Goal: Task Accomplishment & Management: Use online tool/utility

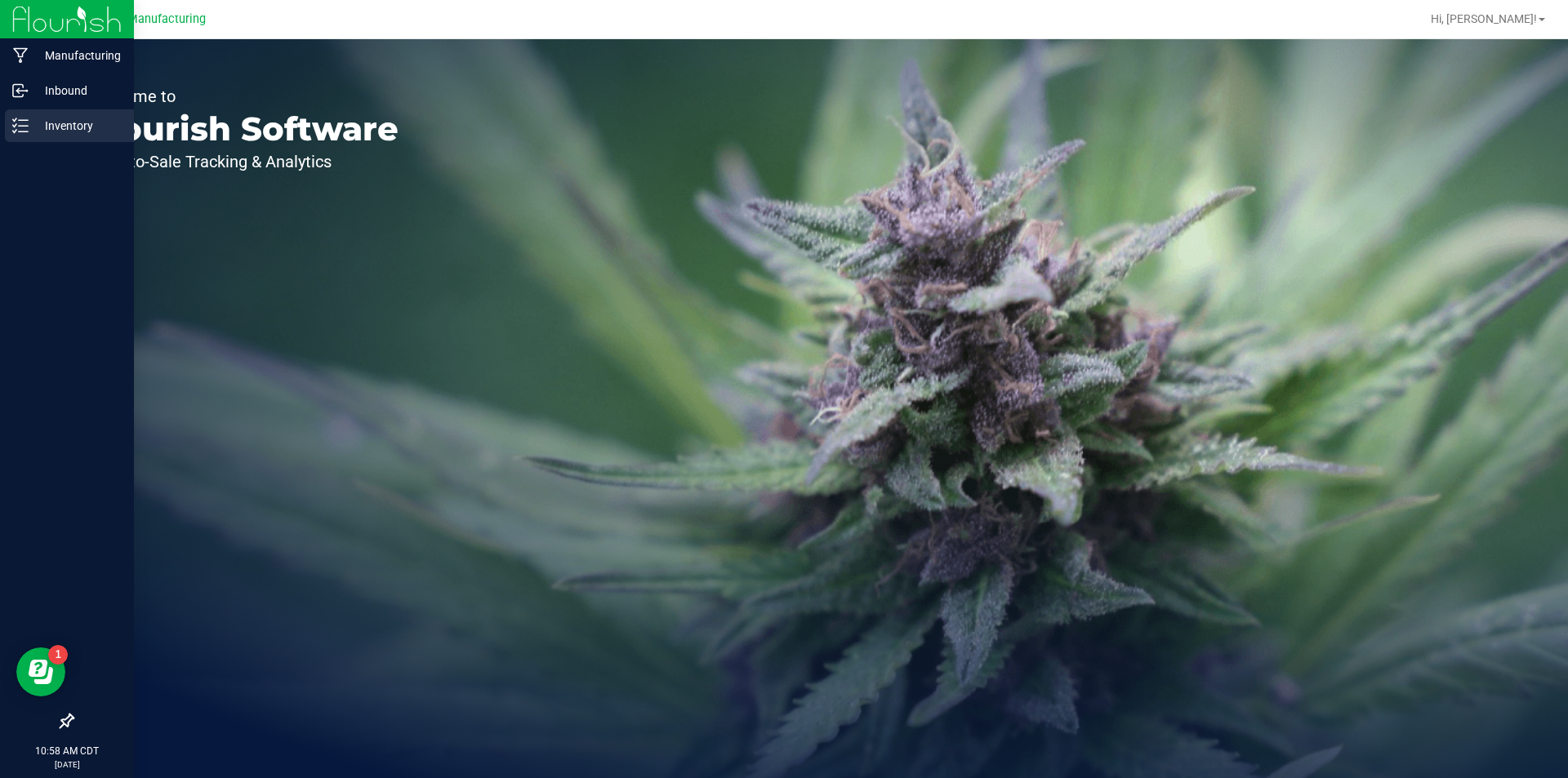
click at [13, 120] on icon at bounding box center [14, 119] width 3 height 3
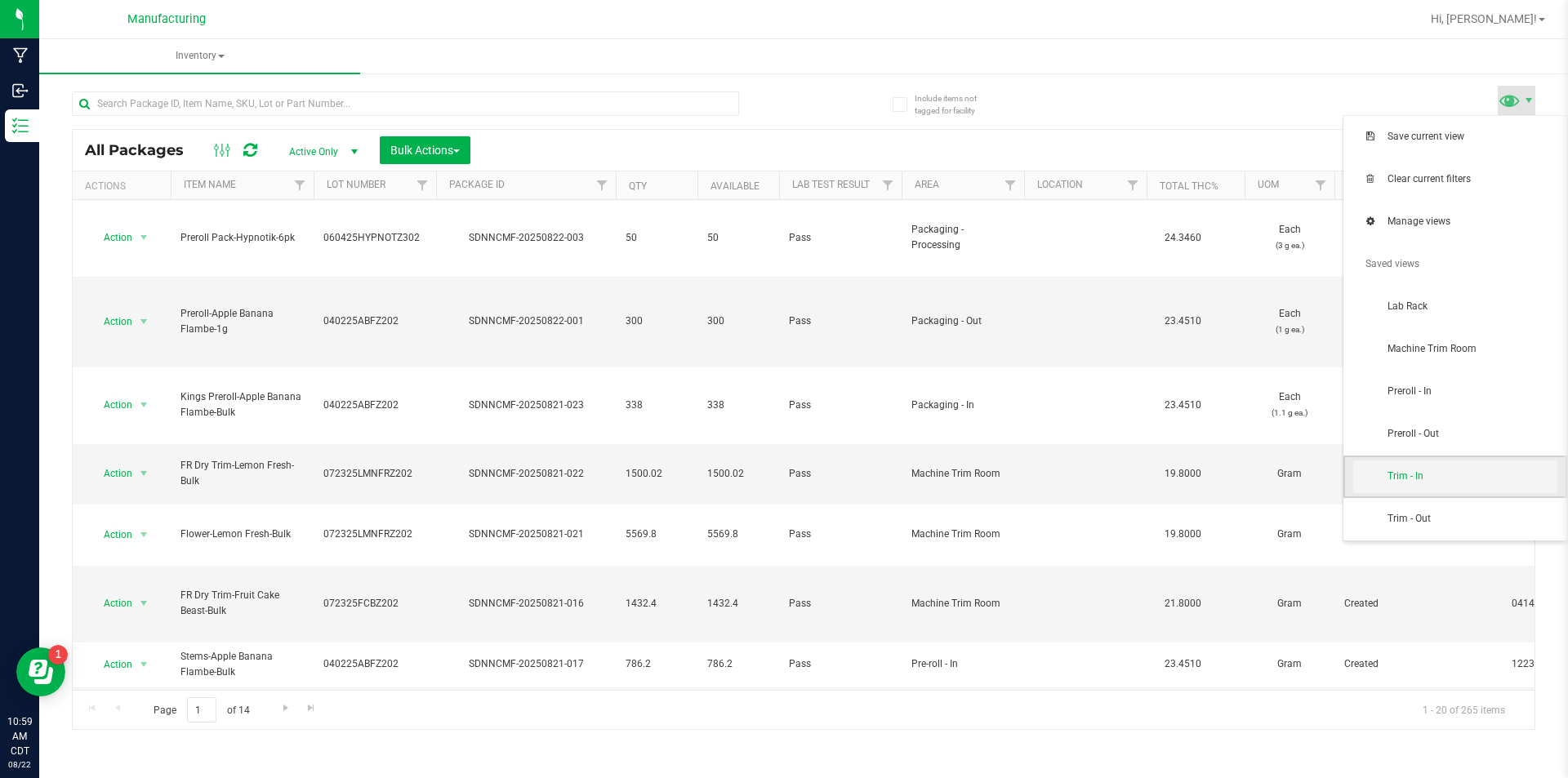
click at [1488, 472] on span "Trim - In" at bounding box center [1472, 476] width 170 height 13
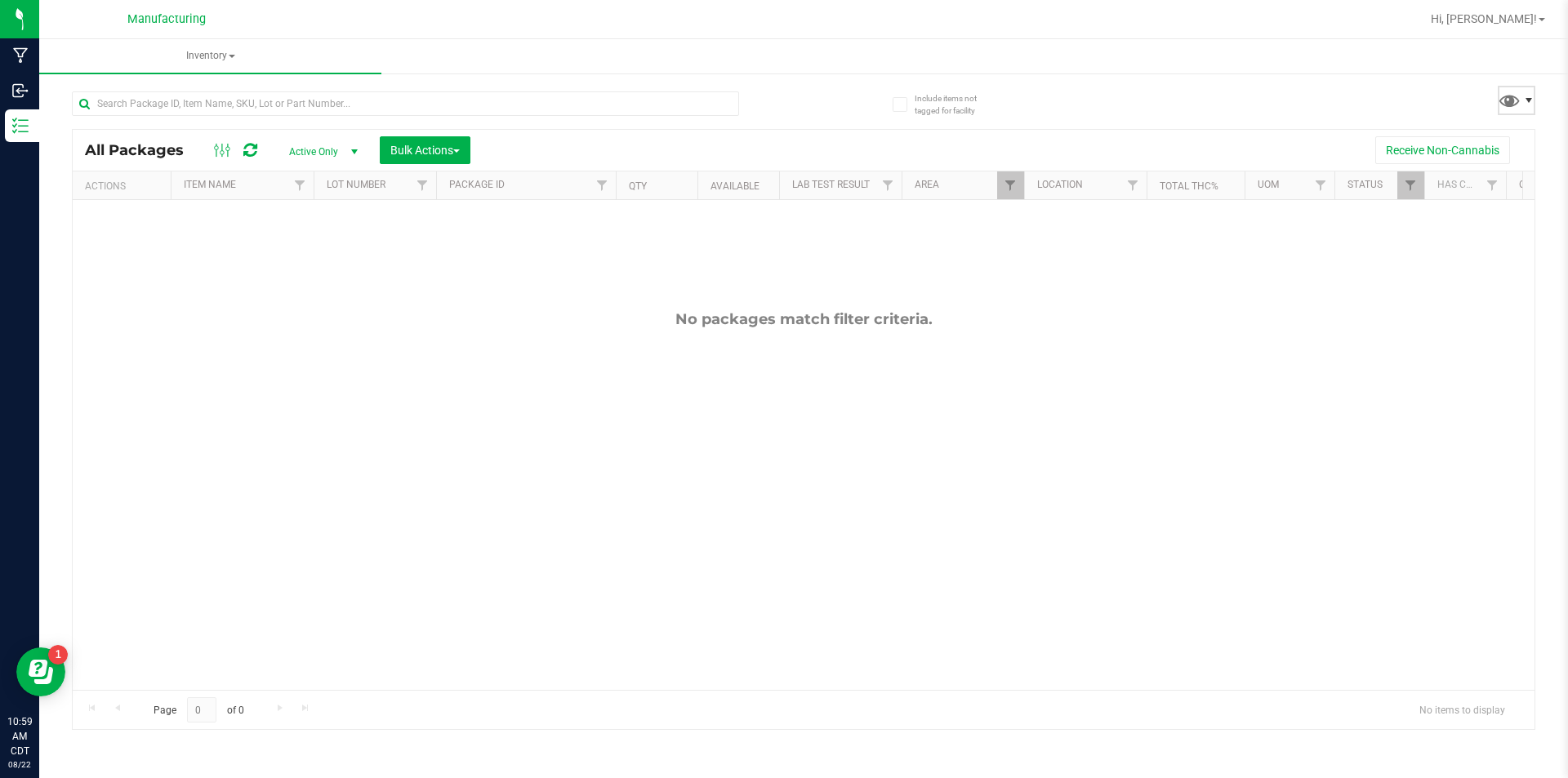
click at [1528, 95] on span at bounding box center [1529, 101] width 13 height 13
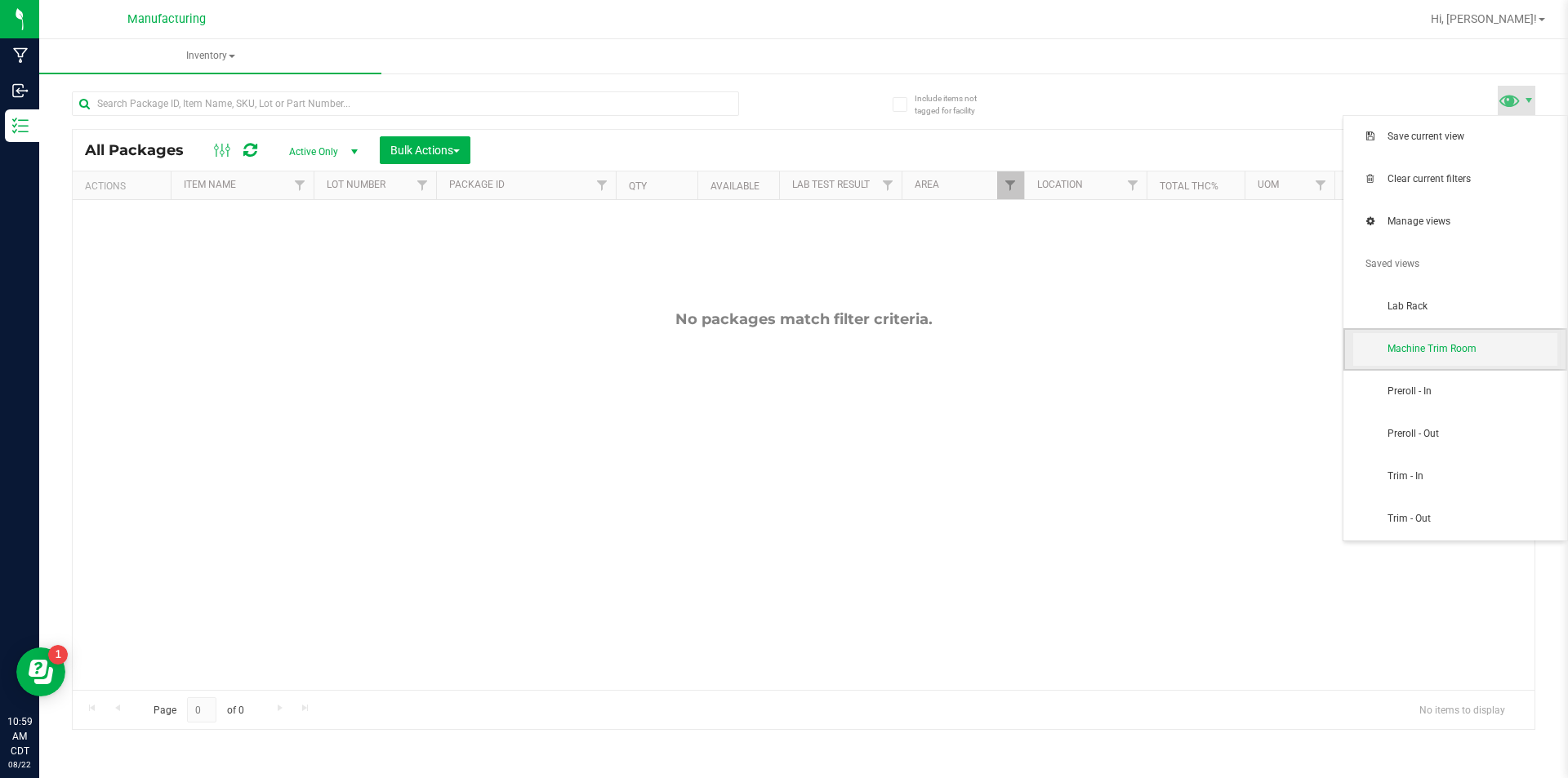
click at [1509, 336] on span "Machine Trim Room" at bounding box center [1455, 350] width 205 height 33
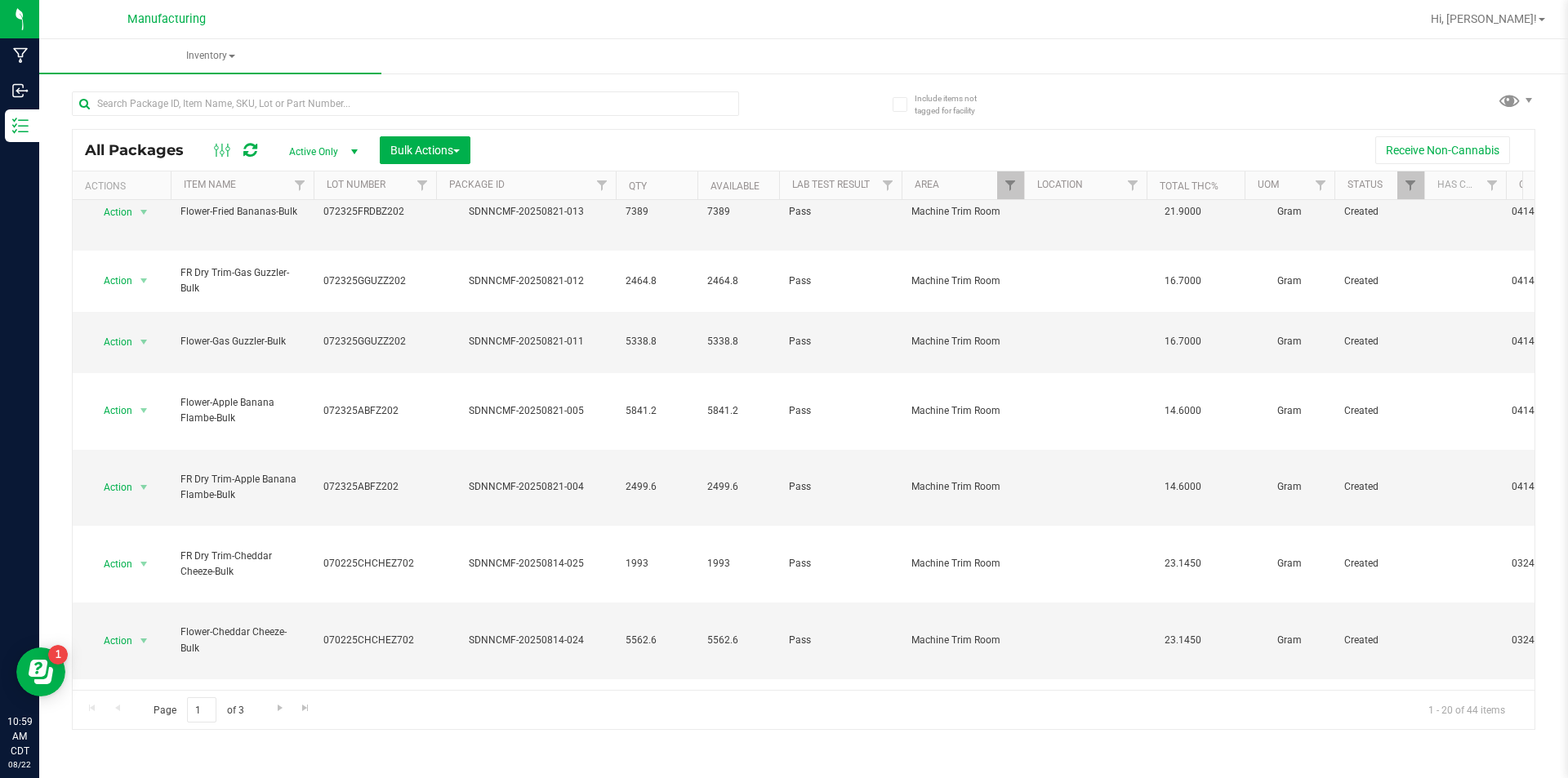
scroll to position [400, 0]
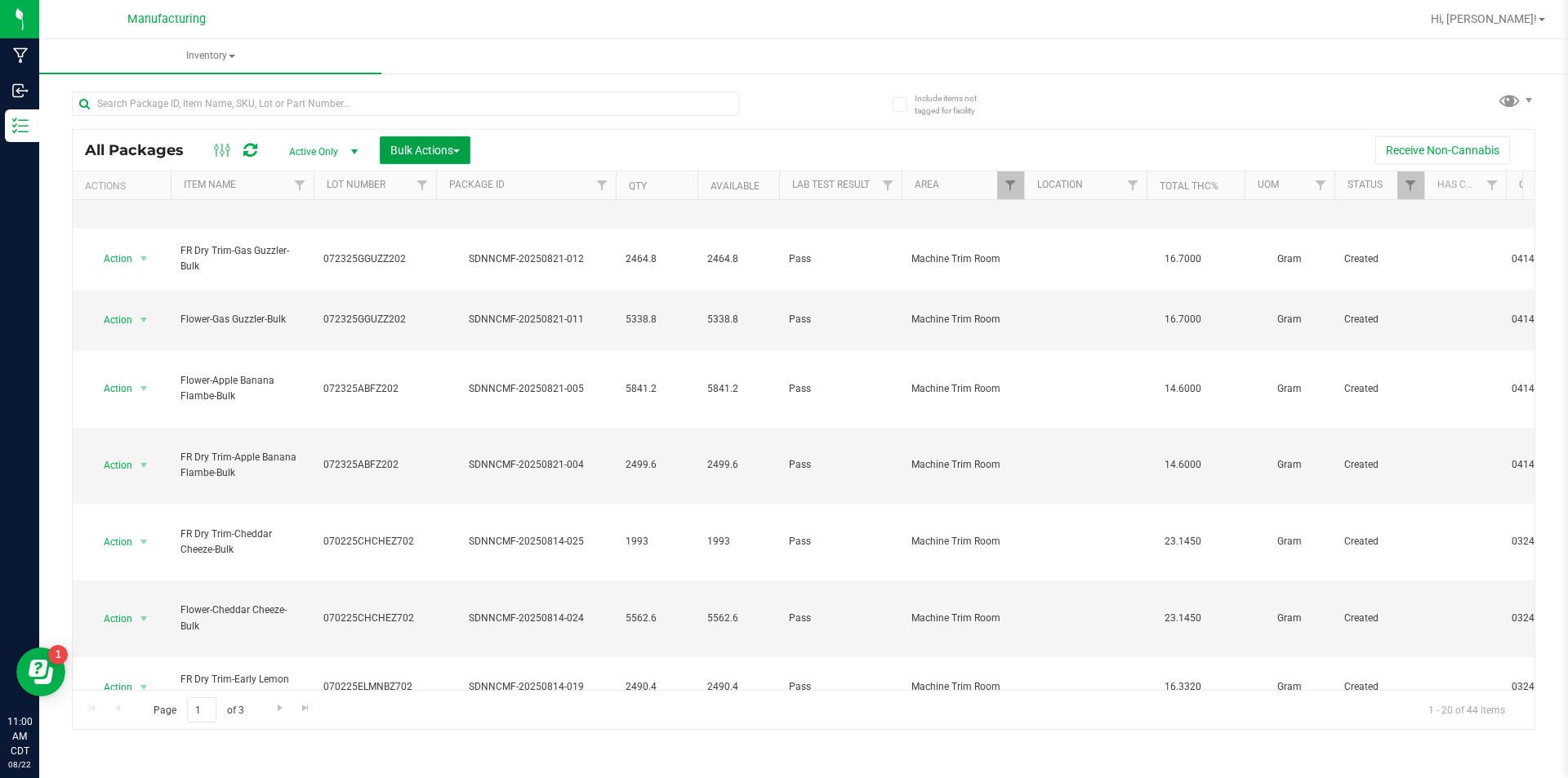
click at [440, 139] on button "Bulk Actions" at bounding box center [424, 150] width 90 height 28
click at [450, 183] on span "Add to manufacturing run" at bounding box center [451, 187] width 123 height 13
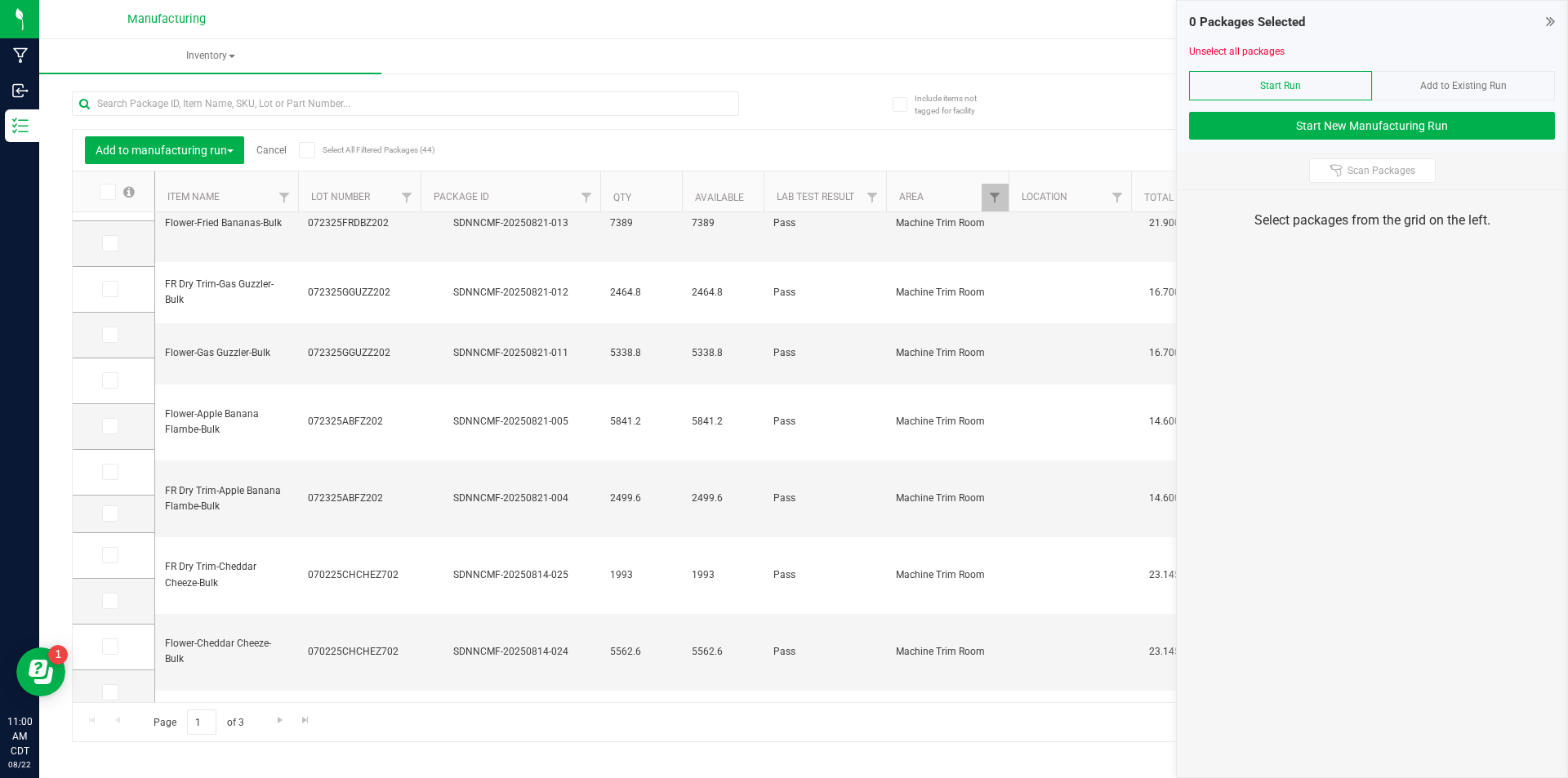
scroll to position [391, 0]
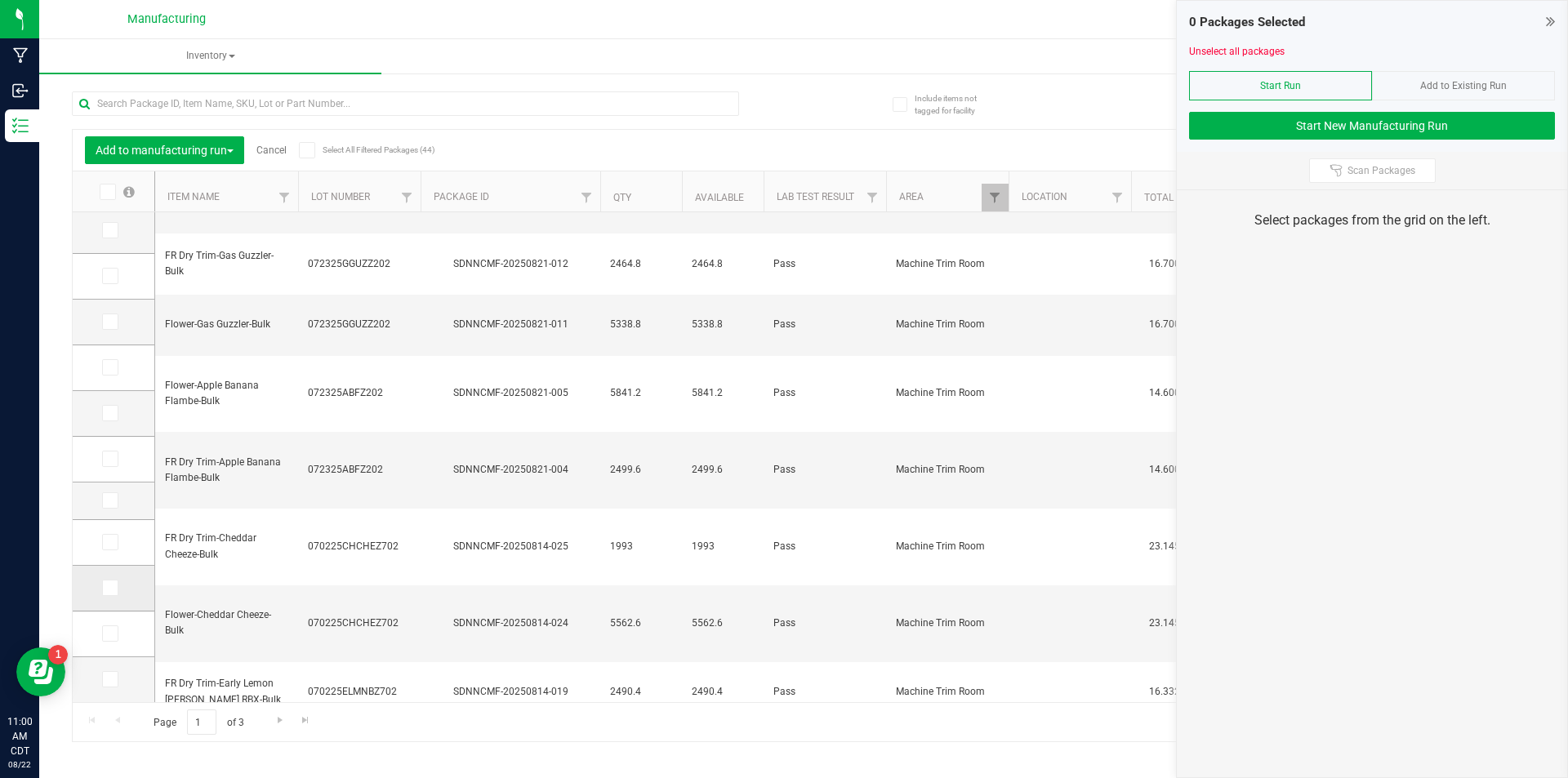
click at [111, 588] on icon at bounding box center [109, 588] width 11 height 0
click at [0, 0] on input "checkbox" at bounding box center [0, 0] width 0 height 0
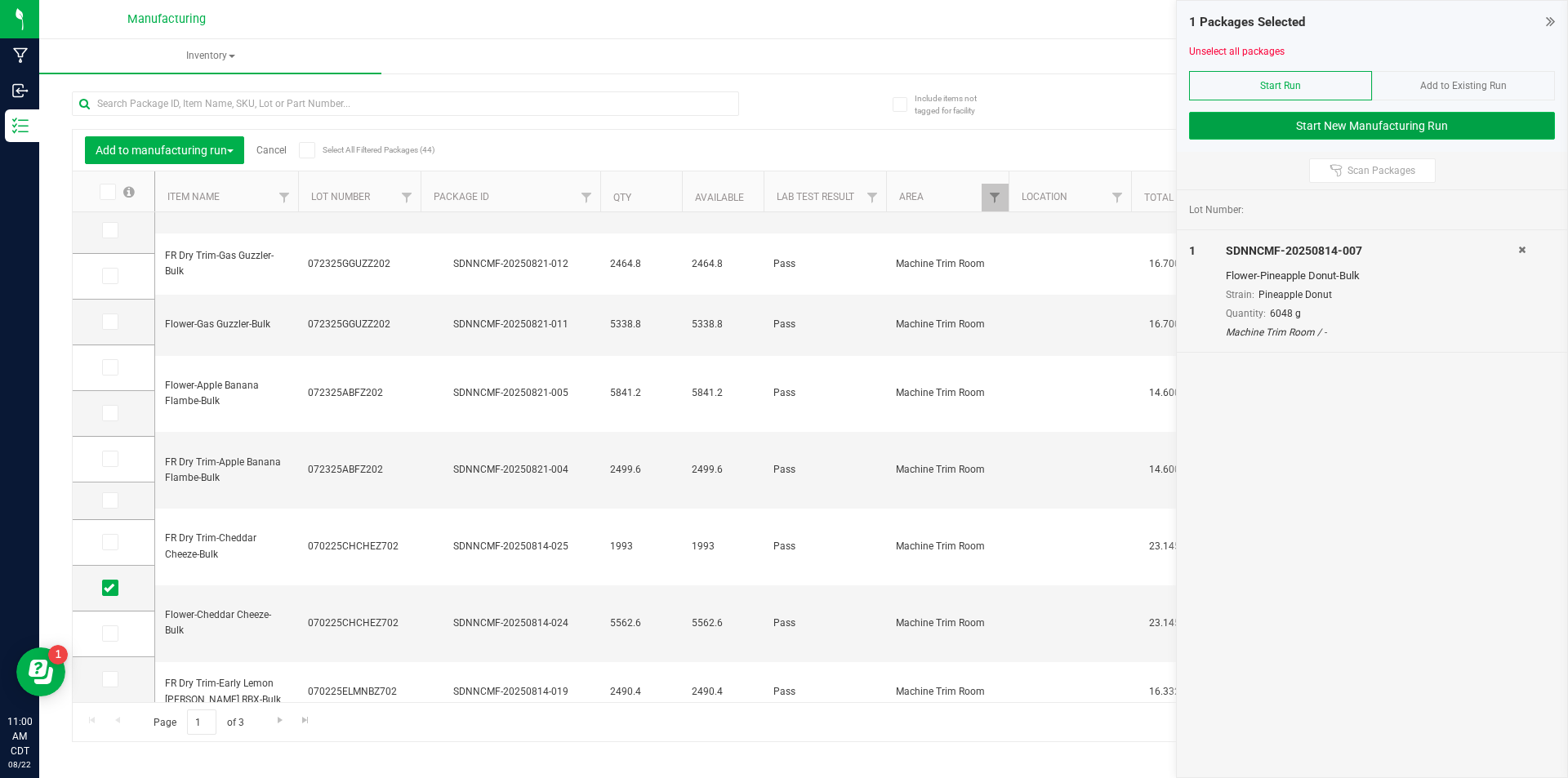
click at [1444, 121] on button "Start New Manufacturing Run" at bounding box center [1371, 126] width 366 height 28
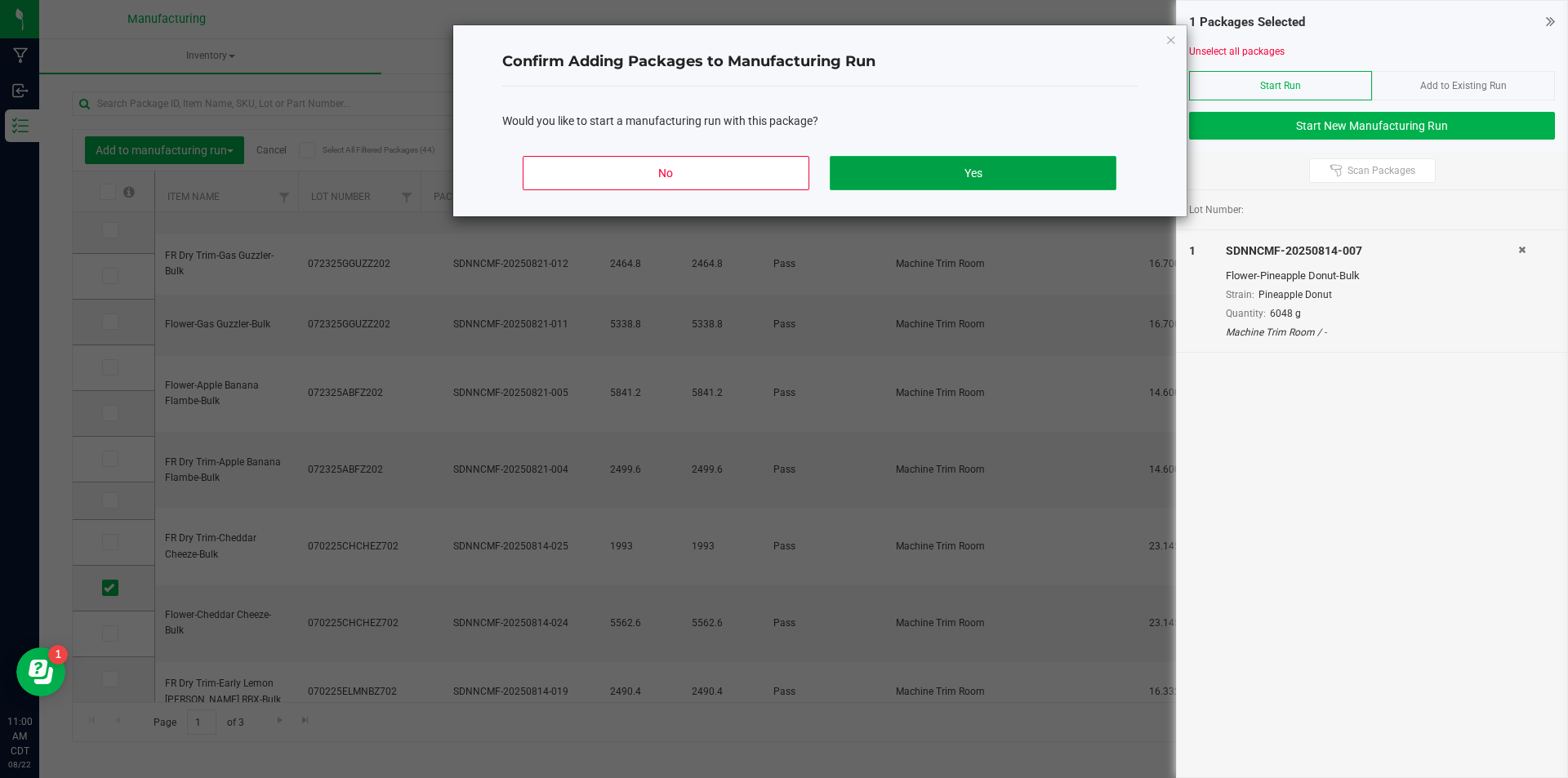
click at [1038, 169] on button "Yes" at bounding box center [973, 173] width 286 height 35
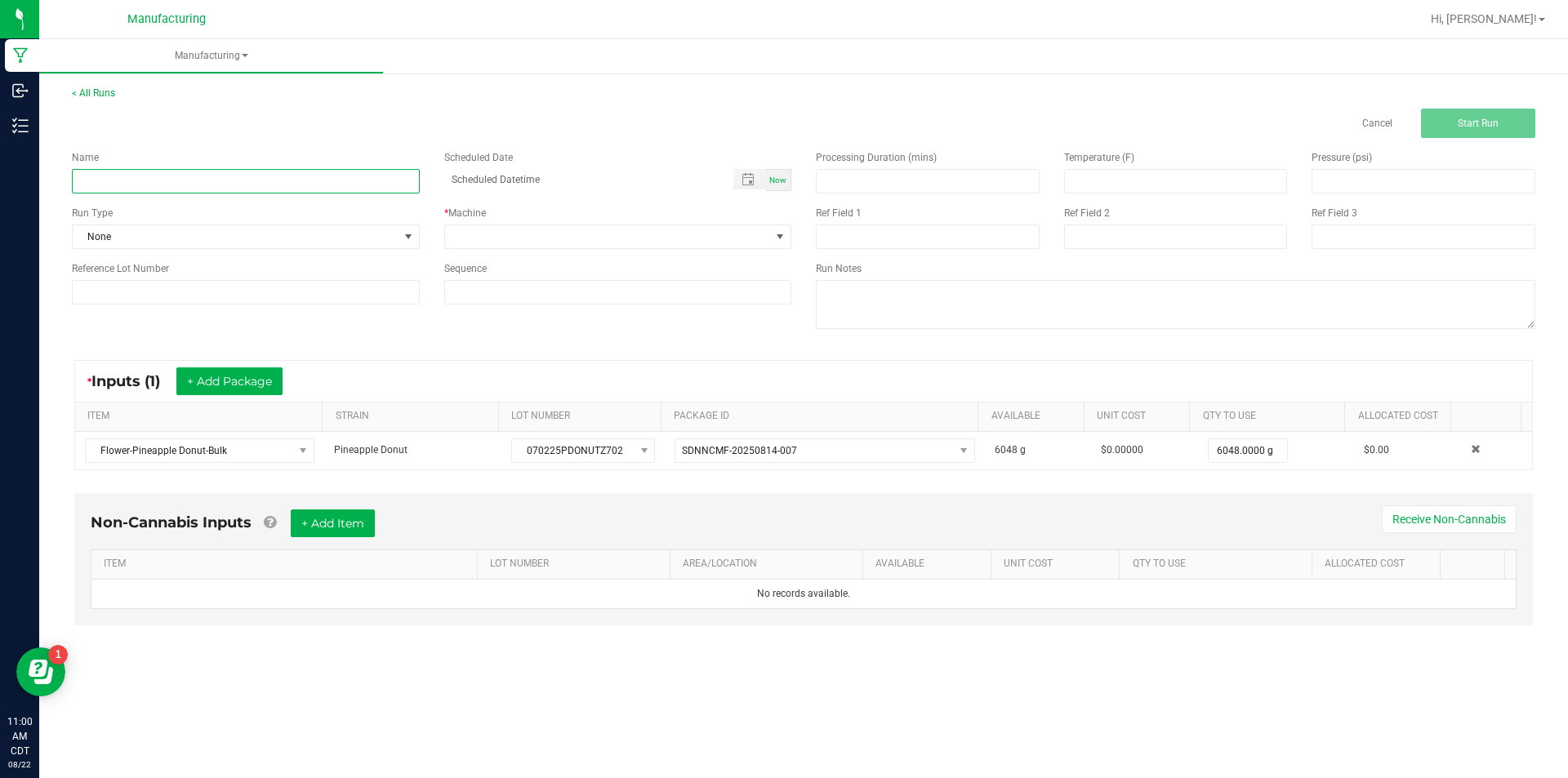
click at [366, 184] on input at bounding box center [246, 182] width 348 height 25
type input "08222 PINEAPPLE DONUT"
click at [407, 231] on span at bounding box center [408, 237] width 13 height 13
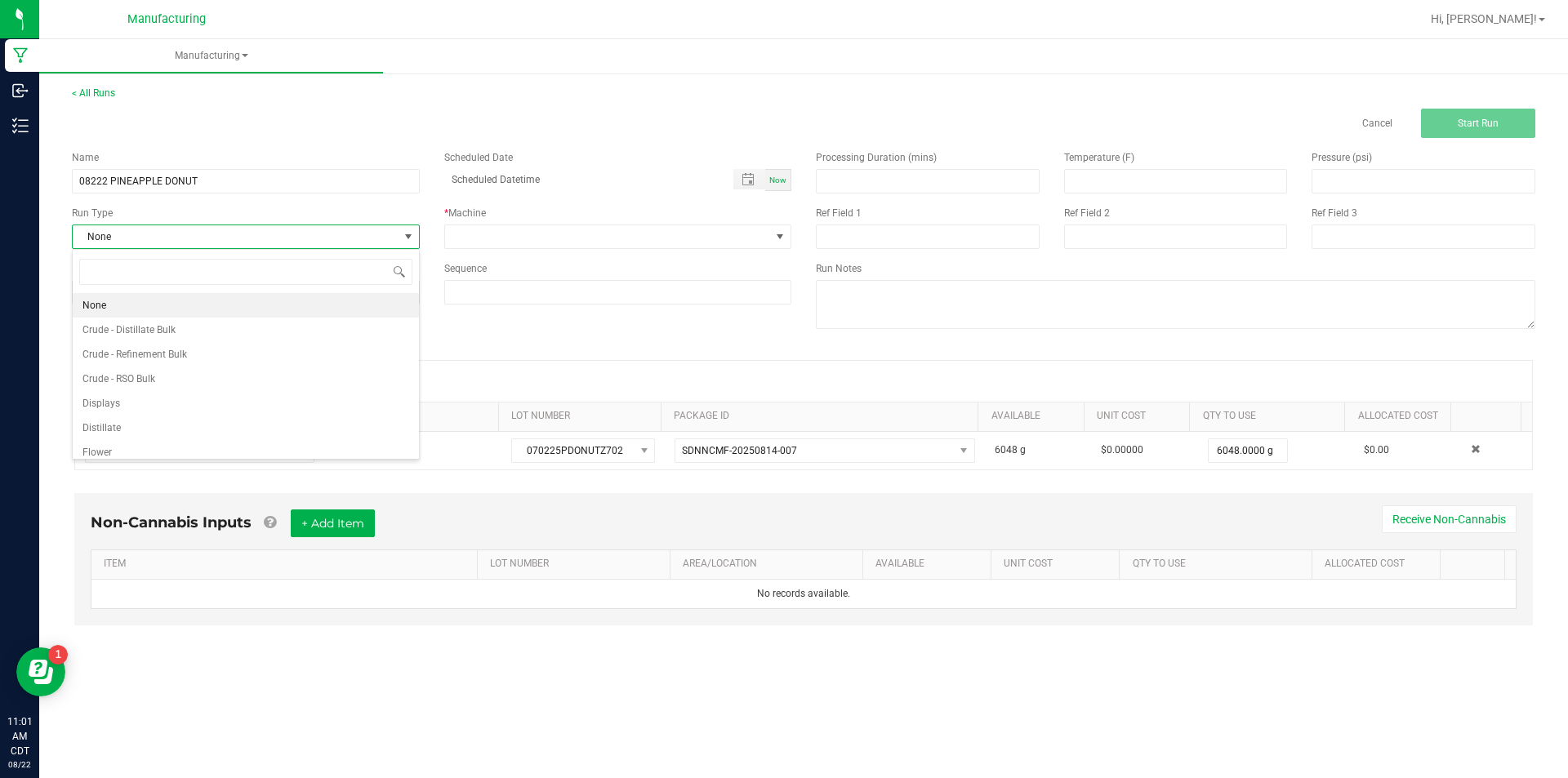
scroll to position [25, 347]
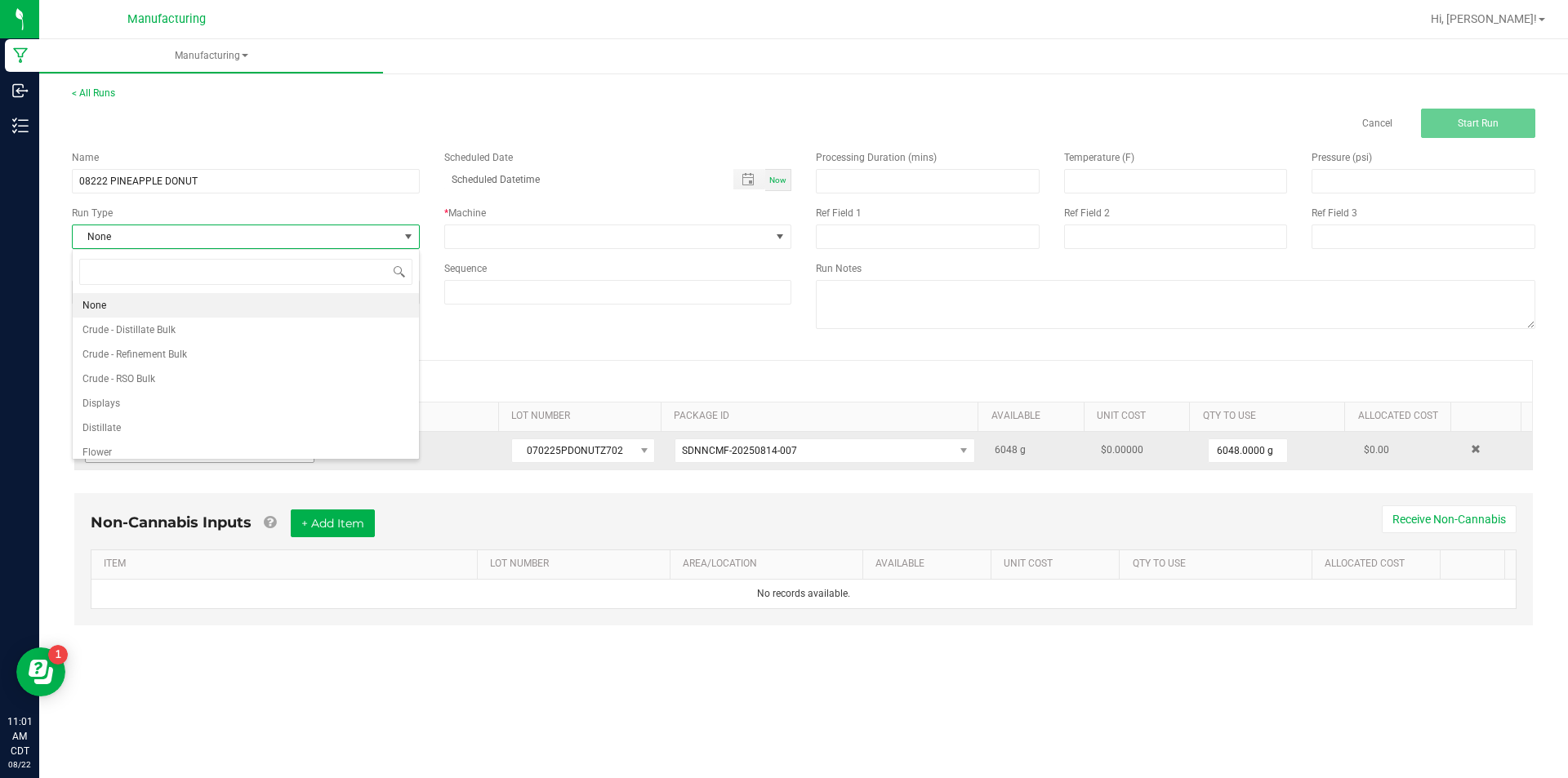
click at [308, 444] on li "Flower" at bounding box center [246, 452] width 347 height 25
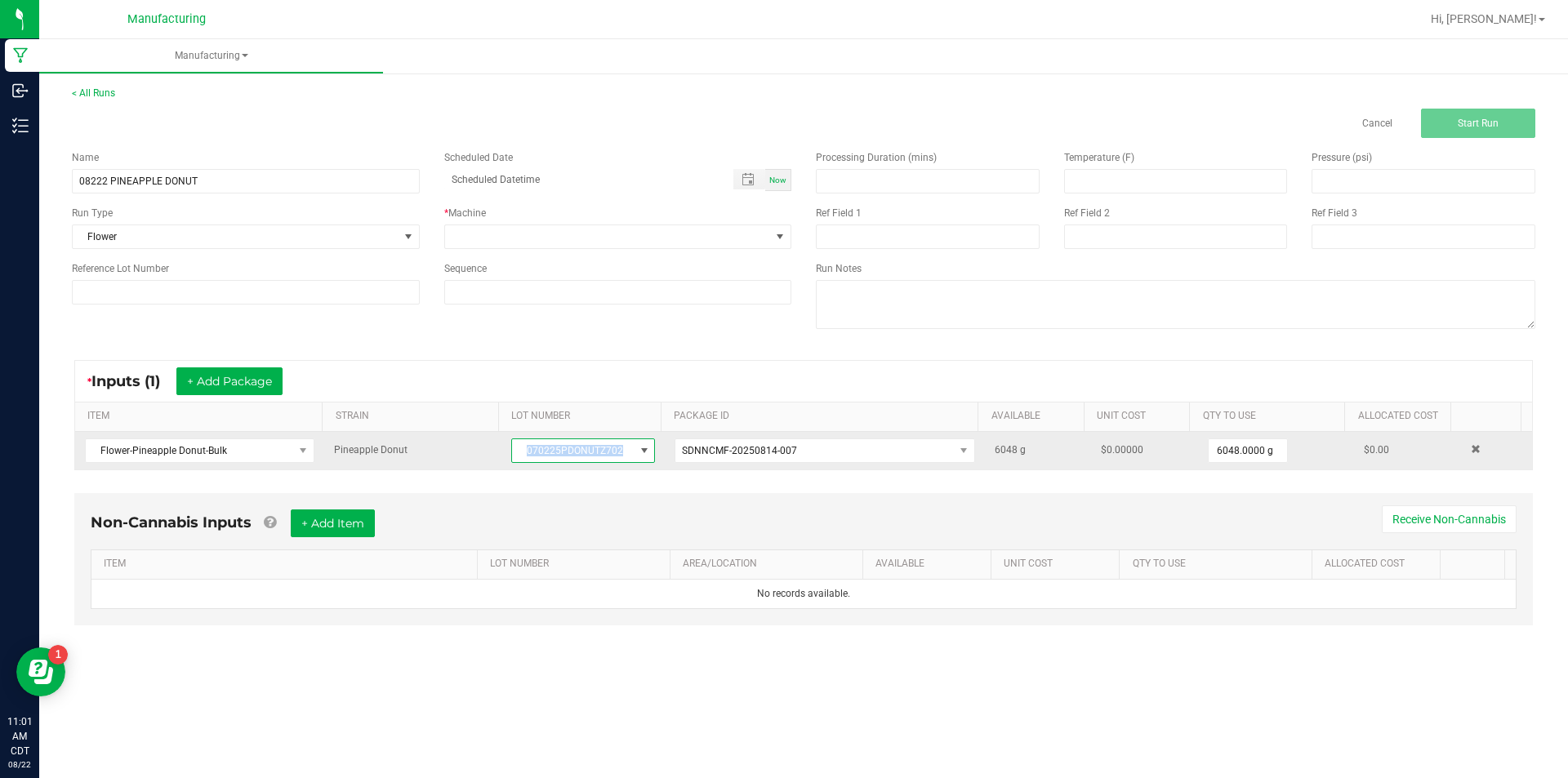
drag, startPoint x: 517, startPoint y: 446, endPoint x: 631, endPoint y: 461, distance: 115.0
click at [631, 461] on span "070225PDONUTZ702" at bounding box center [583, 451] width 144 height 25
drag, startPoint x: 518, startPoint y: 445, endPoint x: 634, endPoint y: 459, distance: 116.8
click at [634, 459] on span "070225PDONUTZ702" at bounding box center [583, 451] width 144 height 25
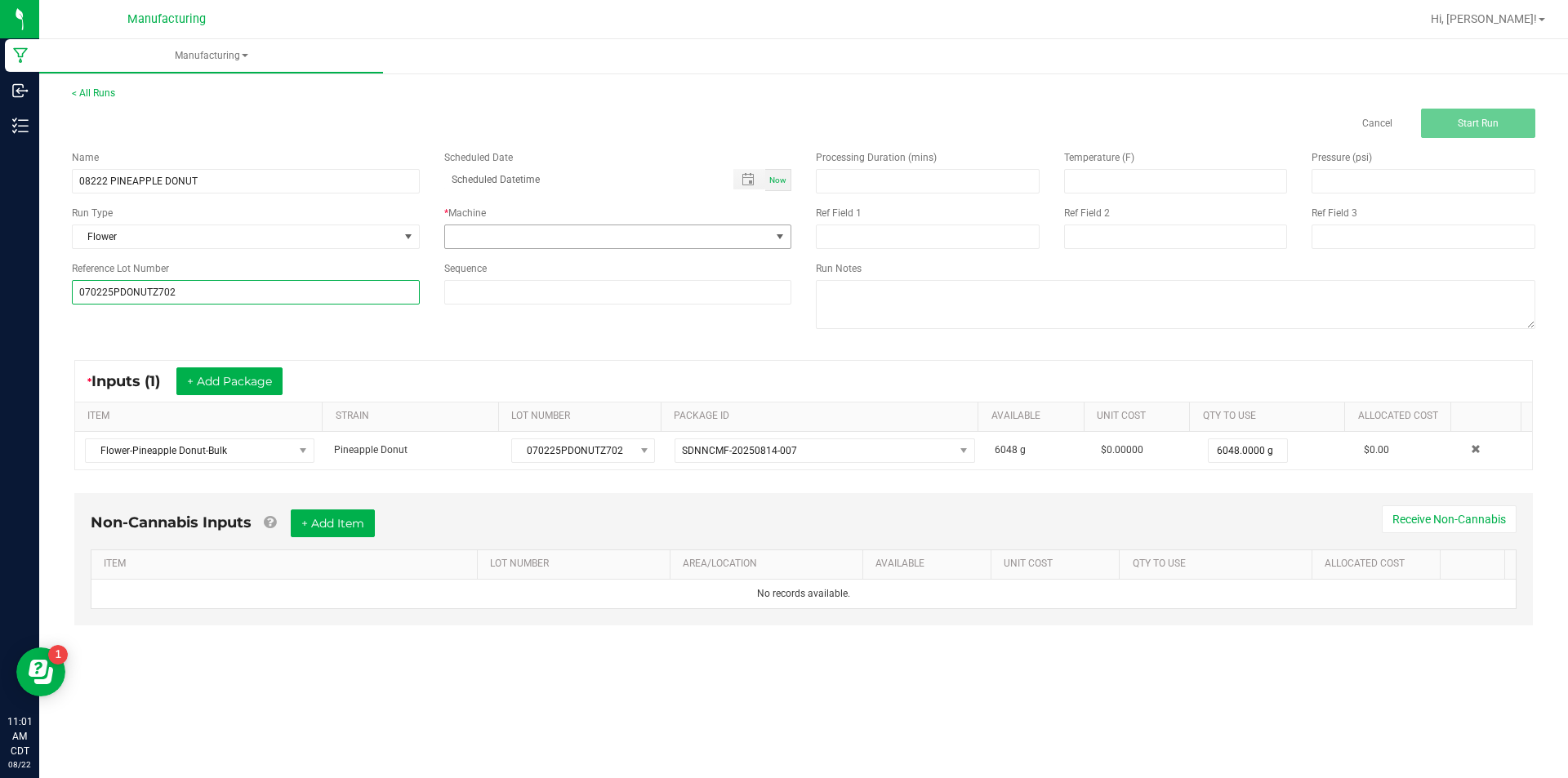
type input "070225PDONUTZ702"
click at [783, 237] on span at bounding box center [780, 237] width 13 height 13
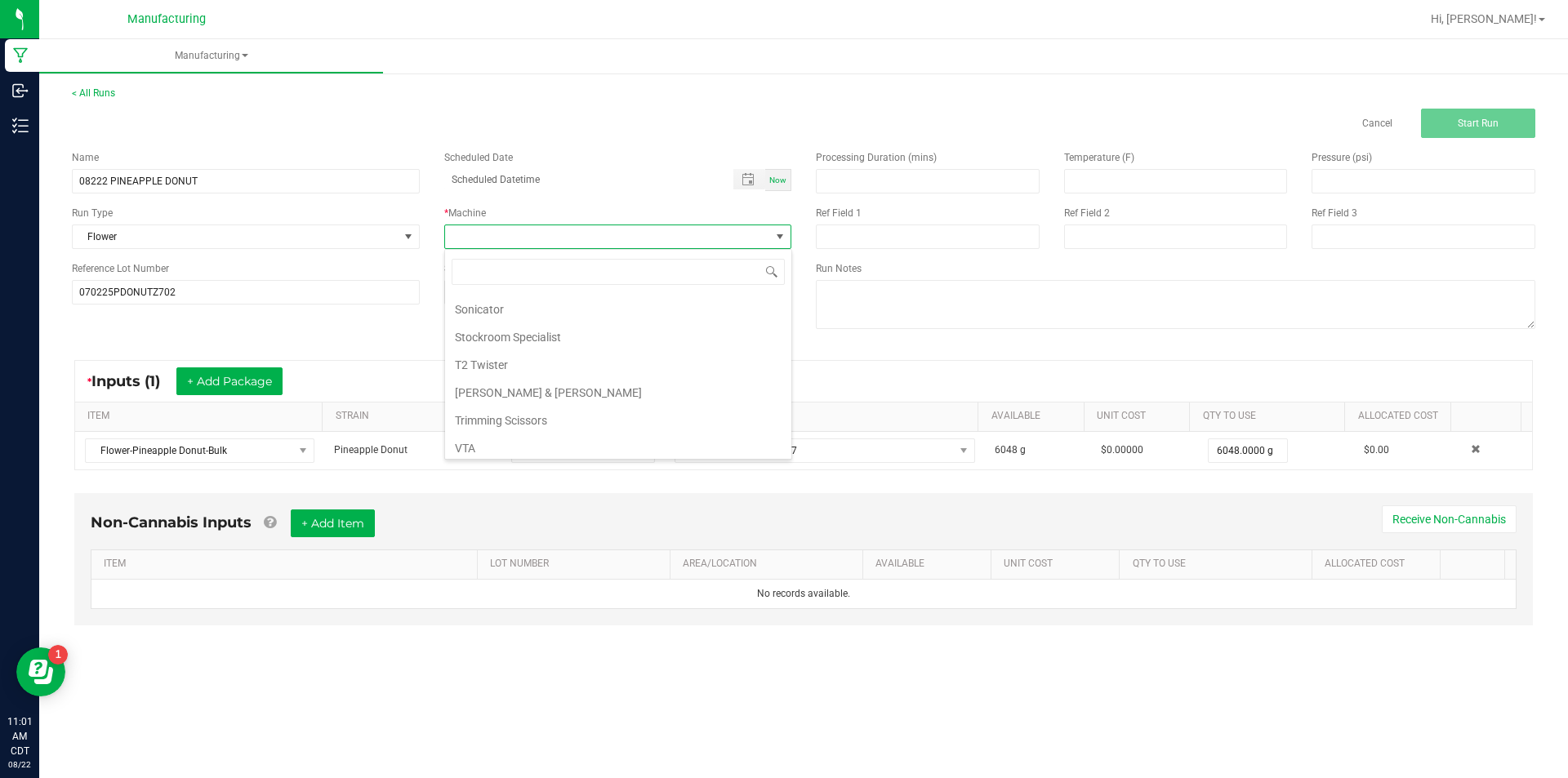
scroll to position [254, 0]
click at [668, 412] on li "Trimming Scissors" at bounding box center [617, 415] width 347 height 28
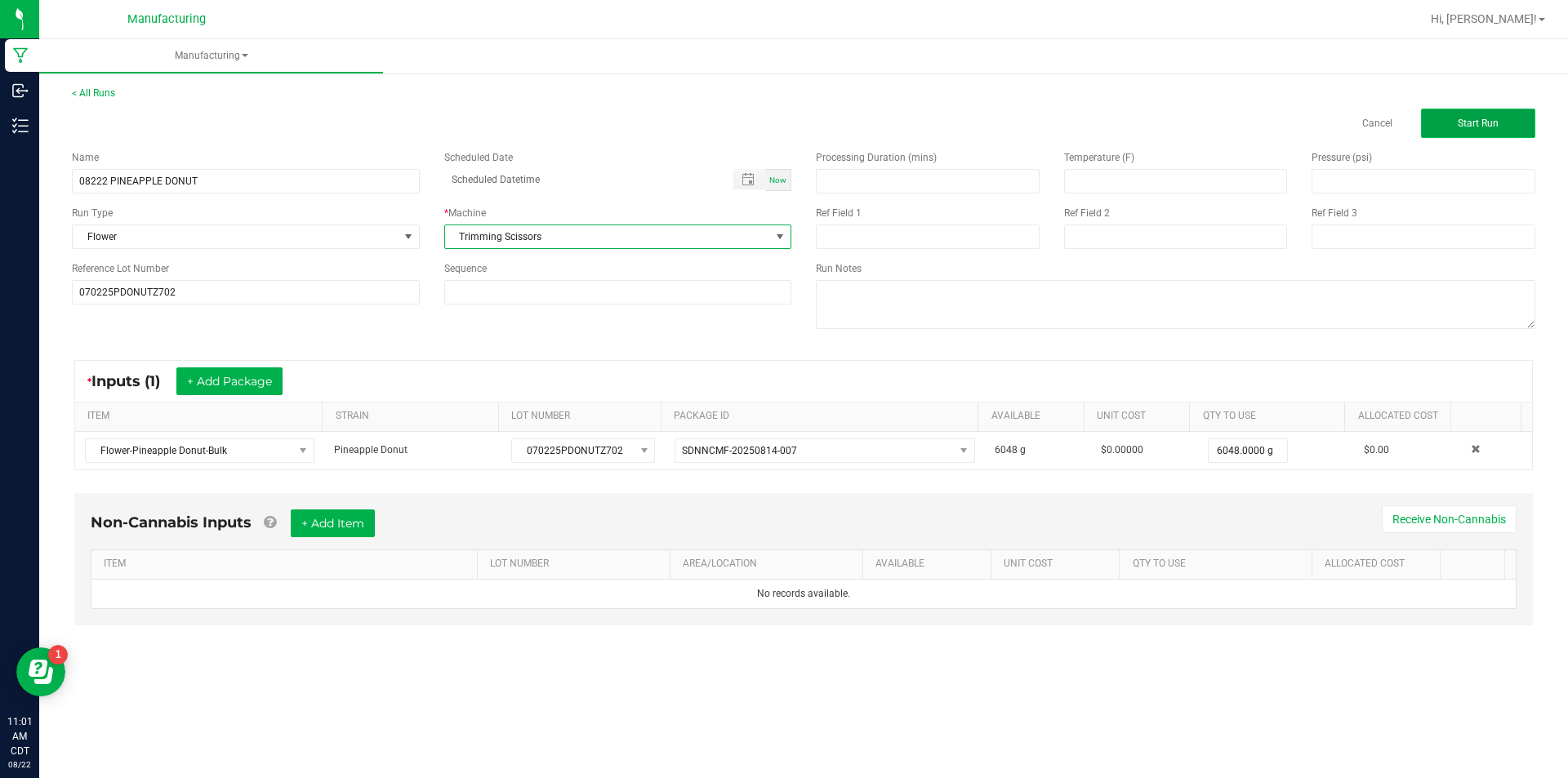
click at [1480, 117] on button "Start Run" at bounding box center [1478, 123] width 114 height 30
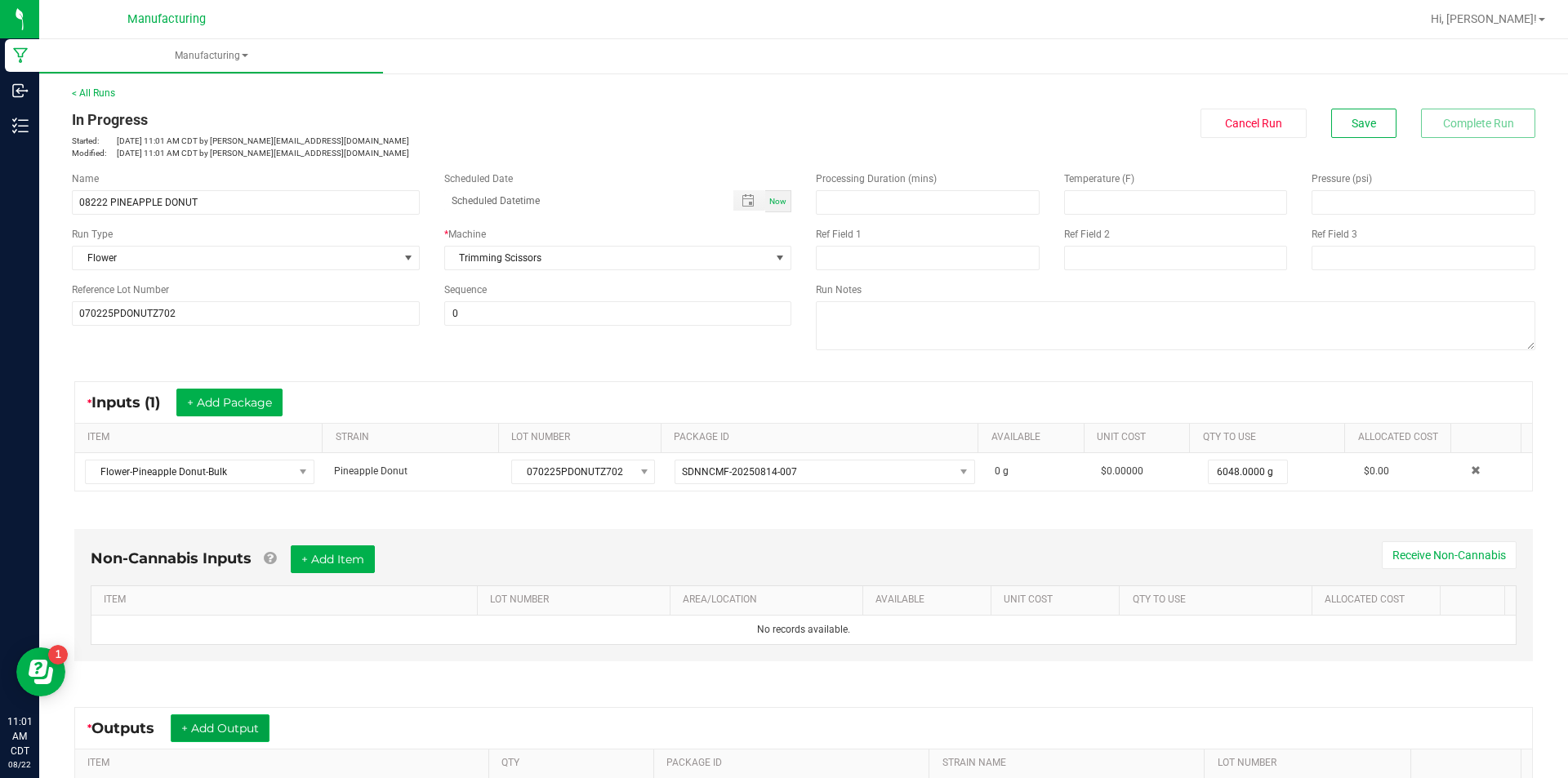
click at [233, 723] on button "+ Add Output" at bounding box center [220, 728] width 99 height 28
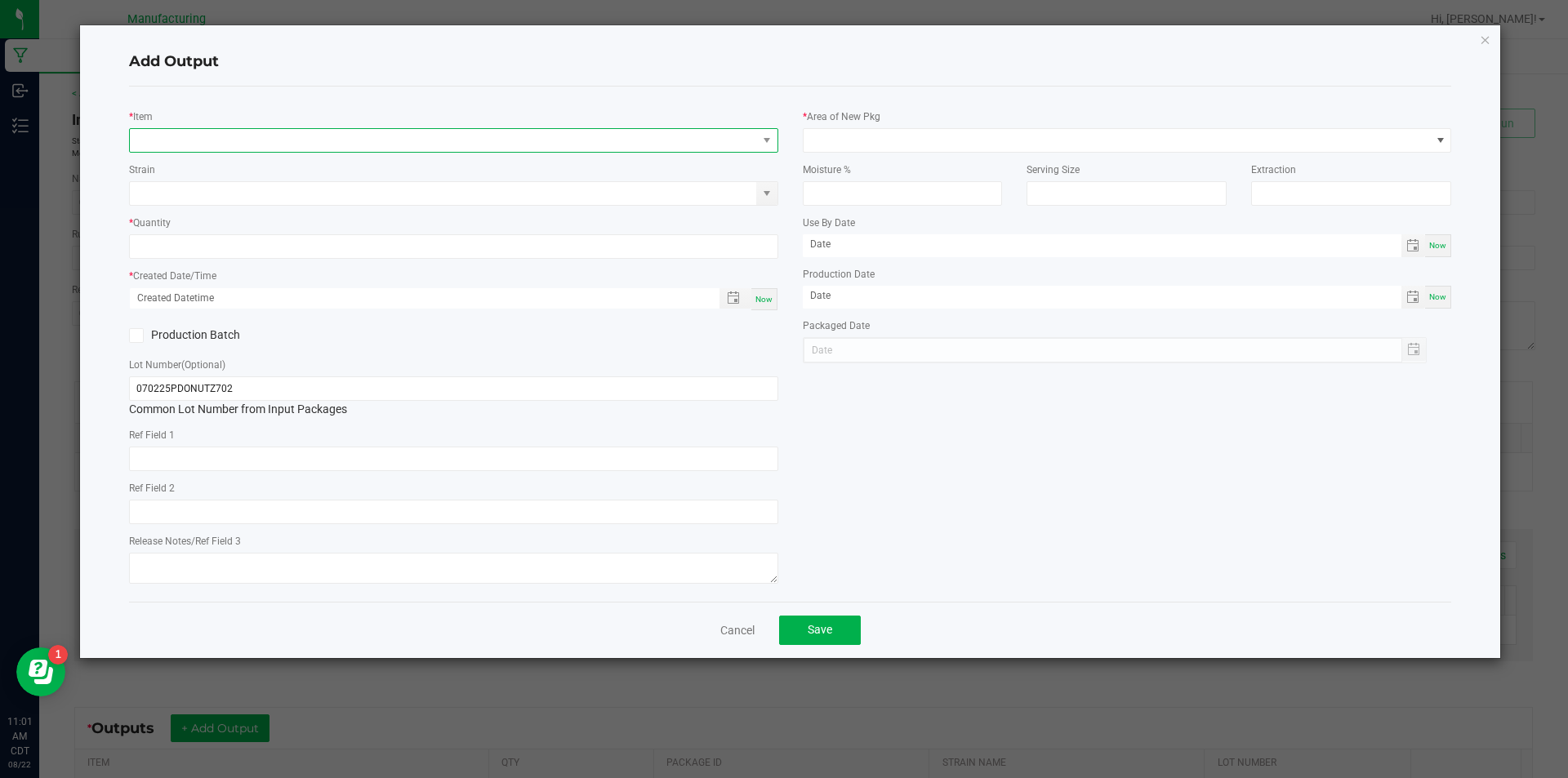
click at [540, 139] on span "NO DATA FOUND" at bounding box center [443, 140] width 627 height 23
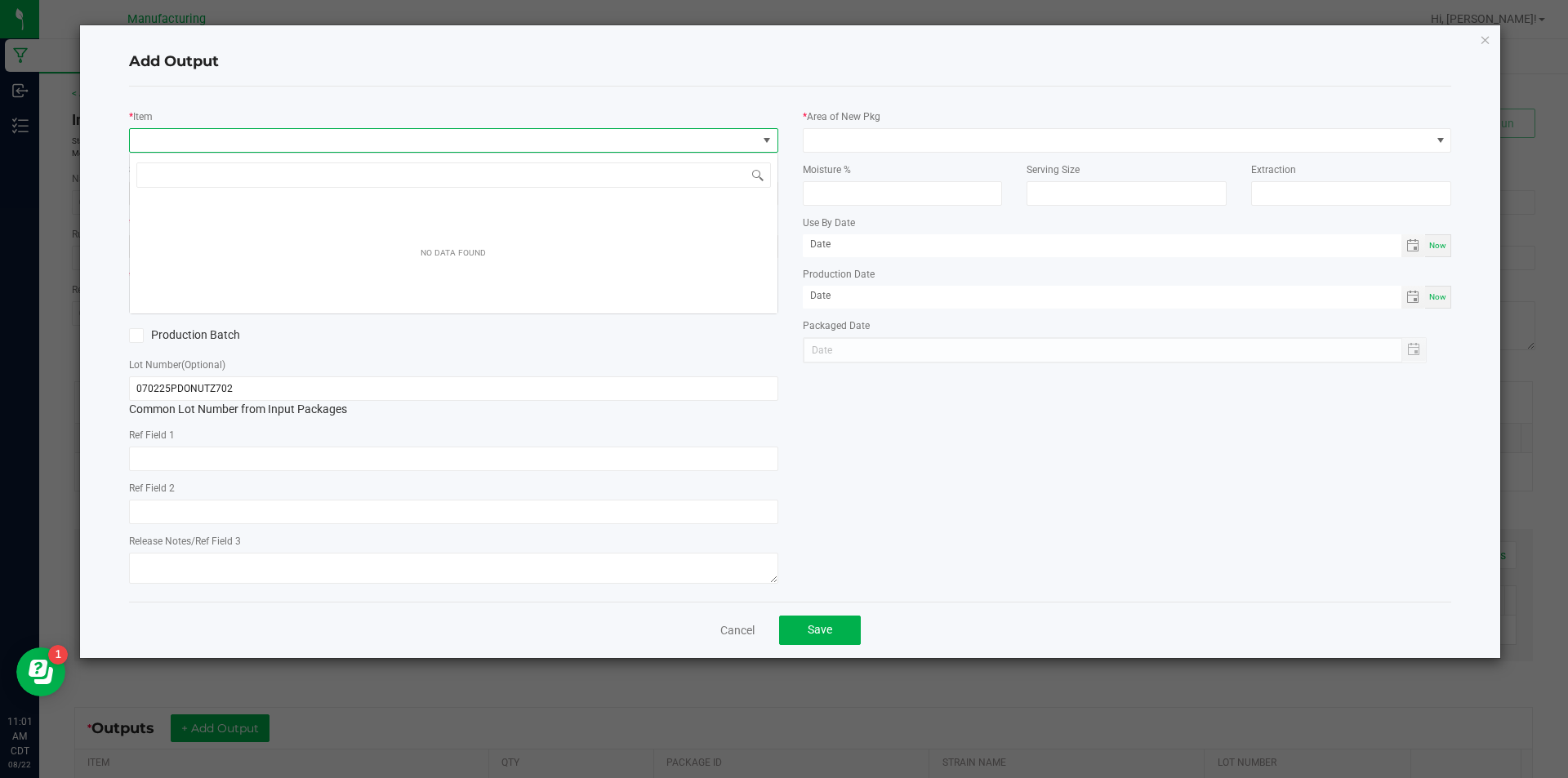
scroll to position [25, 649]
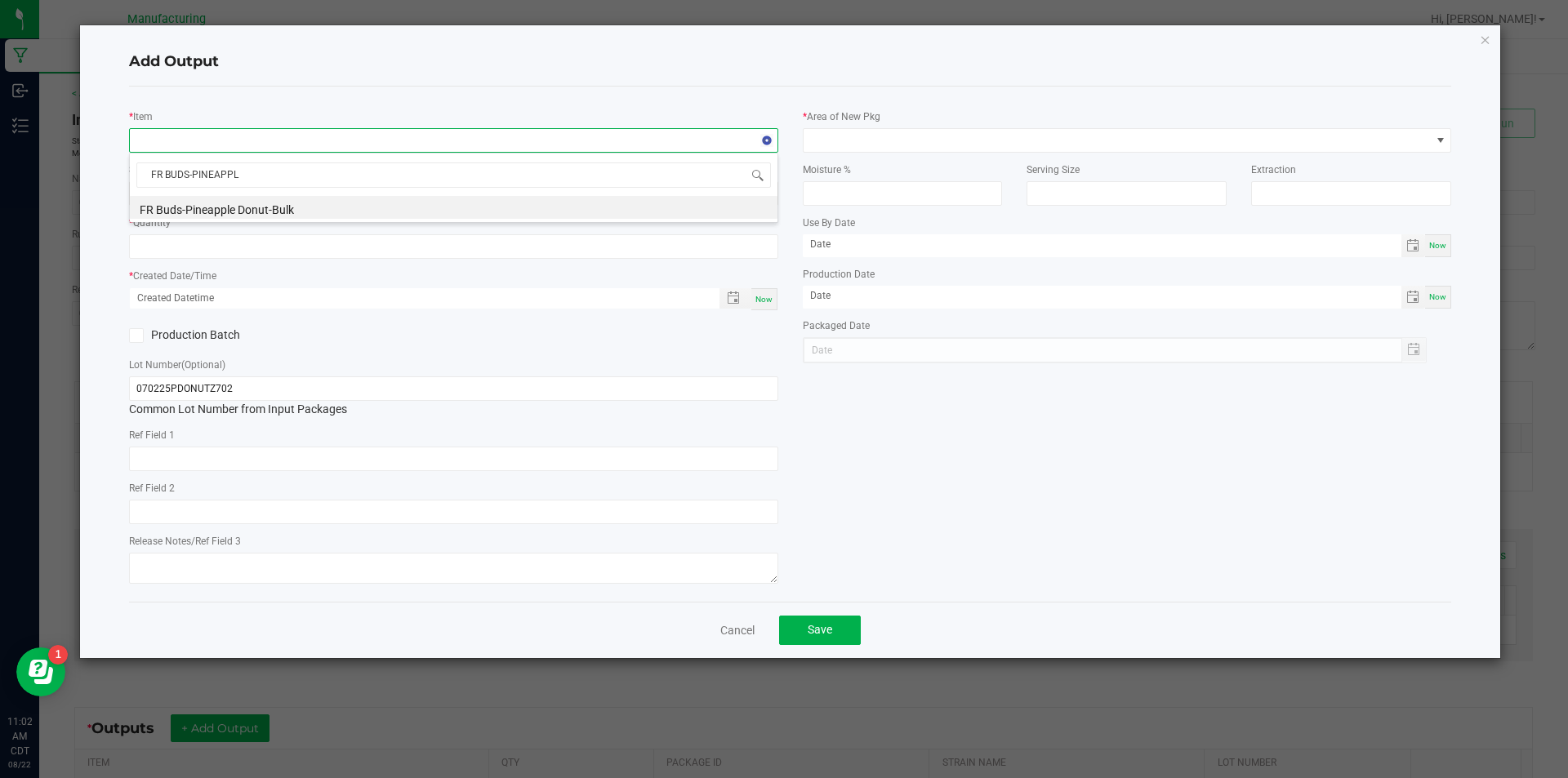
type input "FR BUDS-PINEAPPLE"
click at [347, 207] on li "FR Buds-Pineapple Donut-Bulk" at bounding box center [453, 207] width 647 height 23
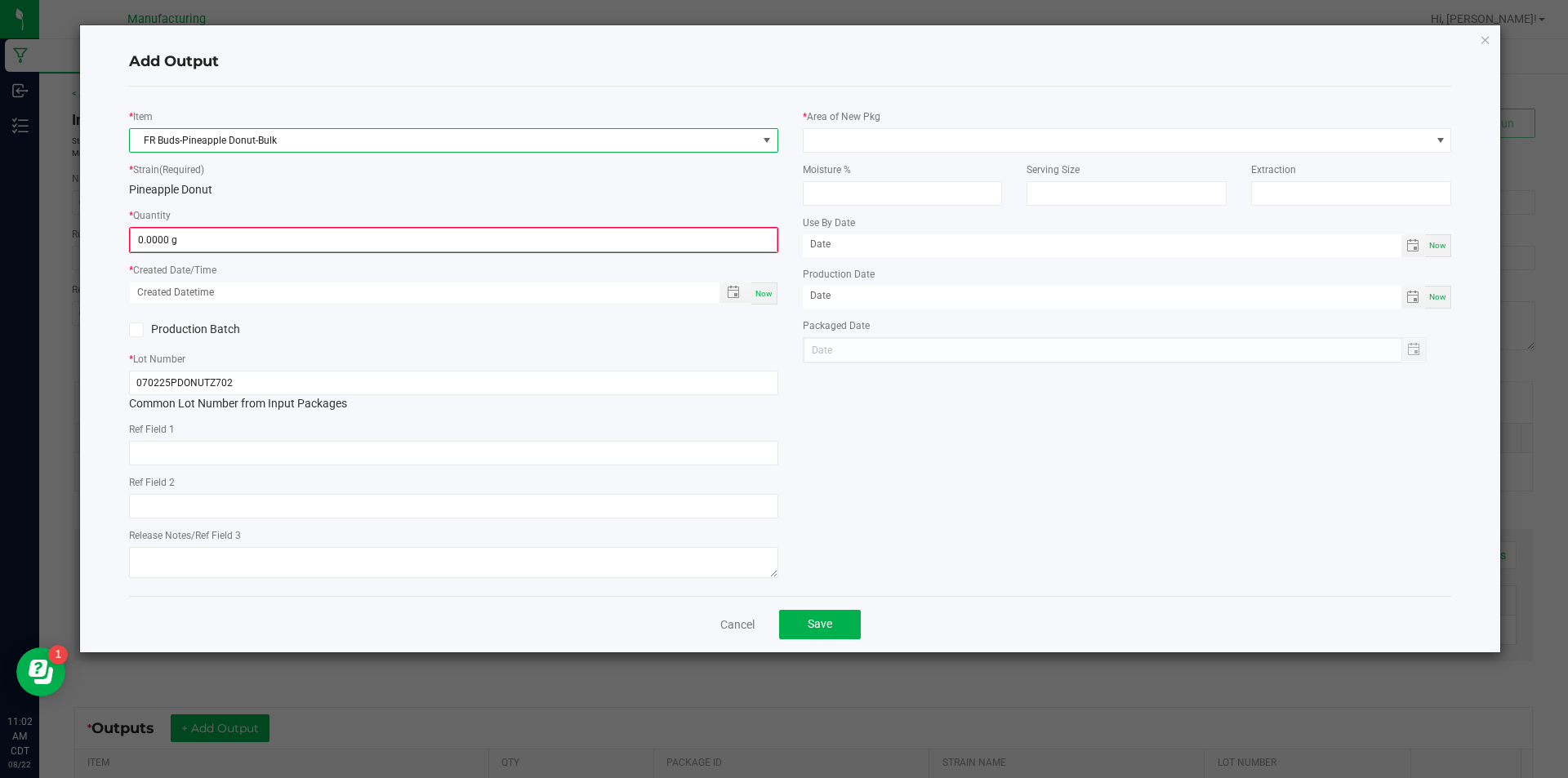
type input "0"
click at [229, 239] on input "0" at bounding box center [453, 240] width 646 height 23
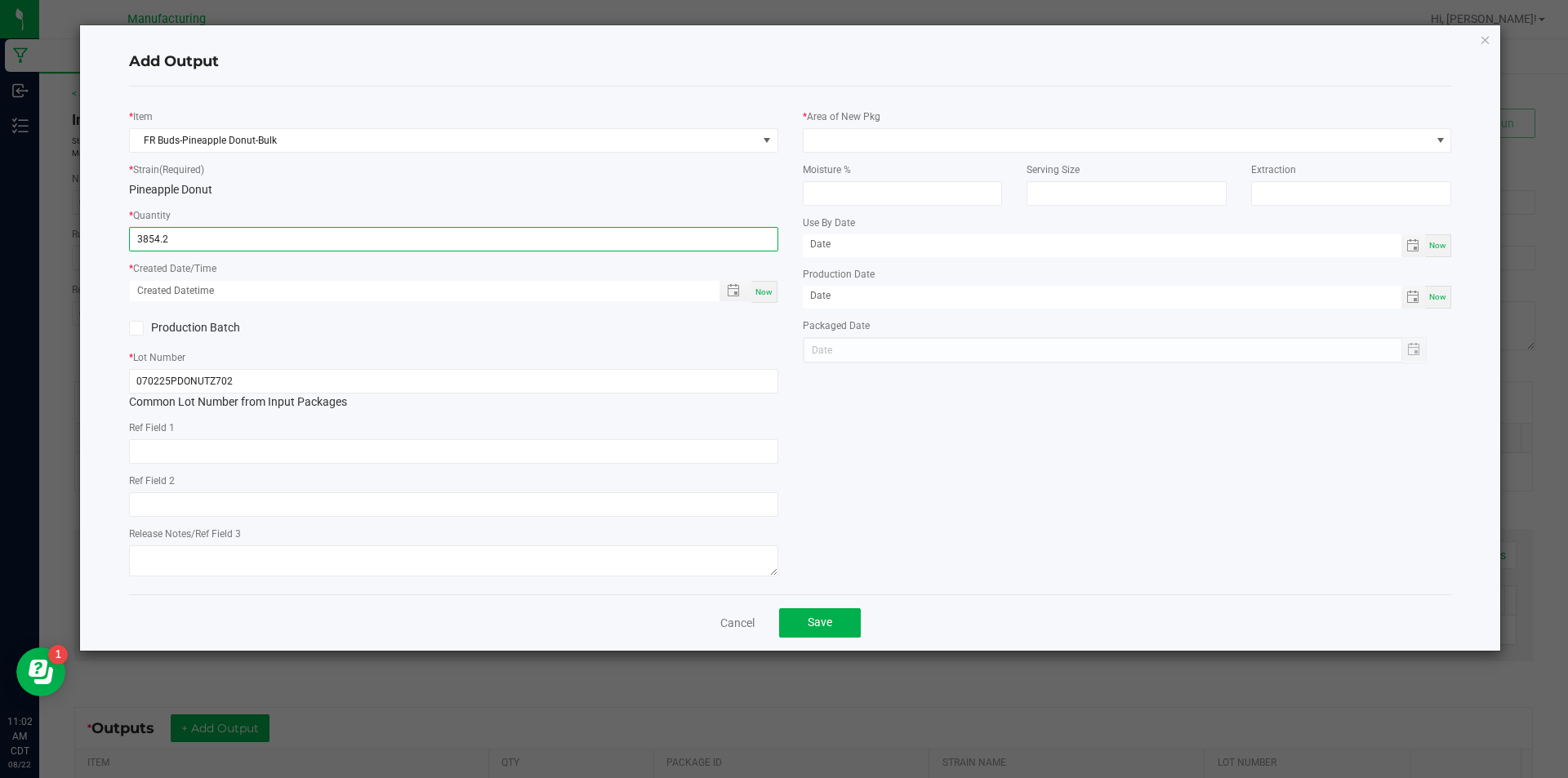
type input "3854.2000 g"
click at [761, 285] on div "Now" at bounding box center [763, 292] width 26 height 22
type input "[DATE] 11:02 AM"
type input "[DATE]"
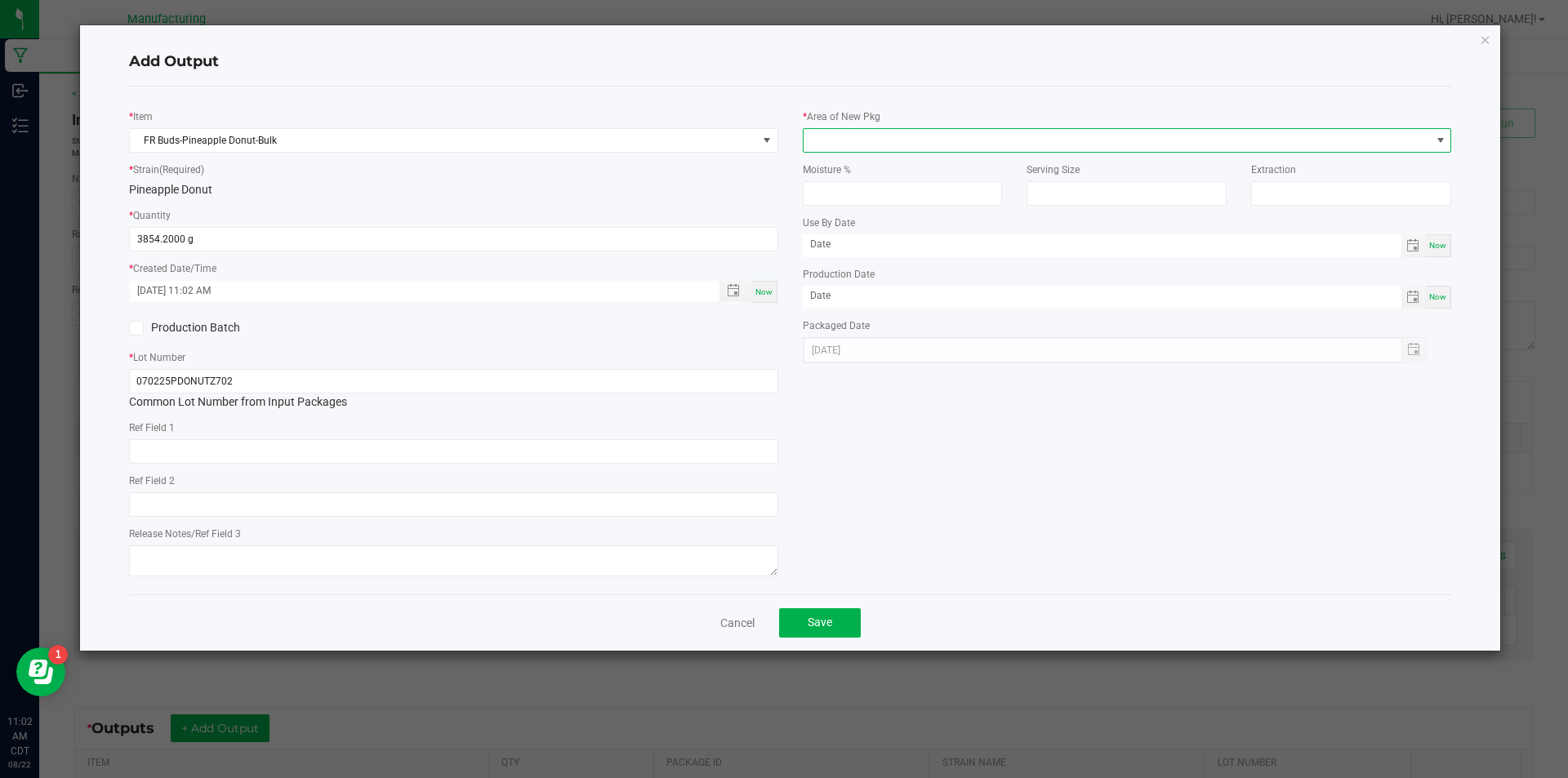
click at [1438, 135] on span at bounding box center [1440, 140] width 13 height 13
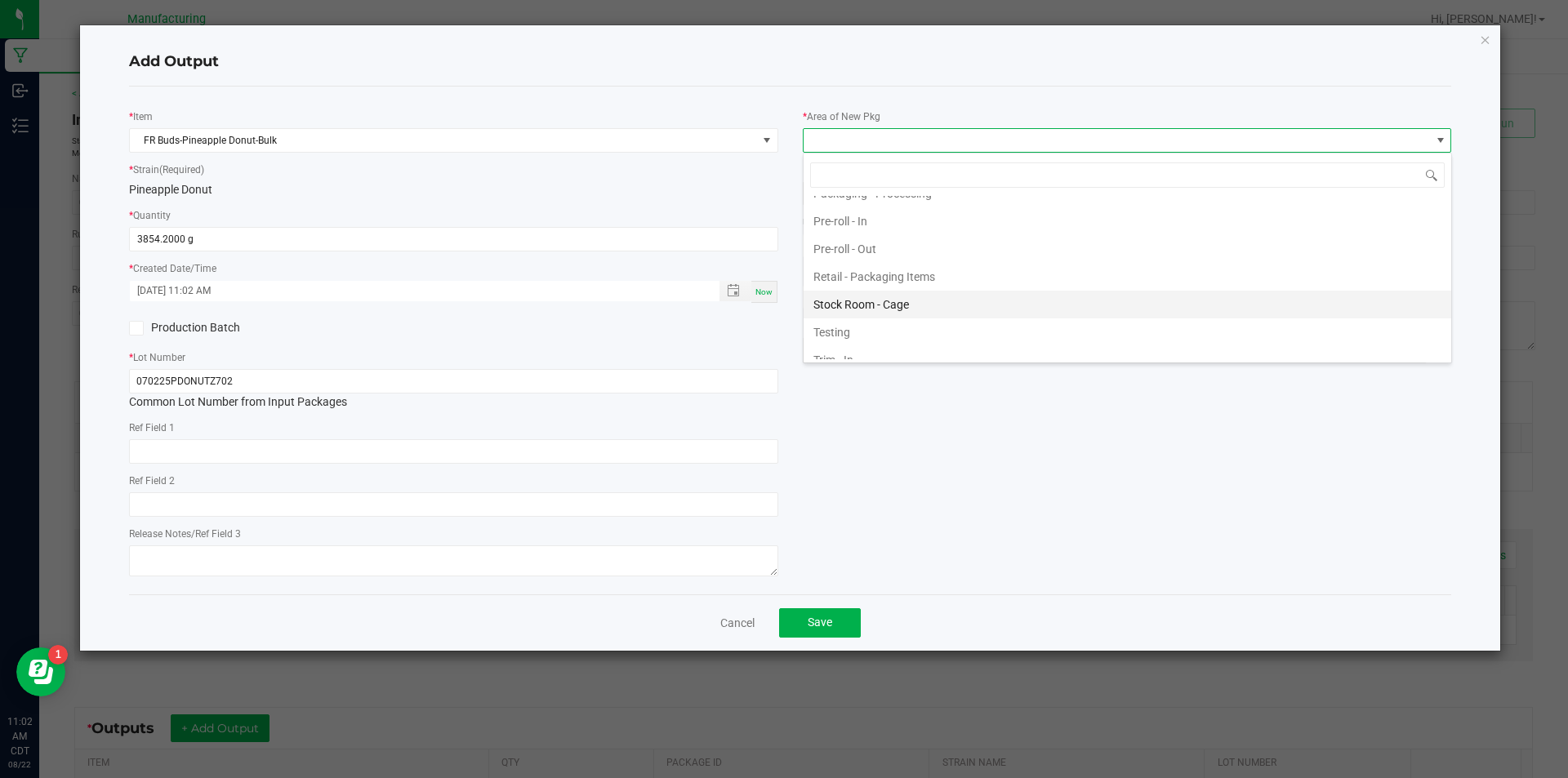
scroll to position [615, 0]
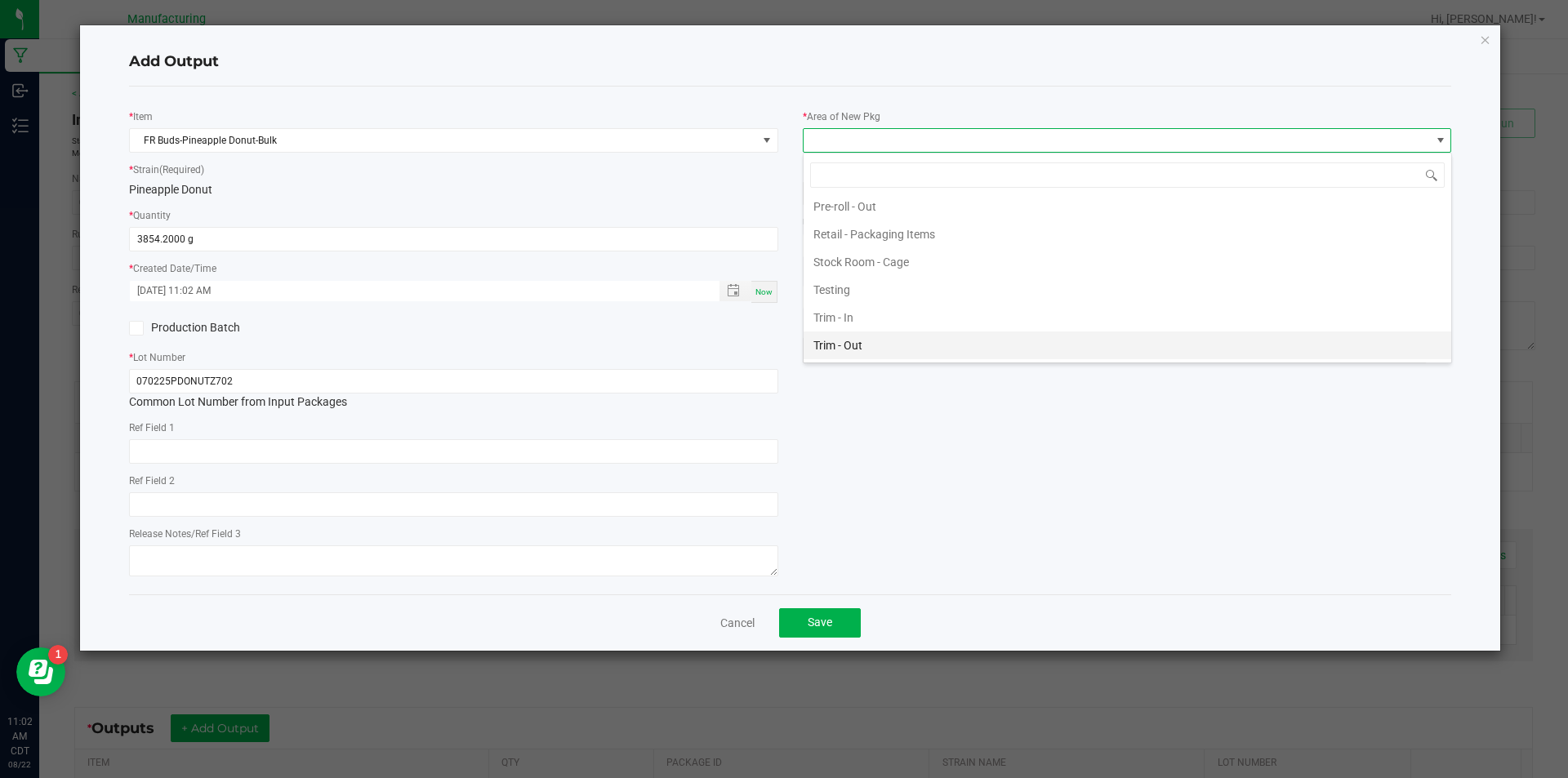
click at [1094, 352] on li "Trim - Out" at bounding box center [1127, 345] width 647 height 28
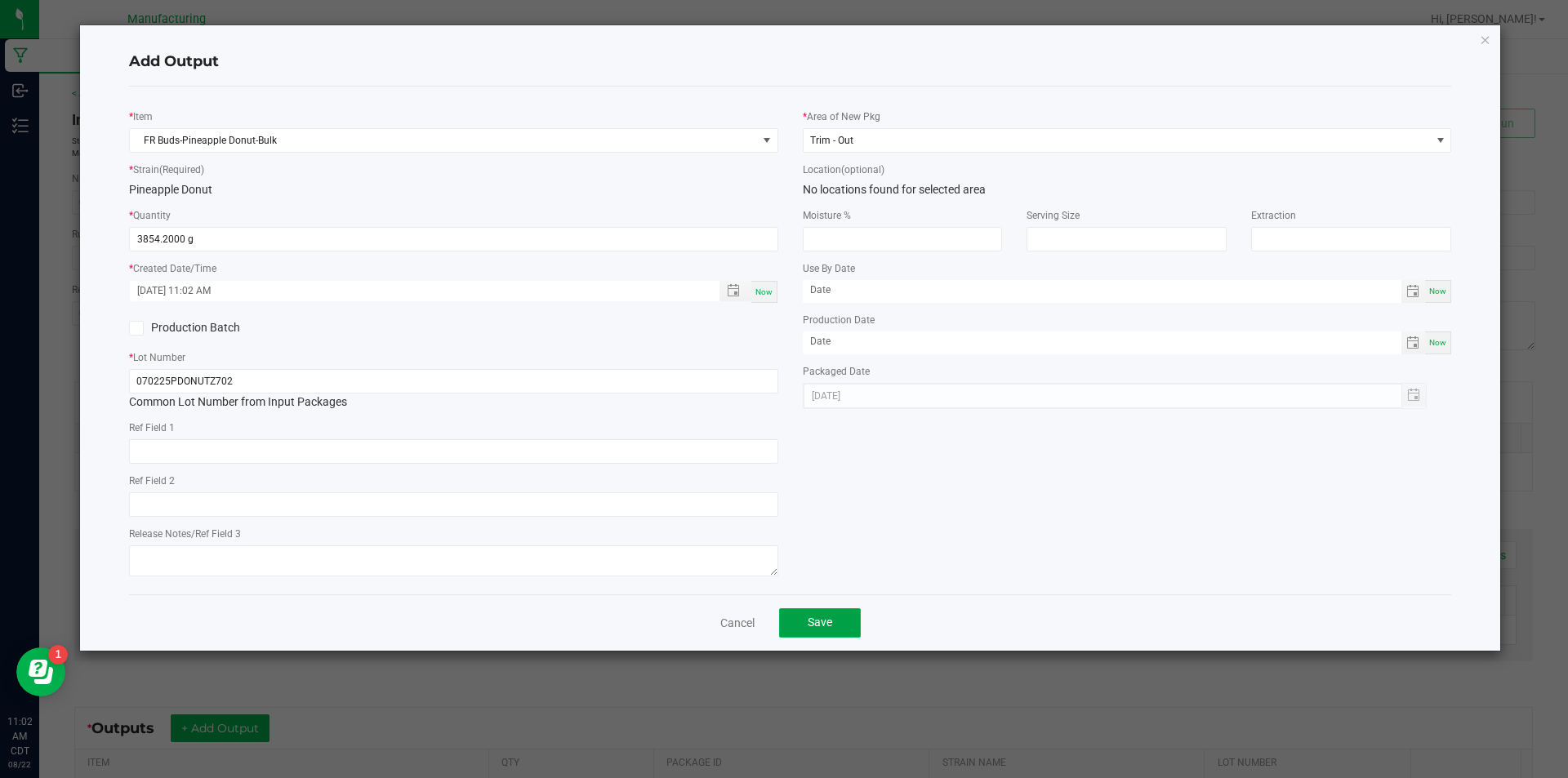
click at [838, 622] on button "Save" at bounding box center [819, 623] width 82 height 30
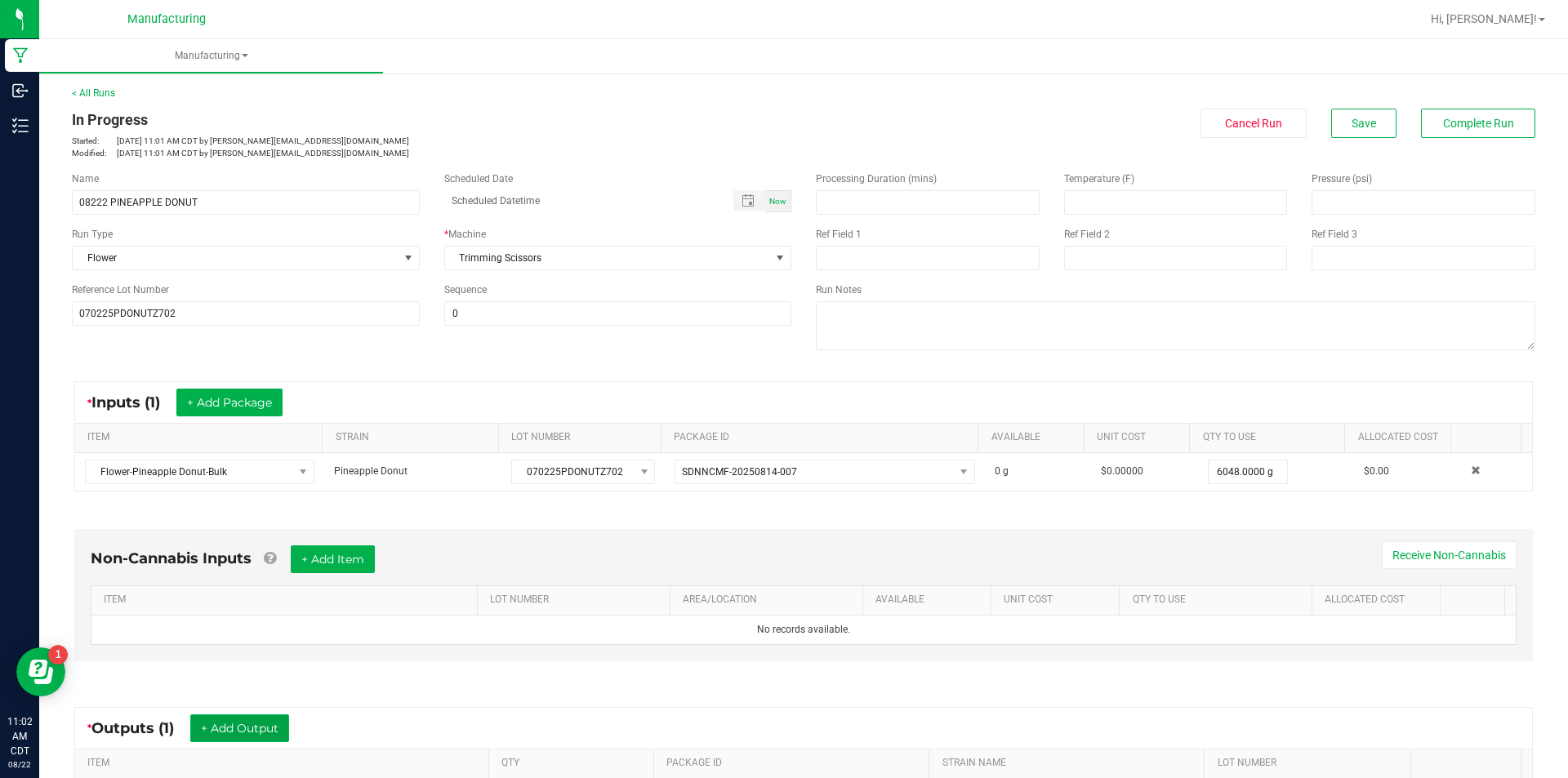
click at [247, 726] on button "+ Add Output" at bounding box center [239, 728] width 99 height 28
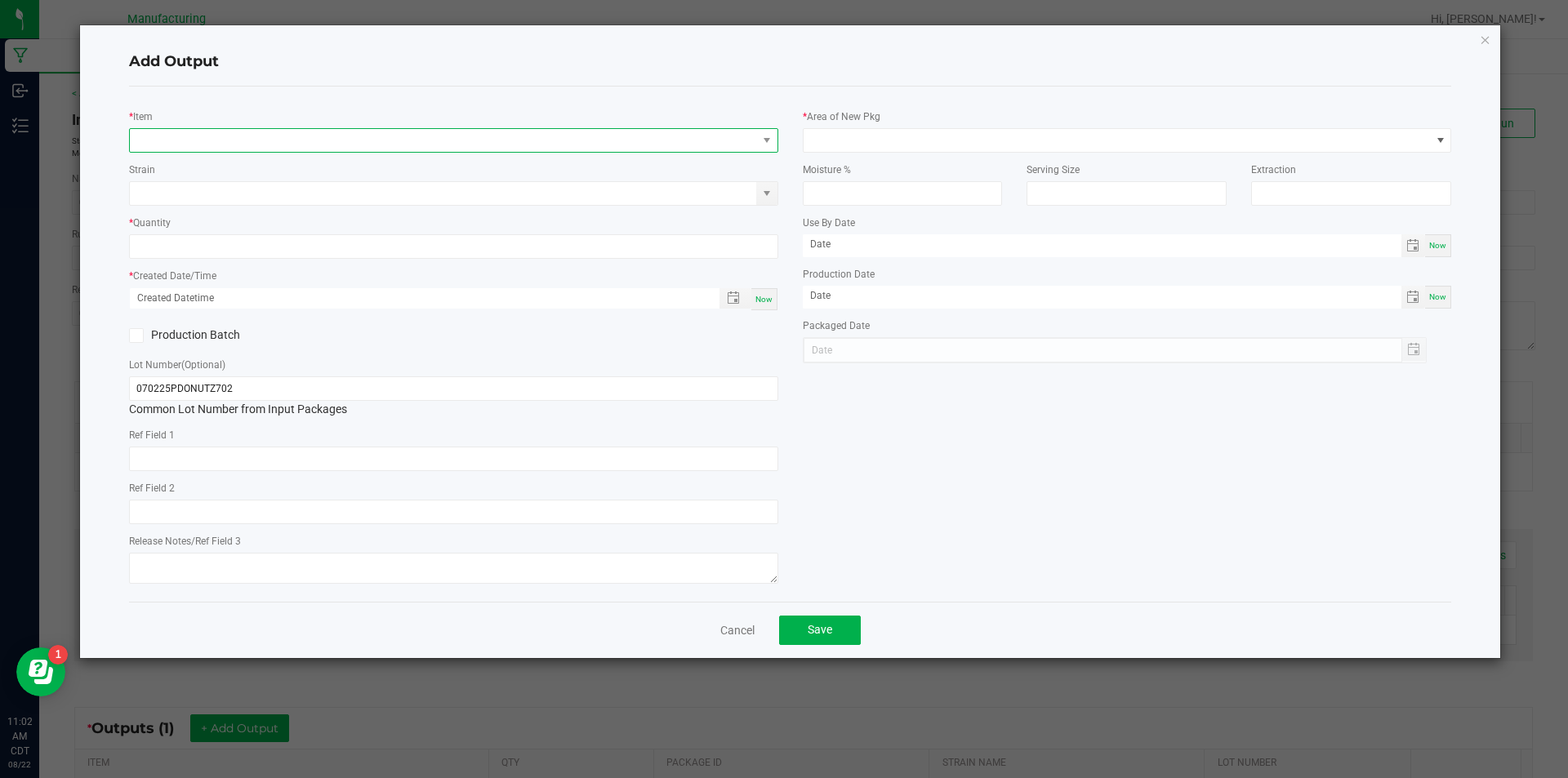
click at [467, 135] on span "NO DATA FOUND" at bounding box center [443, 140] width 627 height 23
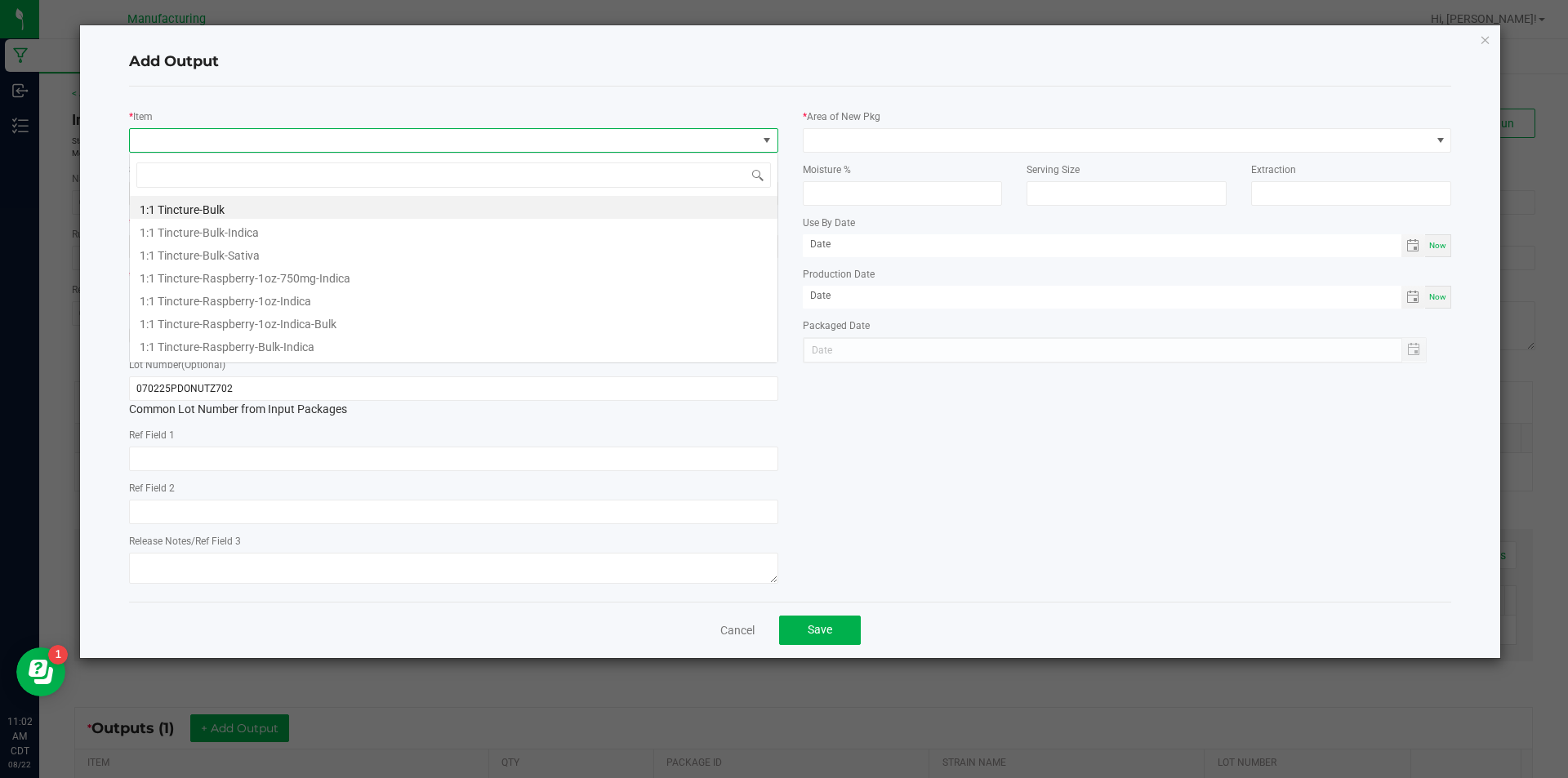
scroll to position [25, 649]
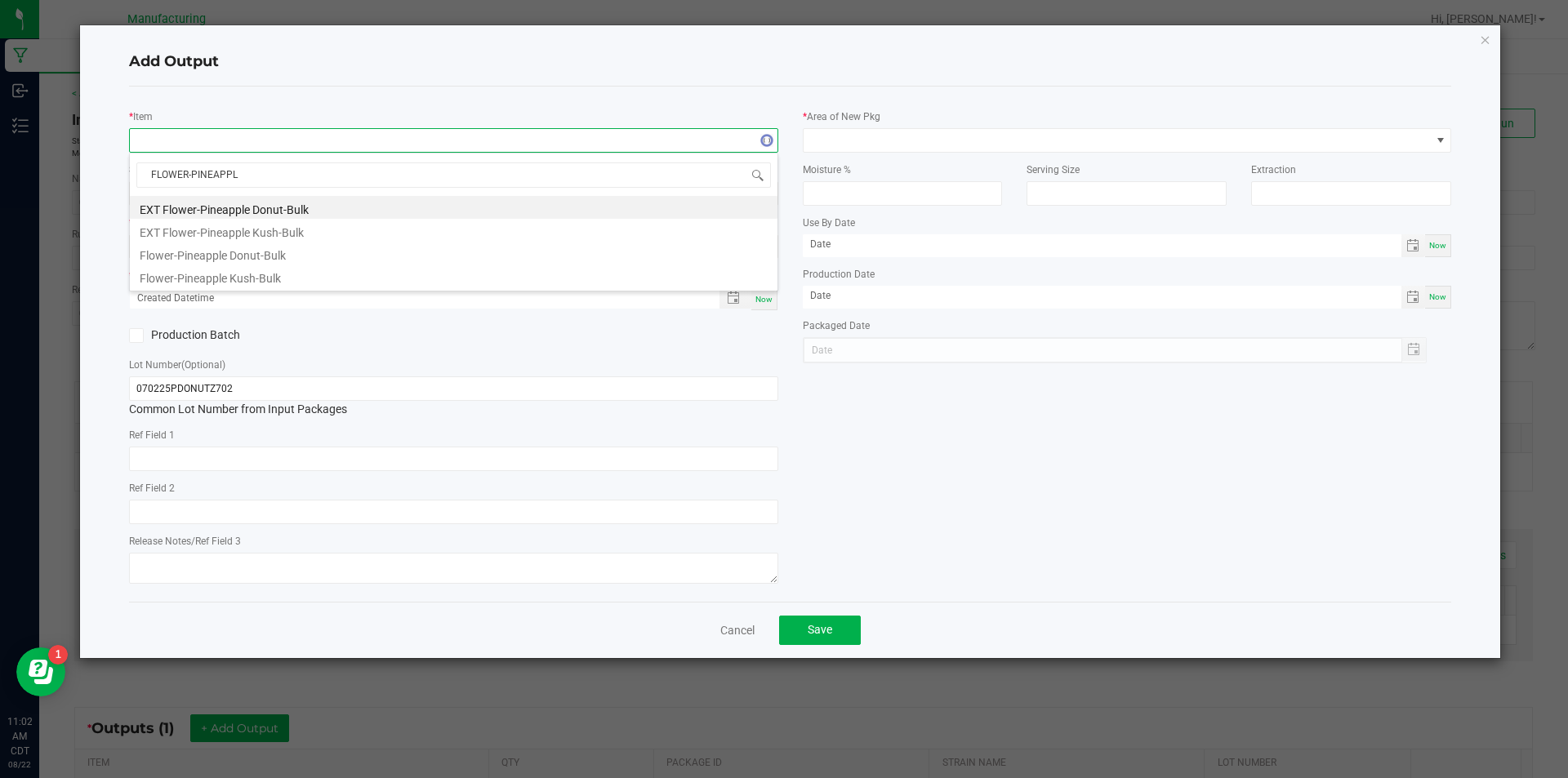
type input "FLOWER-PINEAPPLE"
click at [308, 255] on li "Flower-Pineapple Donut-Bulk" at bounding box center [453, 254] width 647 height 23
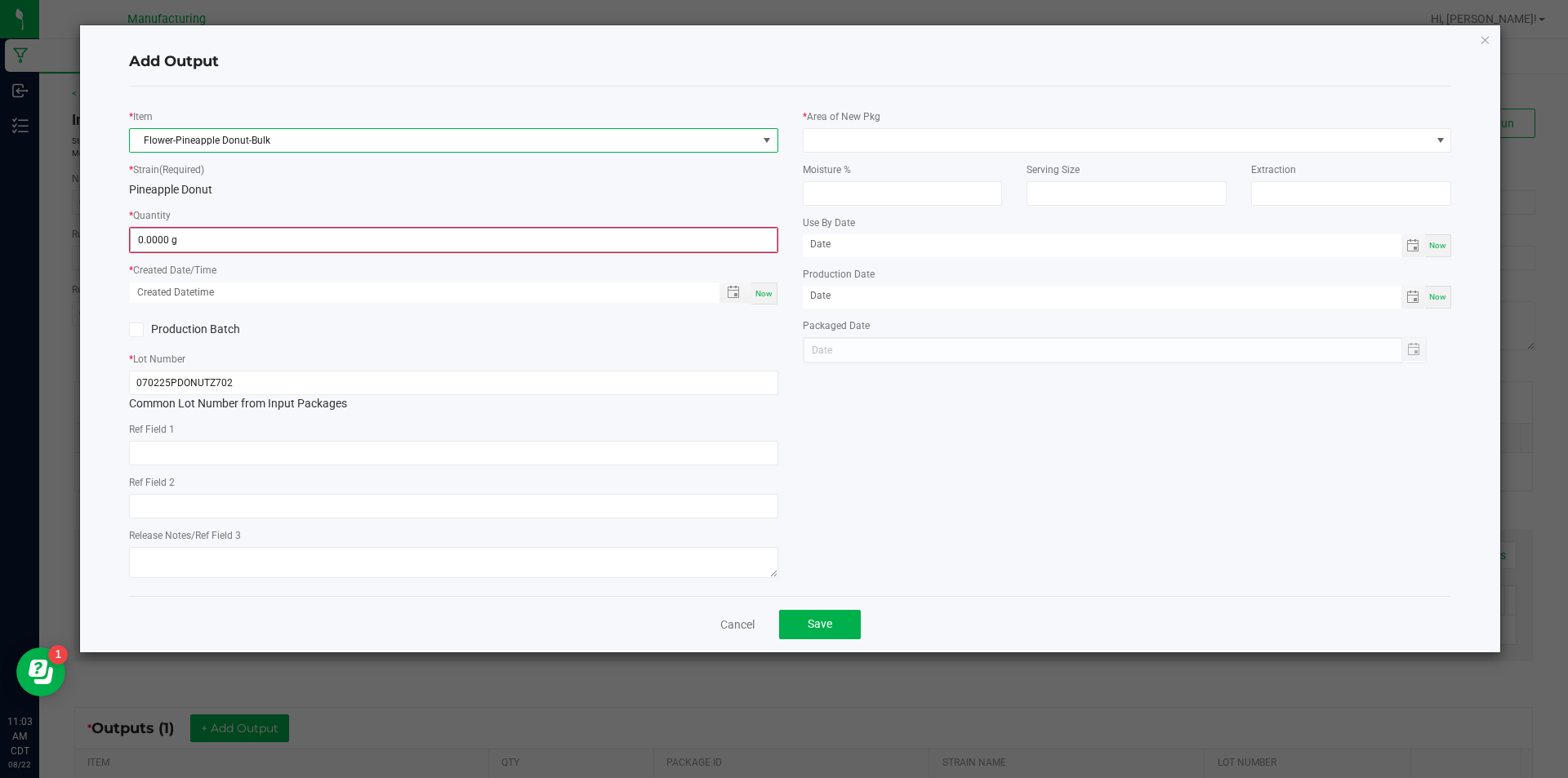
type input "0"
click at [246, 242] on input "0" at bounding box center [453, 240] width 646 height 23
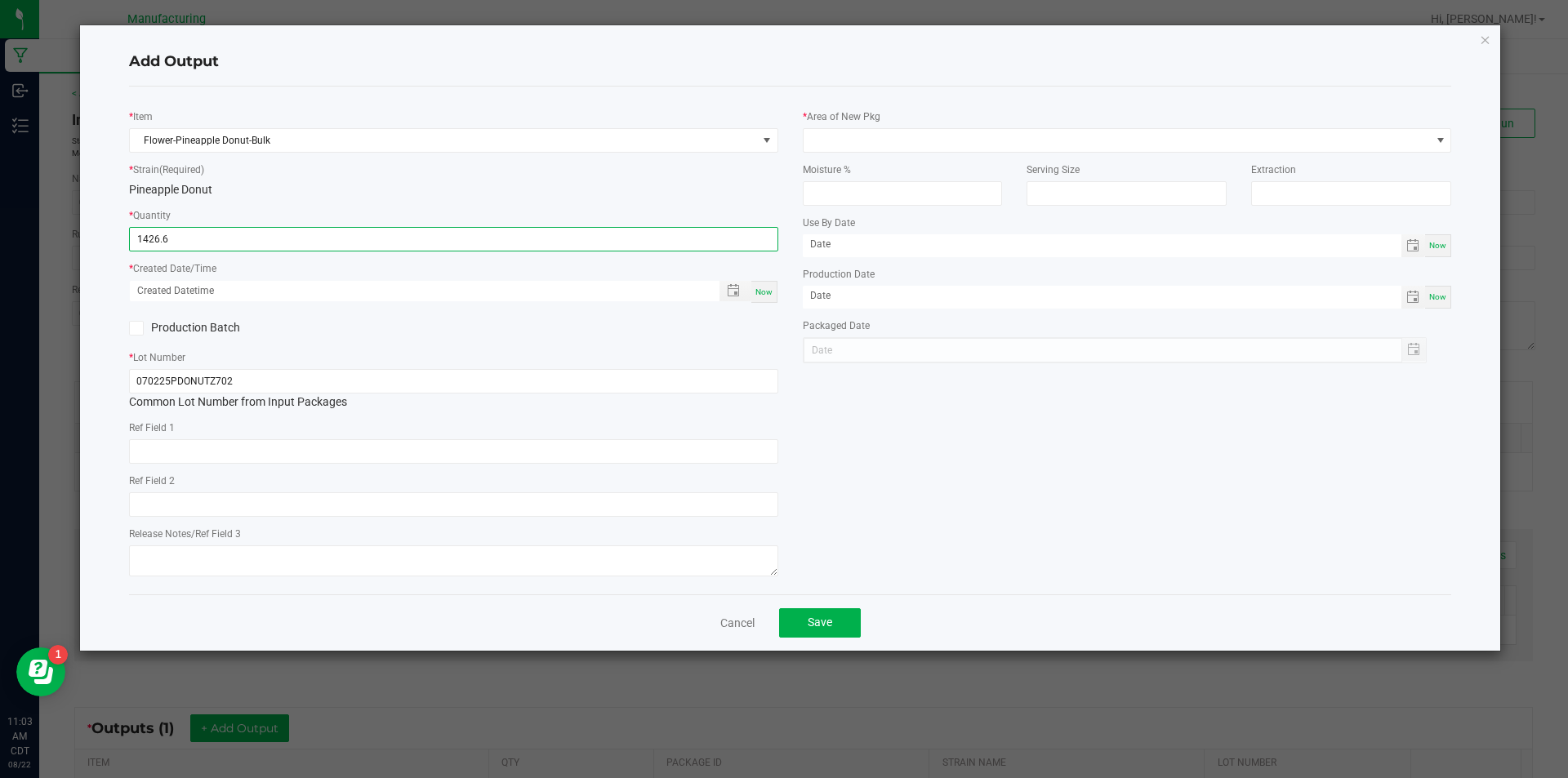
type input "1426.6000 g"
click at [763, 287] on span "Now" at bounding box center [764, 291] width 17 height 9
type input "[DATE] 11:03 AM"
type input "[DATE]"
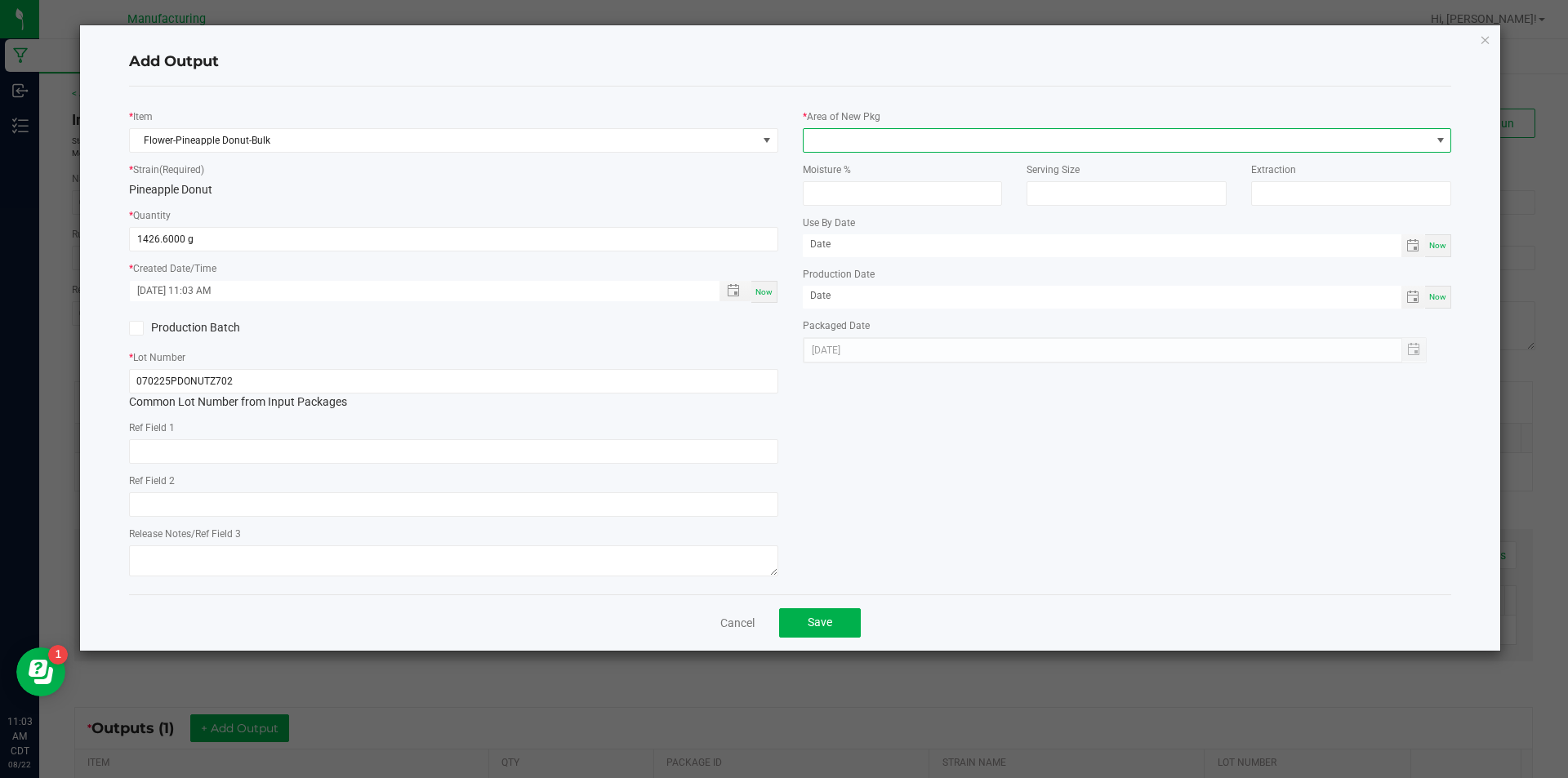
click at [1442, 134] on span at bounding box center [1440, 140] width 13 height 13
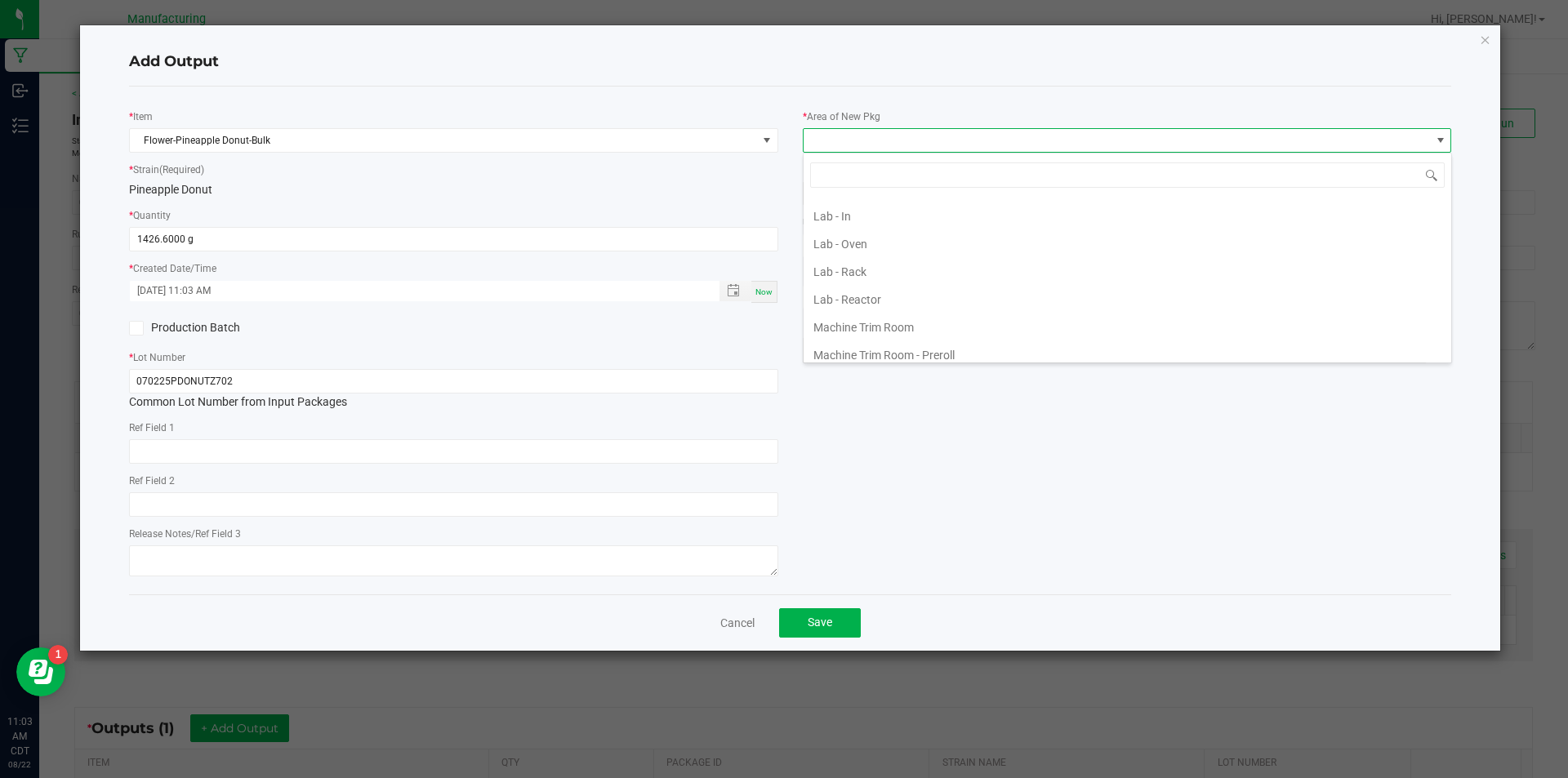
scroll to position [408, 0]
click at [1192, 264] on li "Machine Trim Room - Preroll" at bounding box center [1127, 273] width 647 height 28
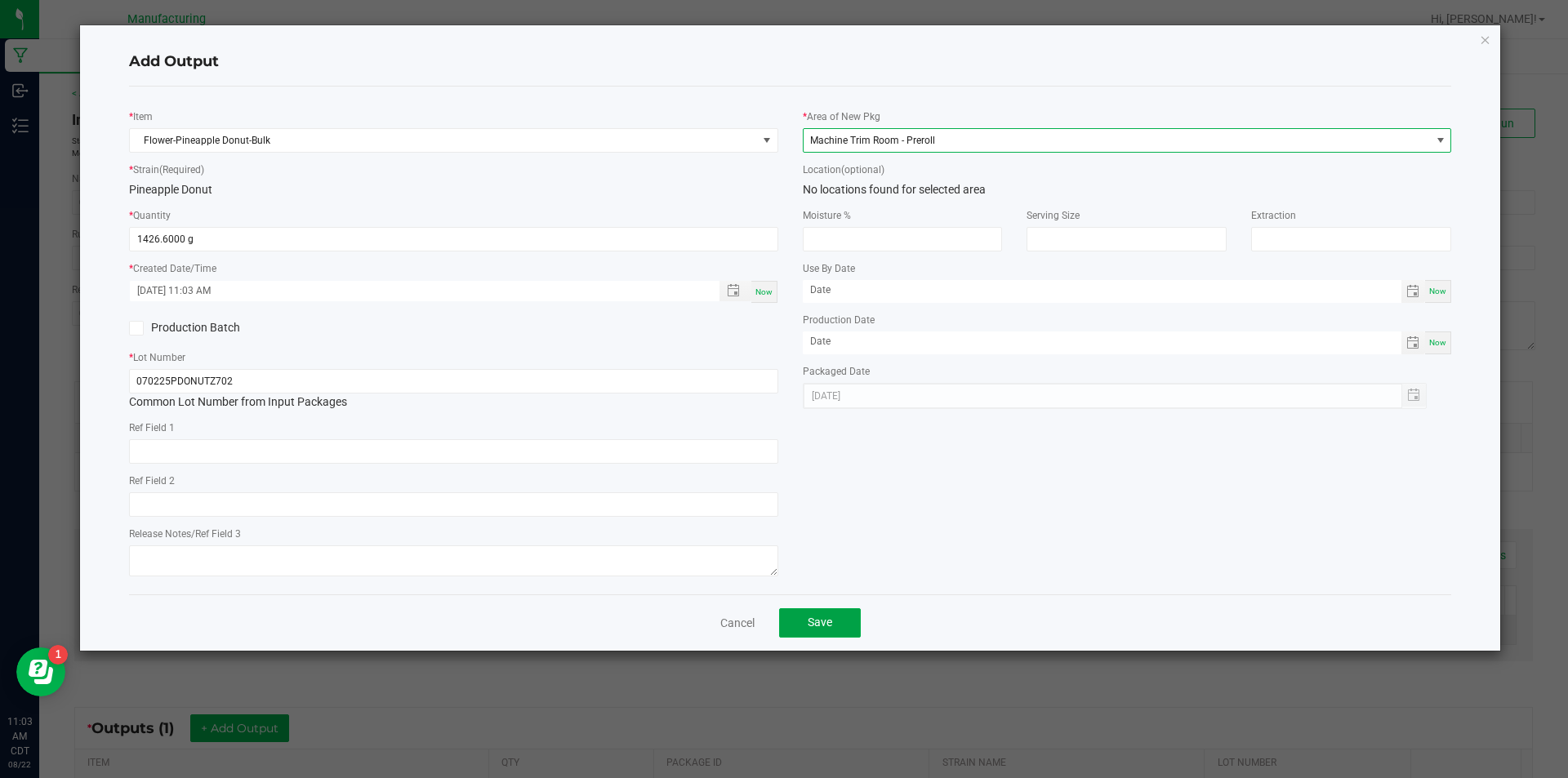
click at [811, 619] on span "Save" at bounding box center [820, 622] width 25 height 13
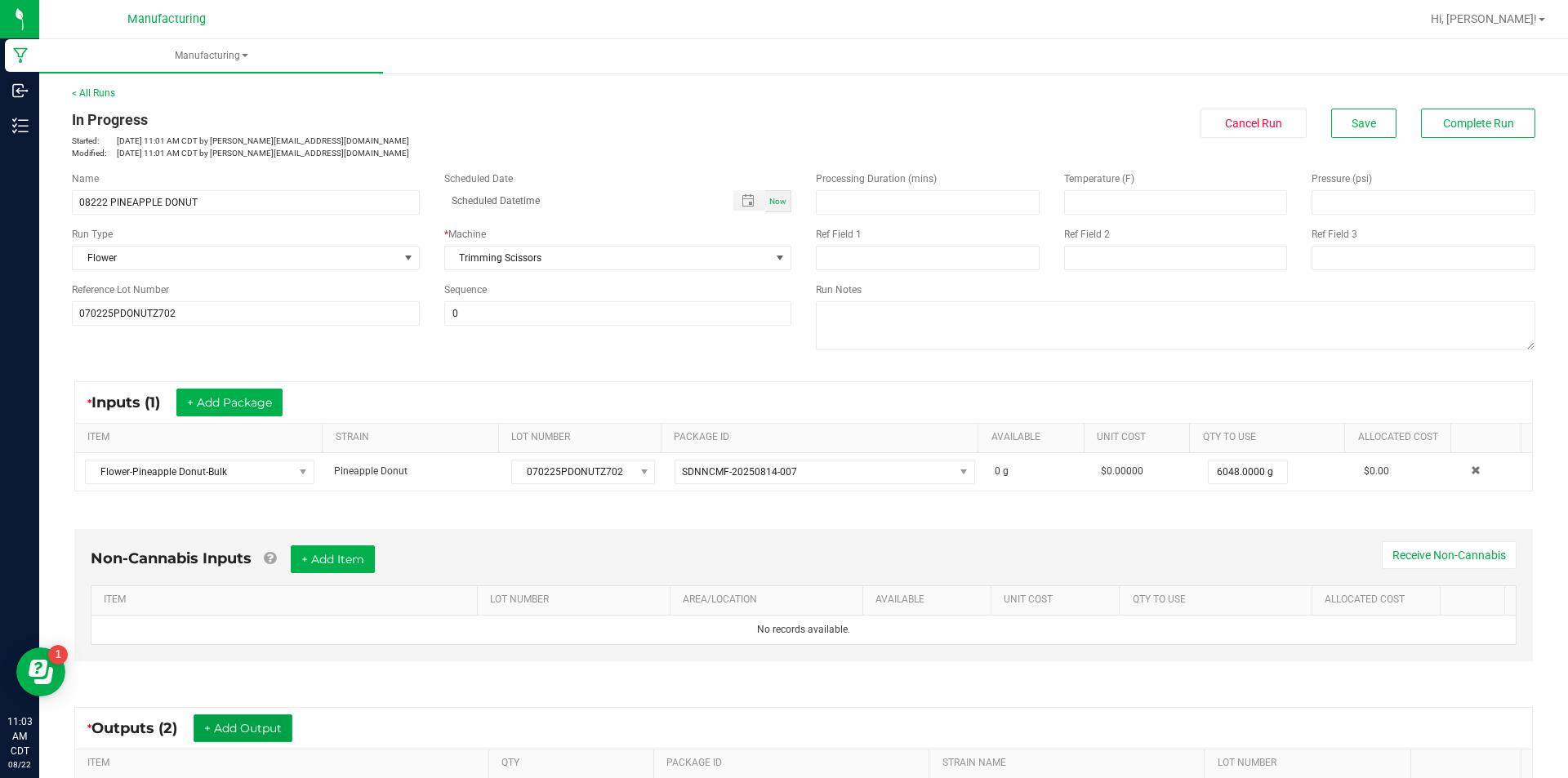
click at [260, 720] on button "+ Add Output" at bounding box center [243, 728] width 99 height 28
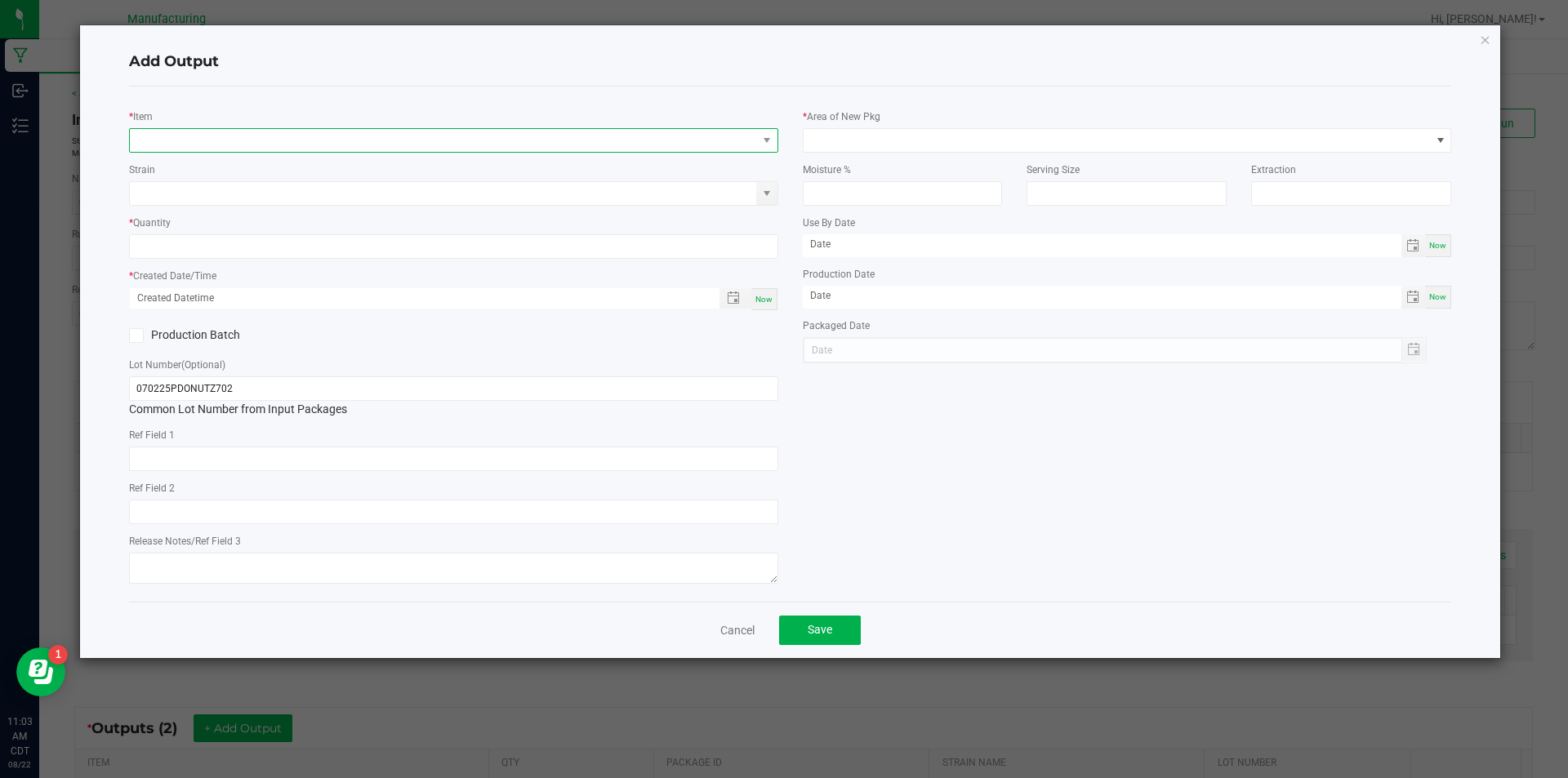
click at [495, 132] on span "NO DATA FOUND" at bounding box center [443, 140] width 627 height 23
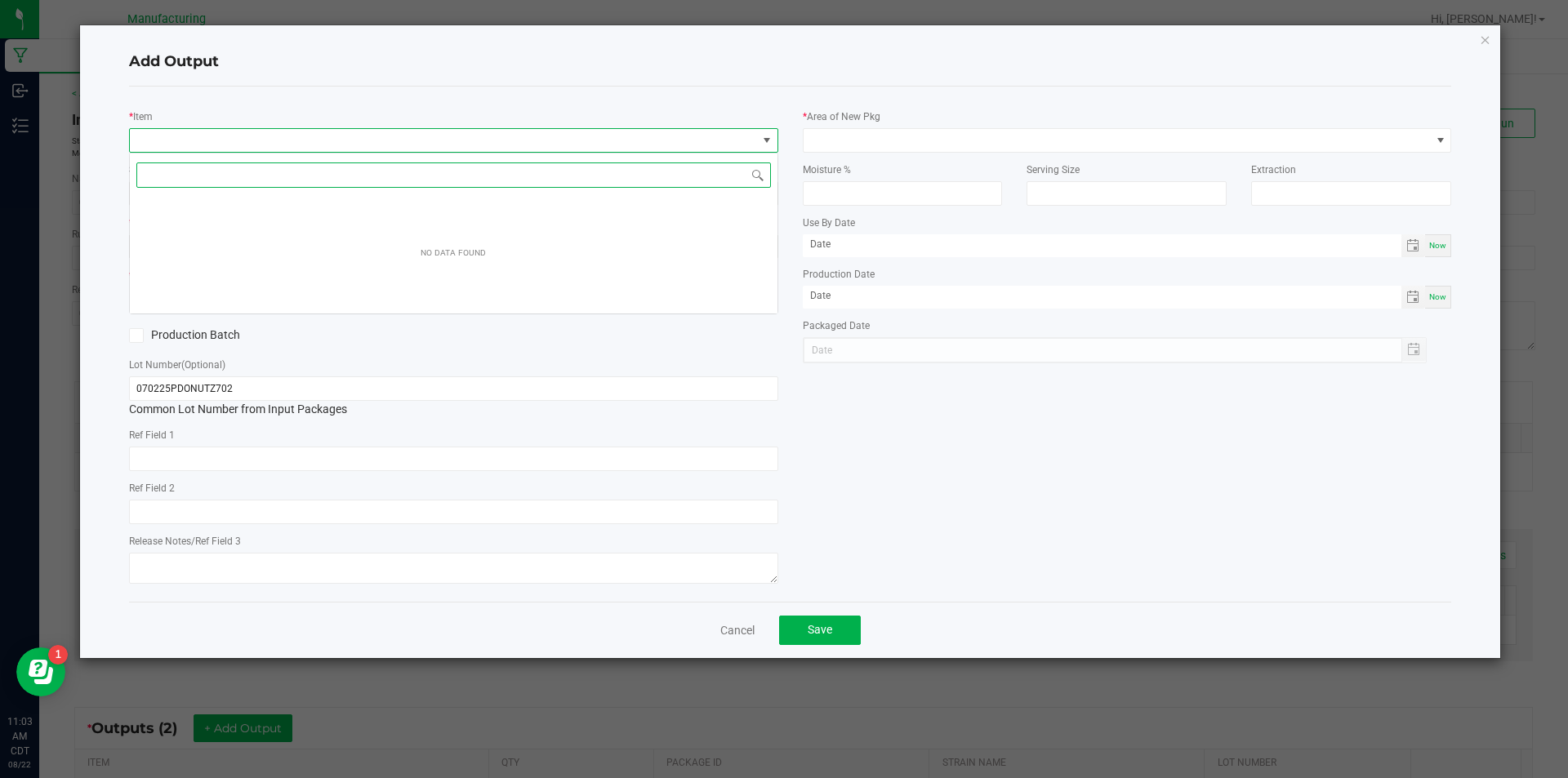
scroll to position [25, 649]
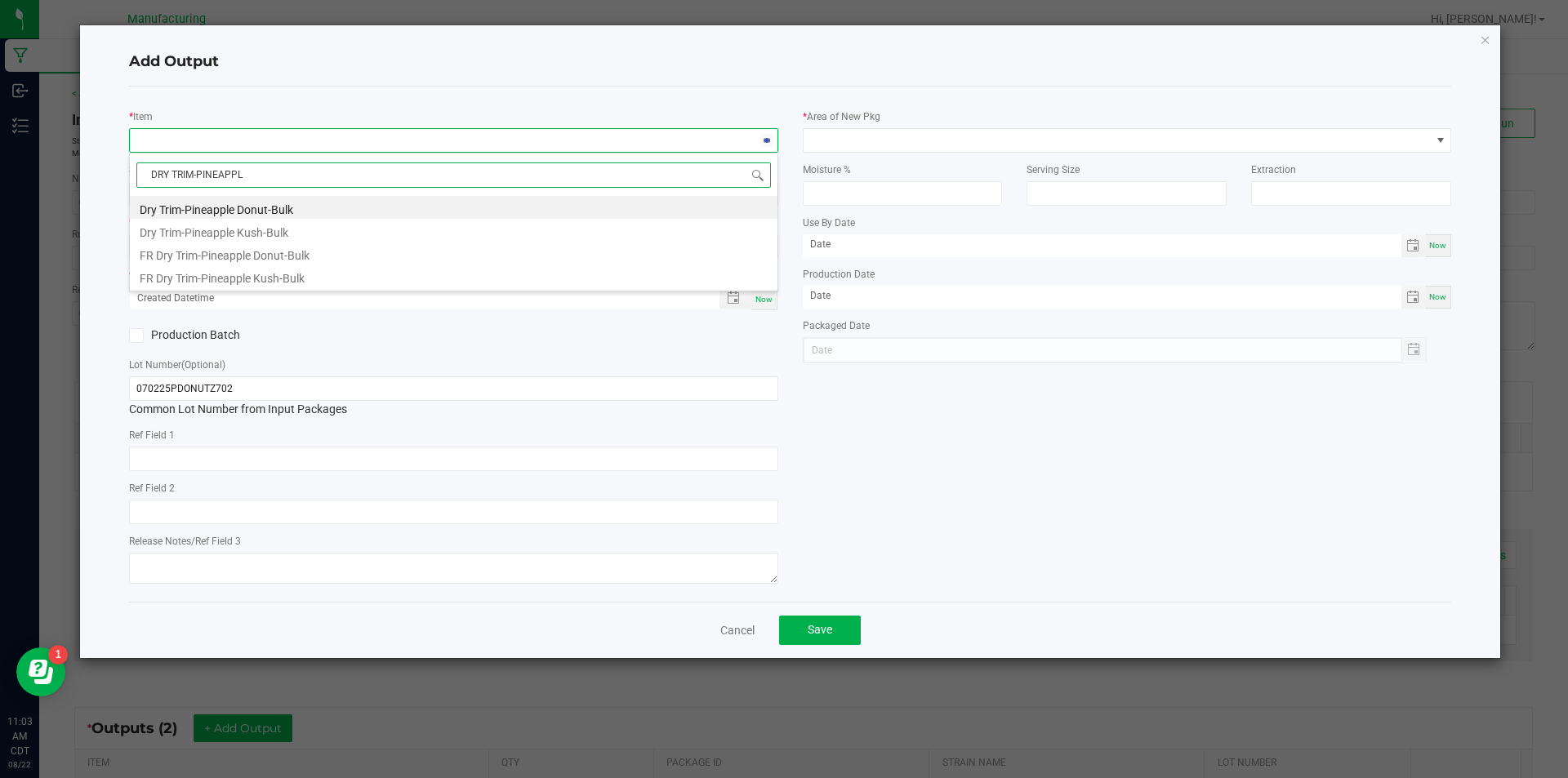
type input "DRY TRIM-PINEAPPLE"
click at [340, 207] on li "Dry Trim-Pineapple Donut-Bulk" at bounding box center [453, 207] width 647 height 23
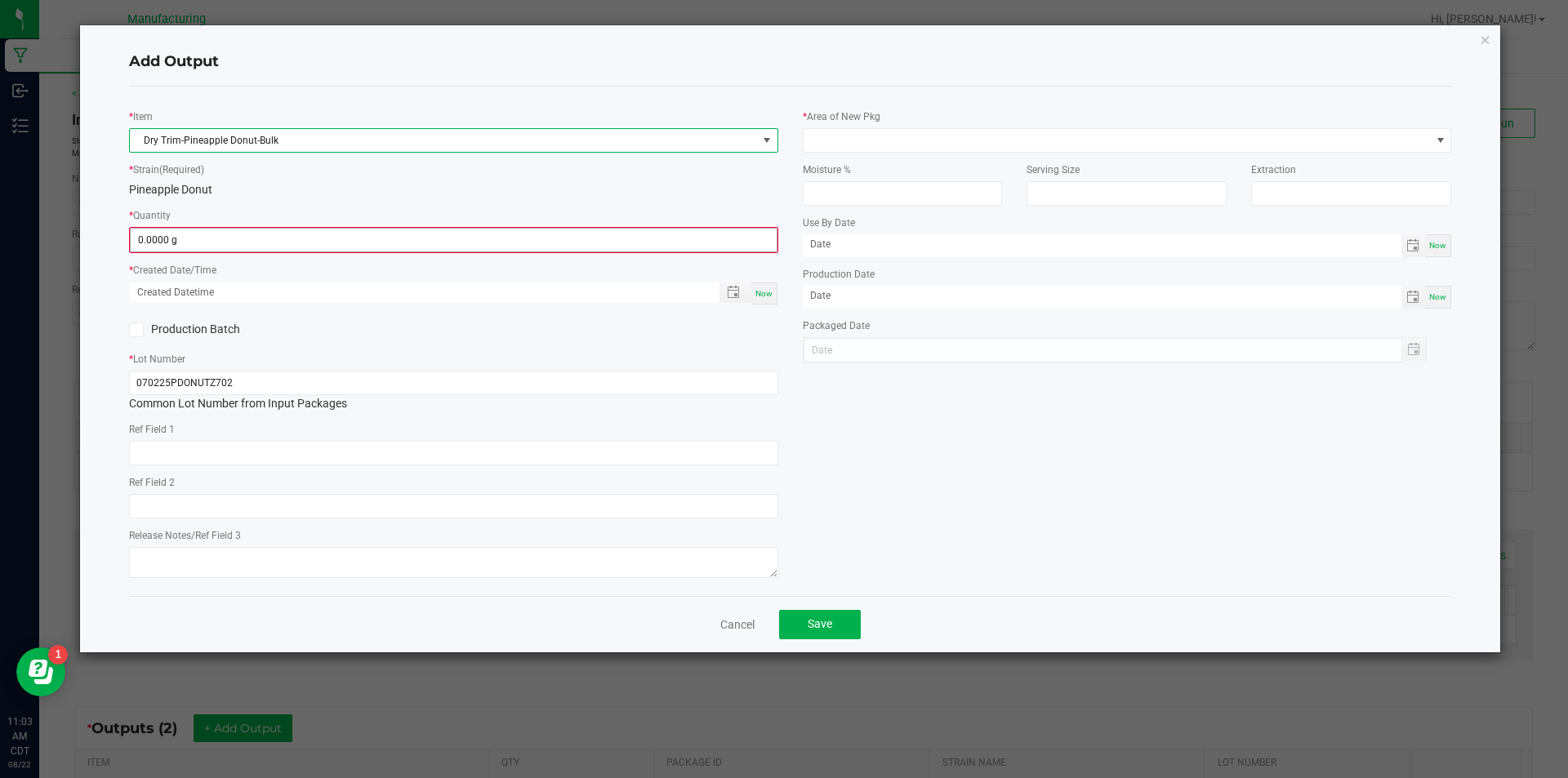
type input "0"
click at [270, 244] on input "0" at bounding box center [453, 240] width 646 height 23
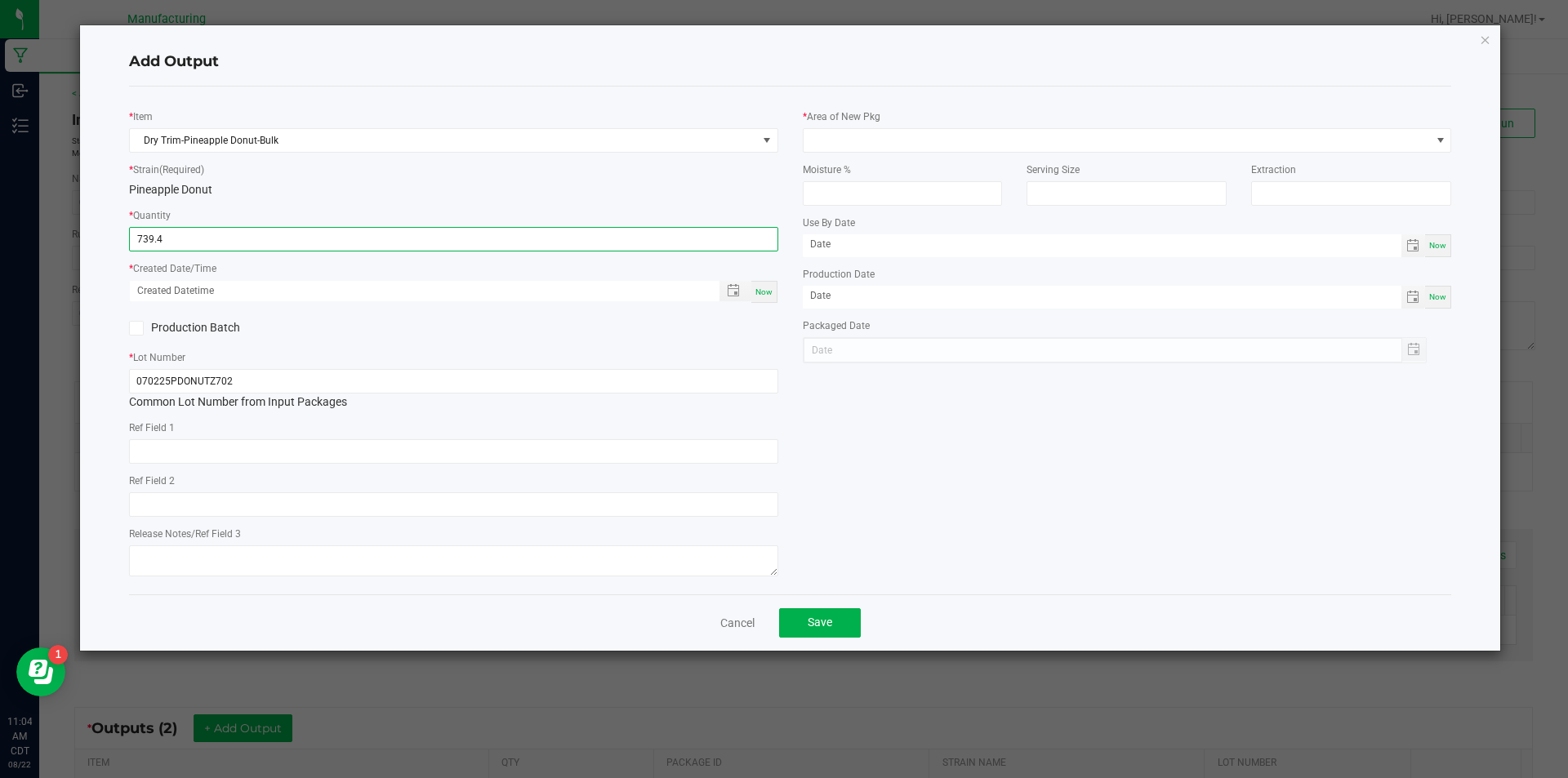
type input "739.4000 g"
click at [766, 286] on div "Now" at bounding box center [763, 292] width 26 height 22
type input "[DATE] 11:04 AM"
type input "[DATE]"
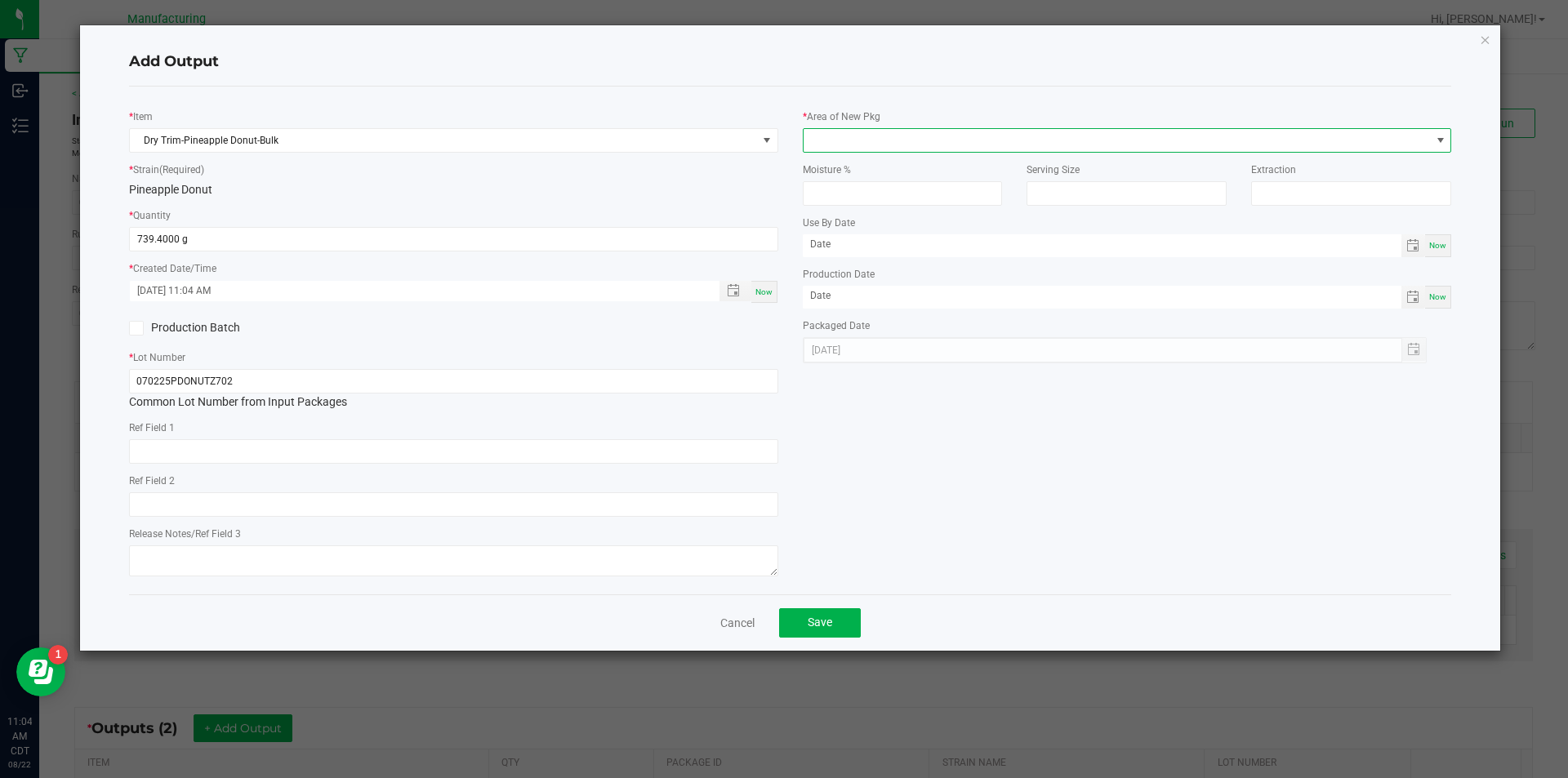
click at [1438, 134] on span at bounding box center [1440, 140] width 13 height 13
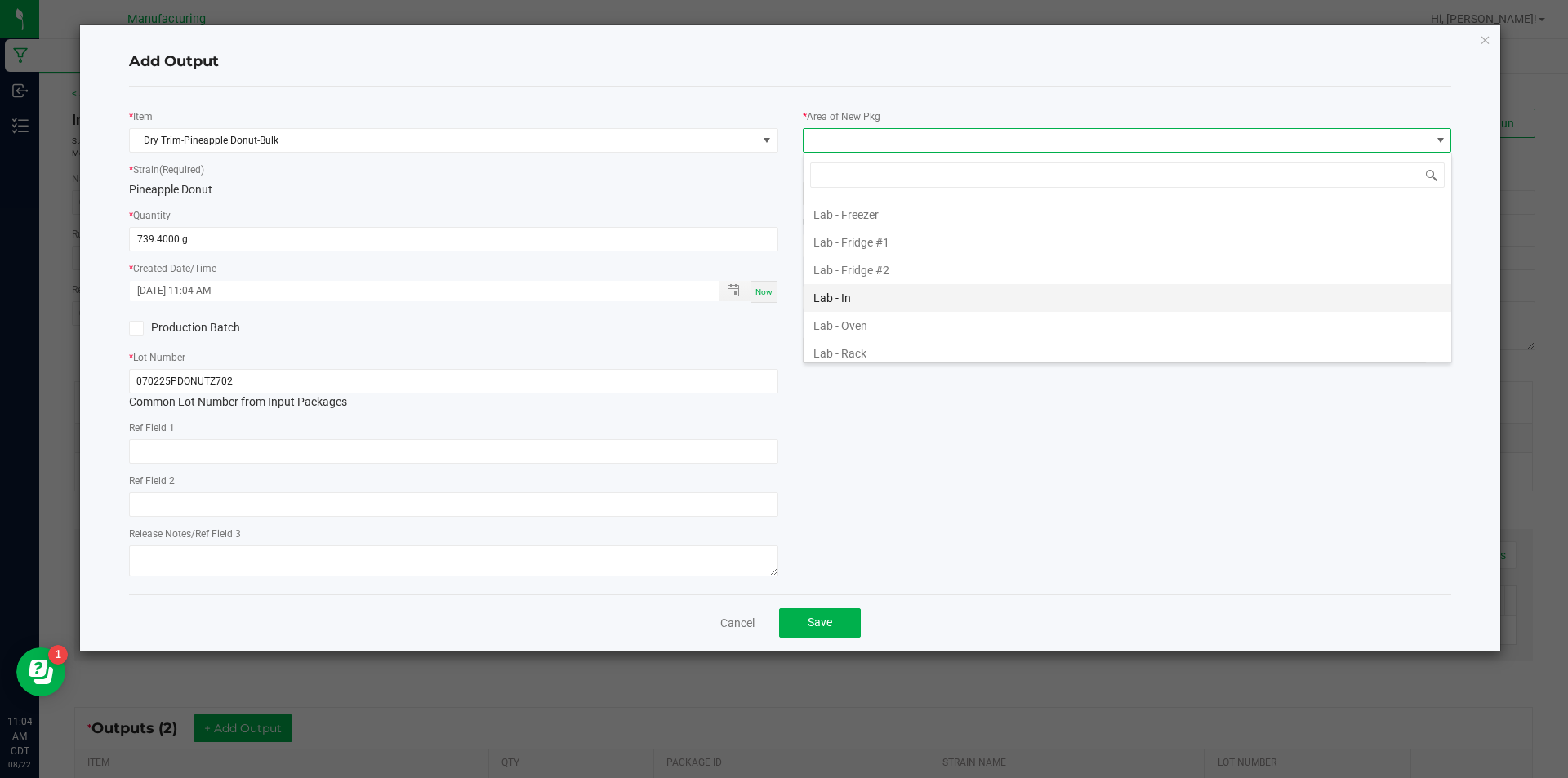
scroll to position [327, 0]
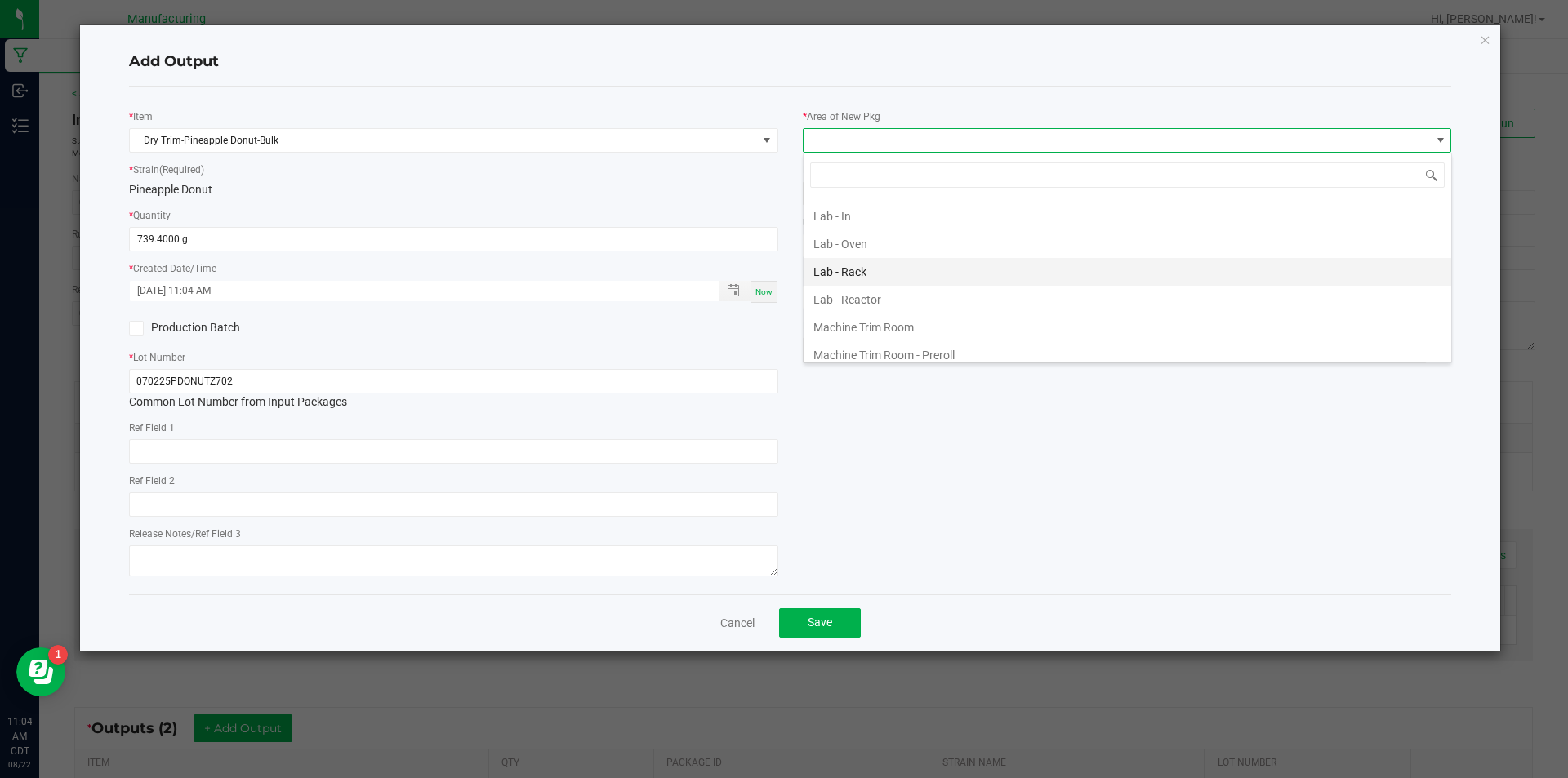
click at [1197, 265] on li "Lab - Rack" at bounding box center [1127, 272] width 647 height 28
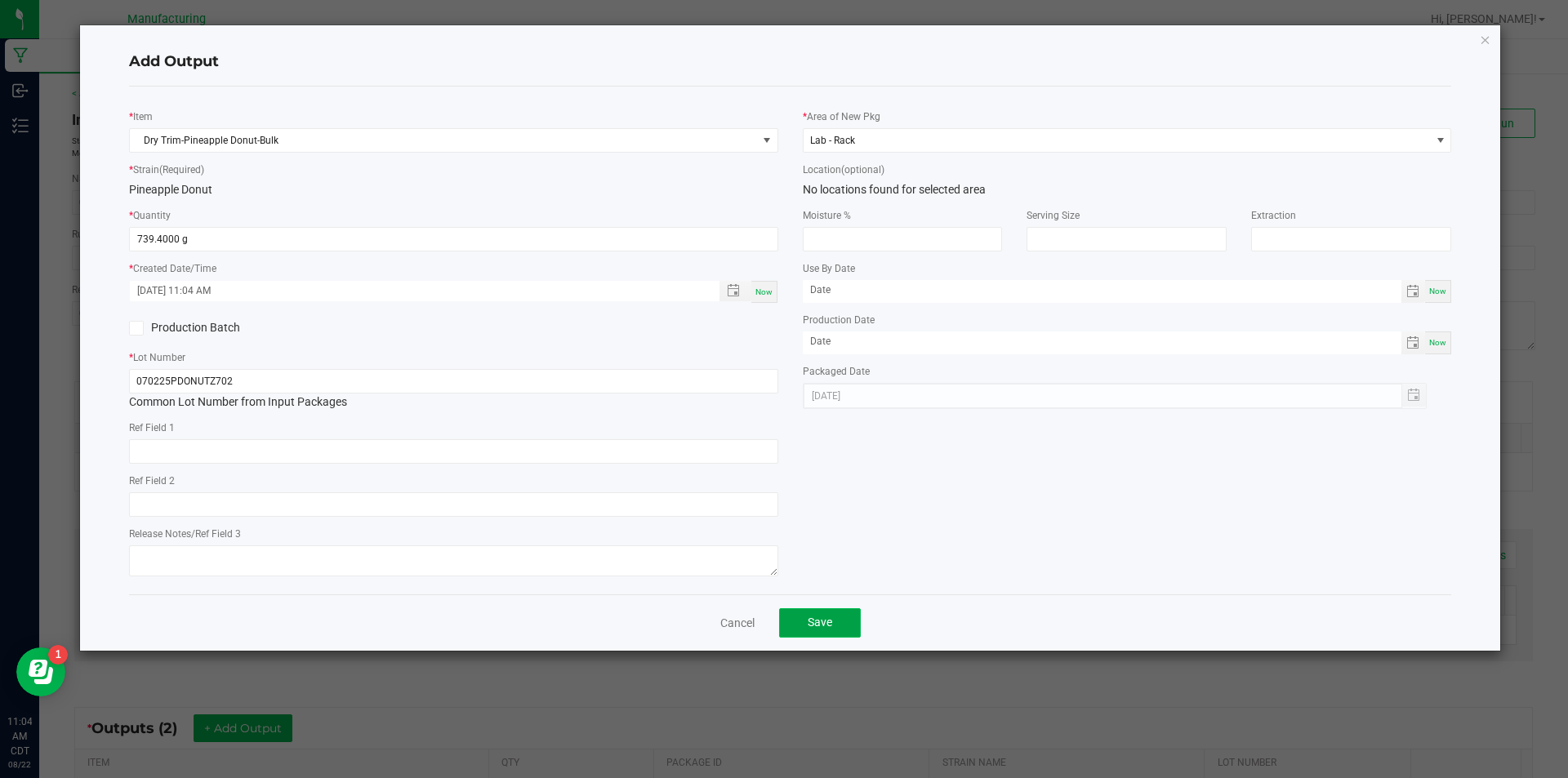
click at [838, 613] on button "Save" at bounding box center [819, 623] width 82 height 30
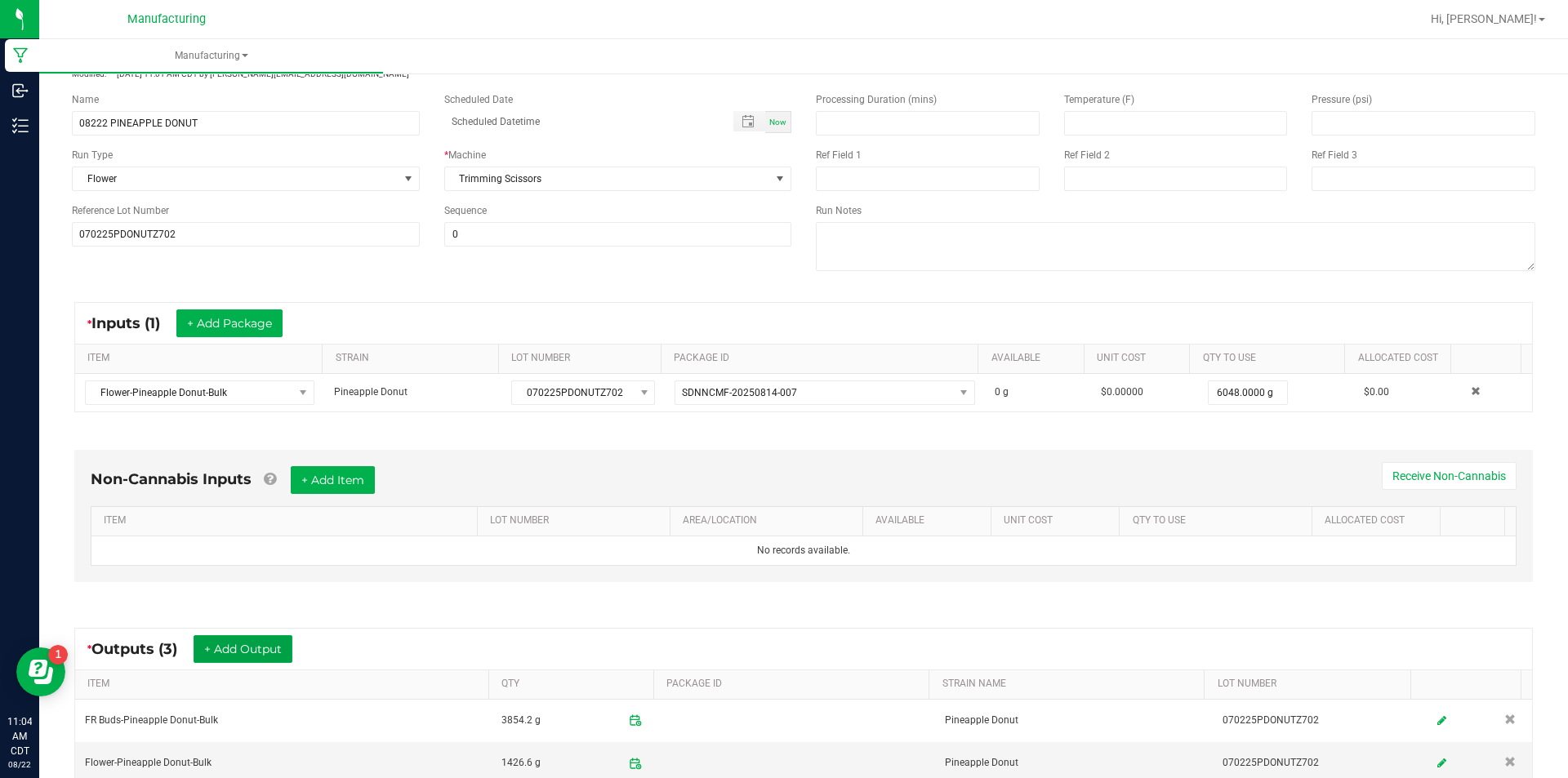
scroll to position [0, 0]
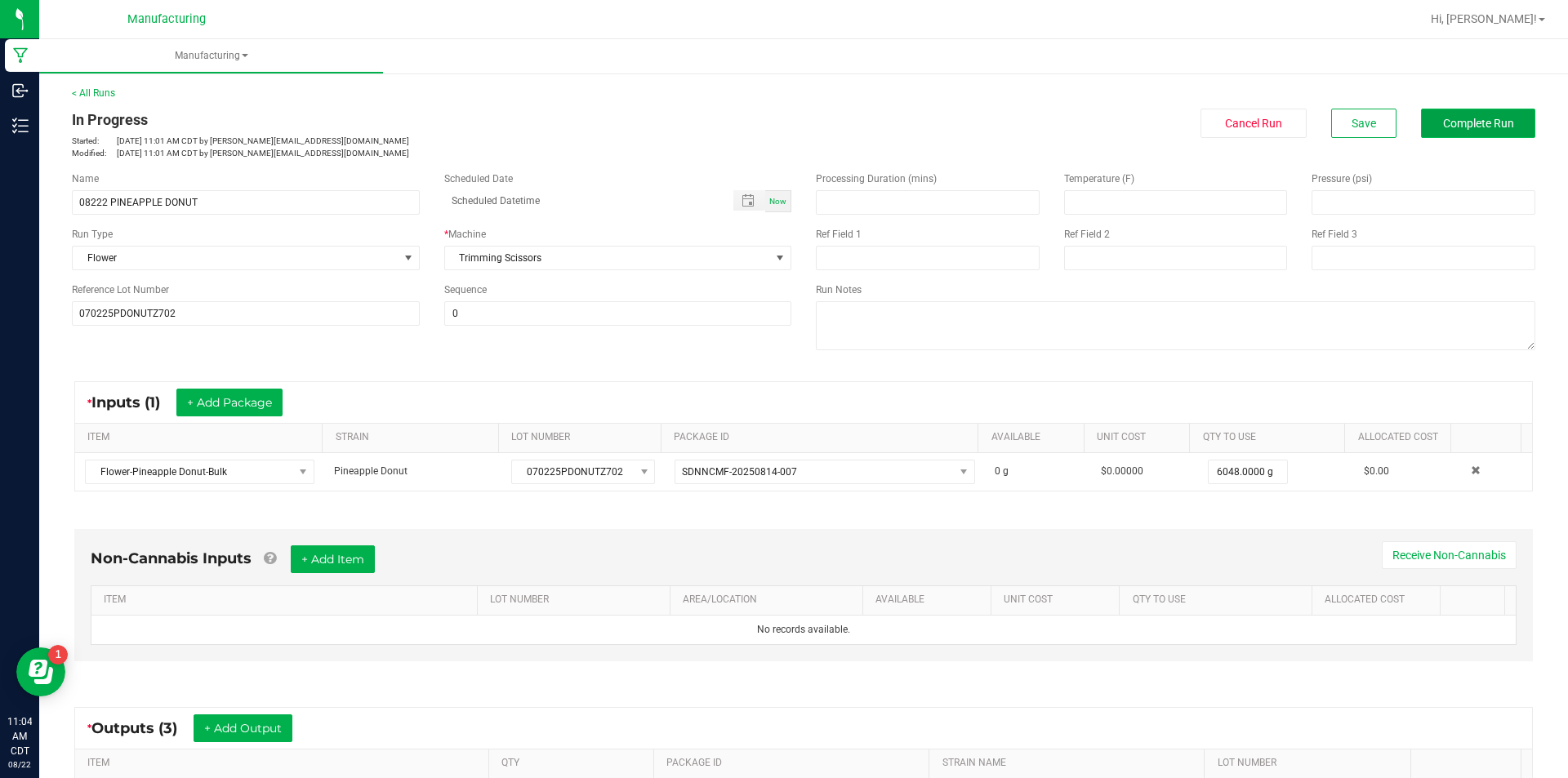
click at [1438, 115] on button "Complete Run" at bounding box center [1478, 123] width 114 height 30
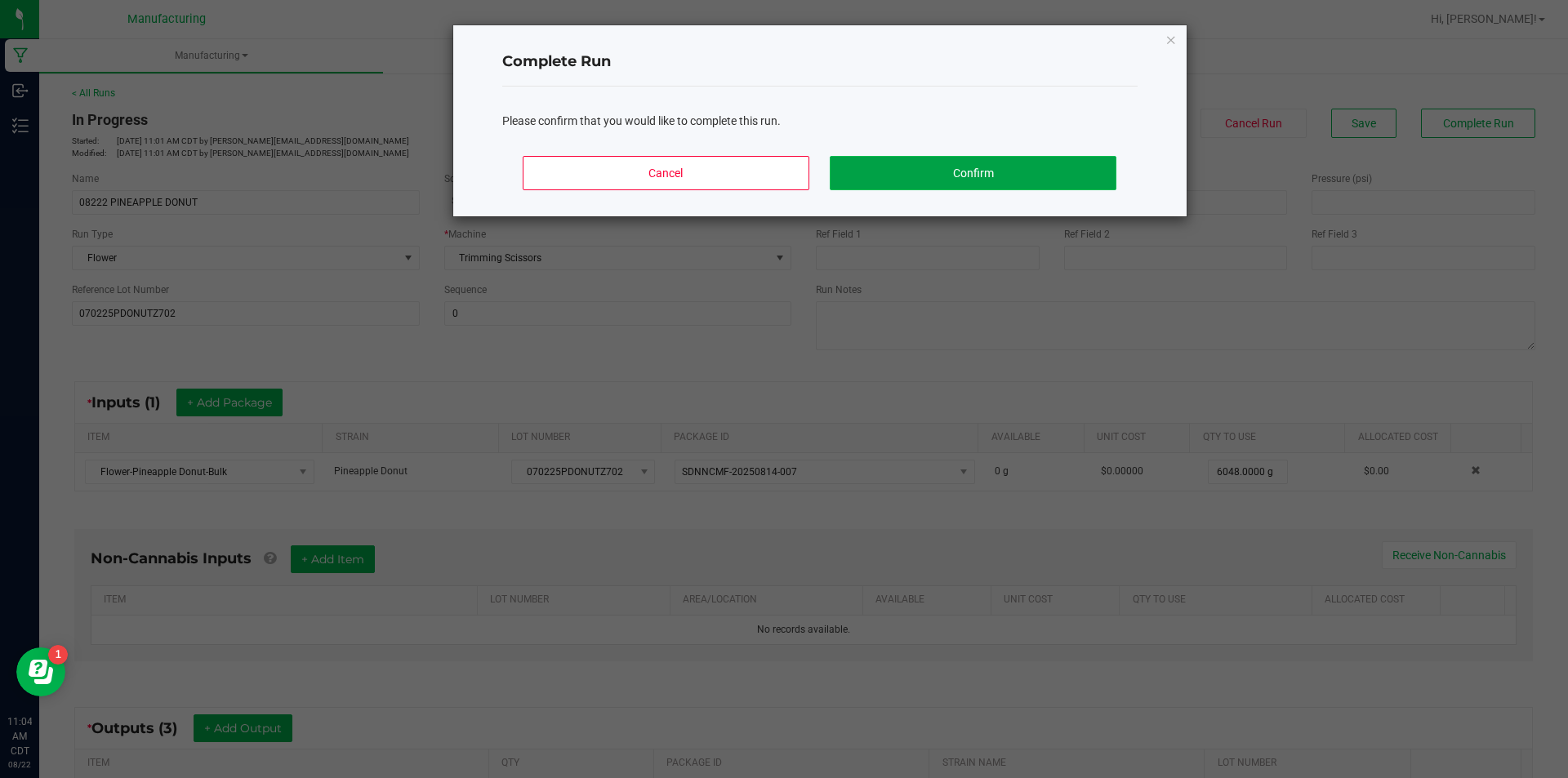
click at [993, 166] on button "Confirm" at bounding box center [973, 173] width 286 height 35
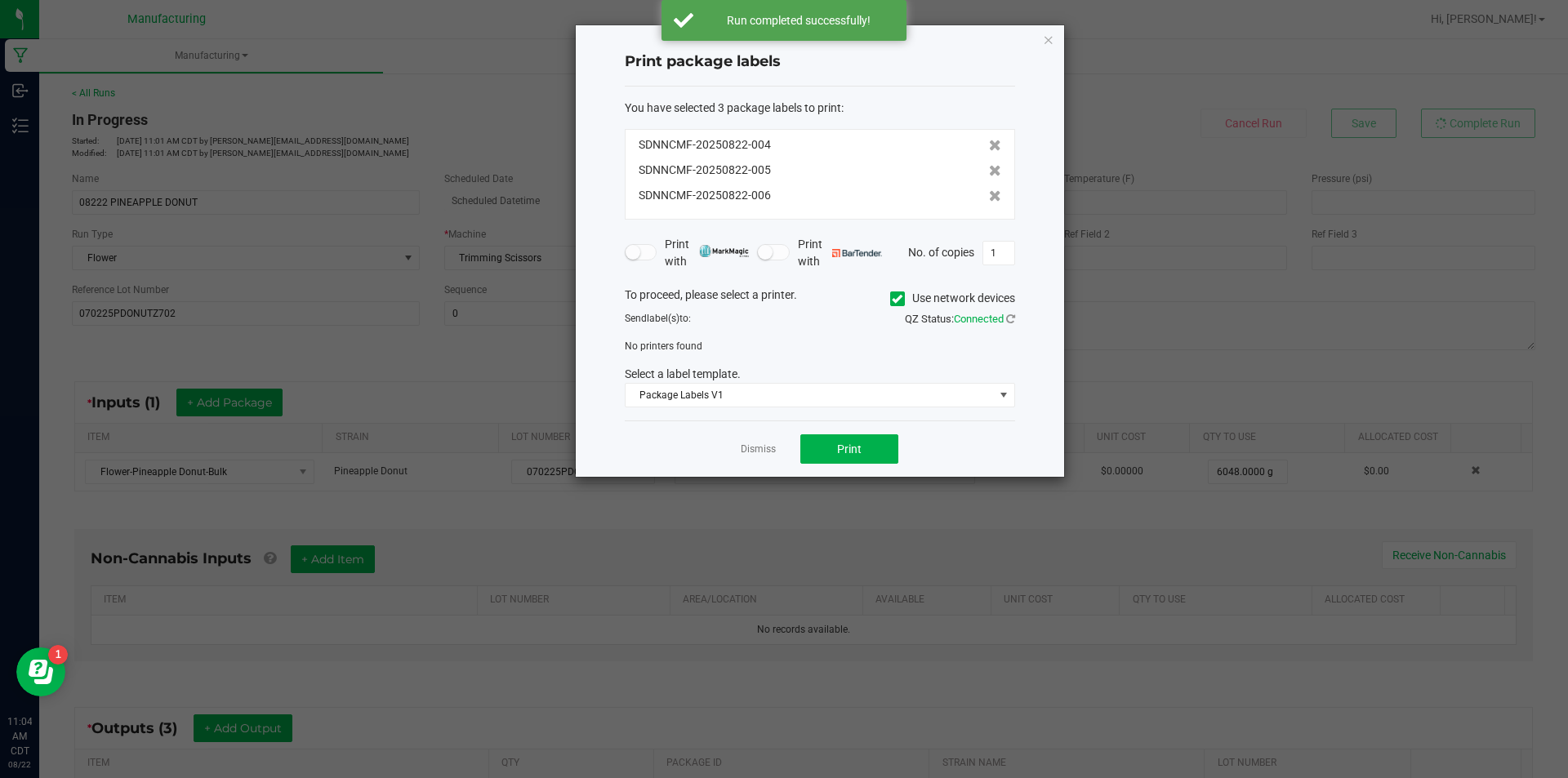
click at [893, 299] on icon at bounding box center [897, 299] width 11 height 0
click at [0, 0] on input "Use network devices" at bounding box center [0, 0] width 0 height 0
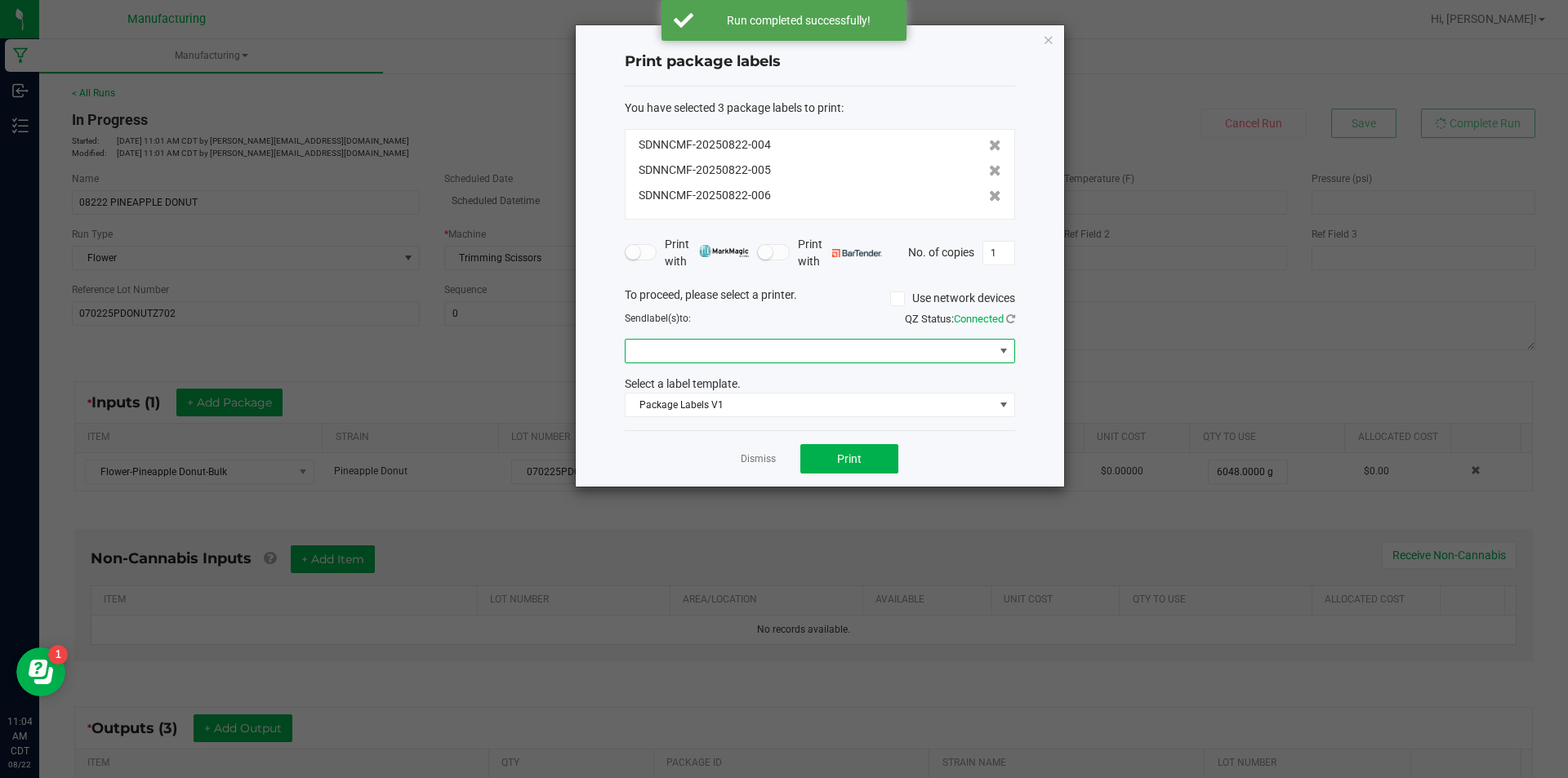
click at [1006, 347] on span at bounding box center [1003, 352] width 13 height 13
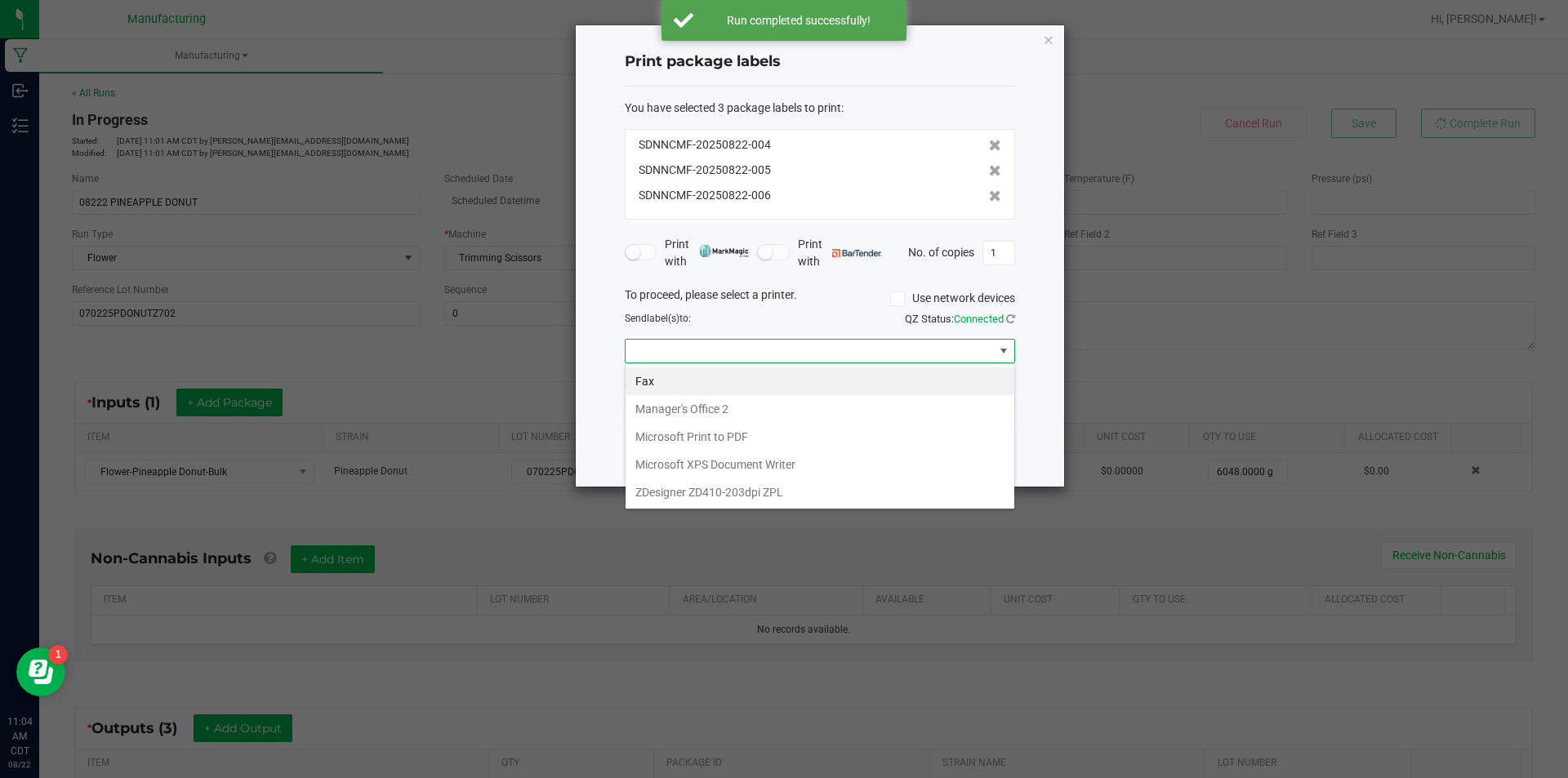
scroll to position [25, 390]
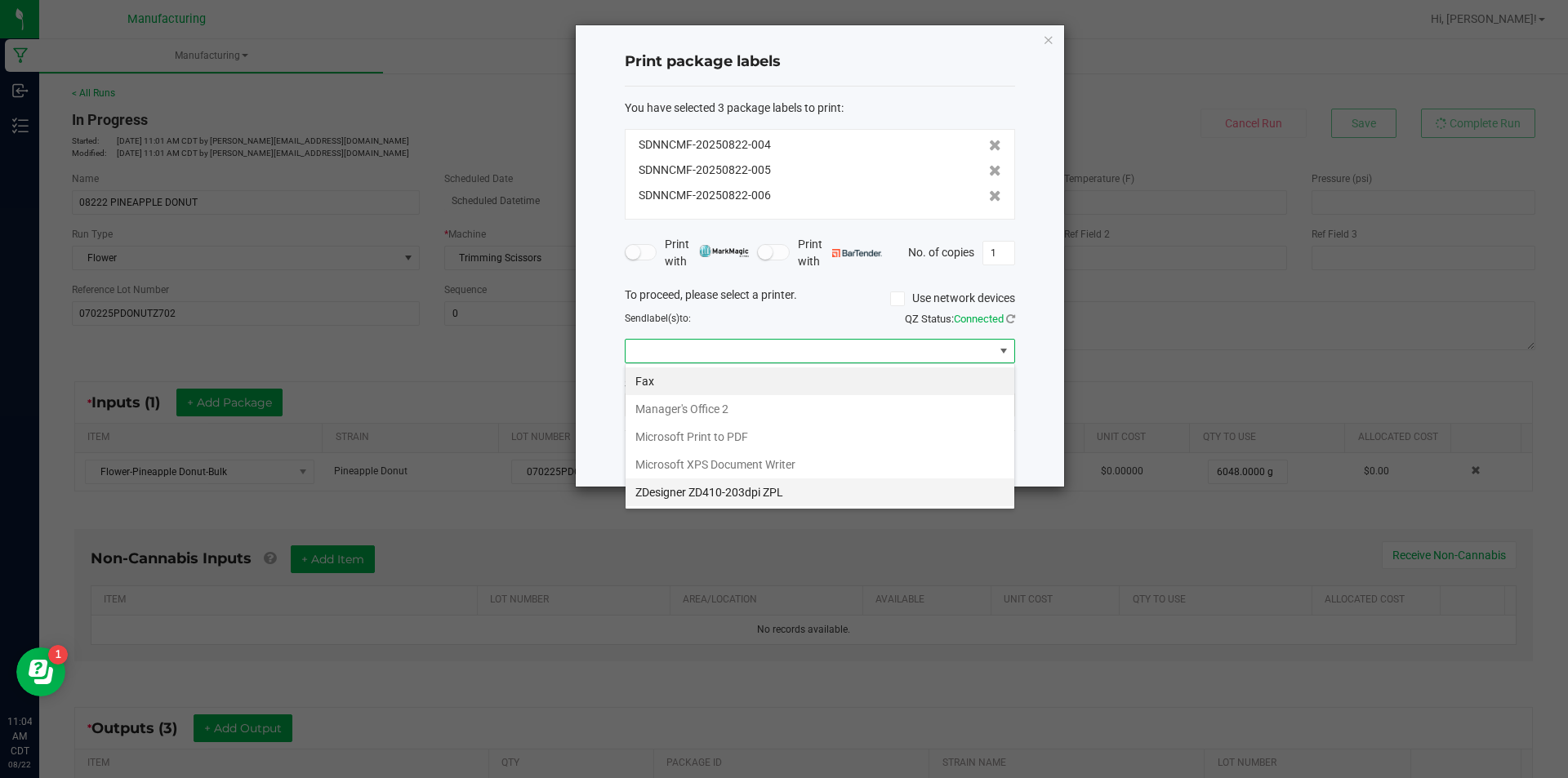
click at [825, 492] on ZPL "ZDesigner ZD410-203dpi ZPL" at bounding box center [819, 492] width 389 height 28
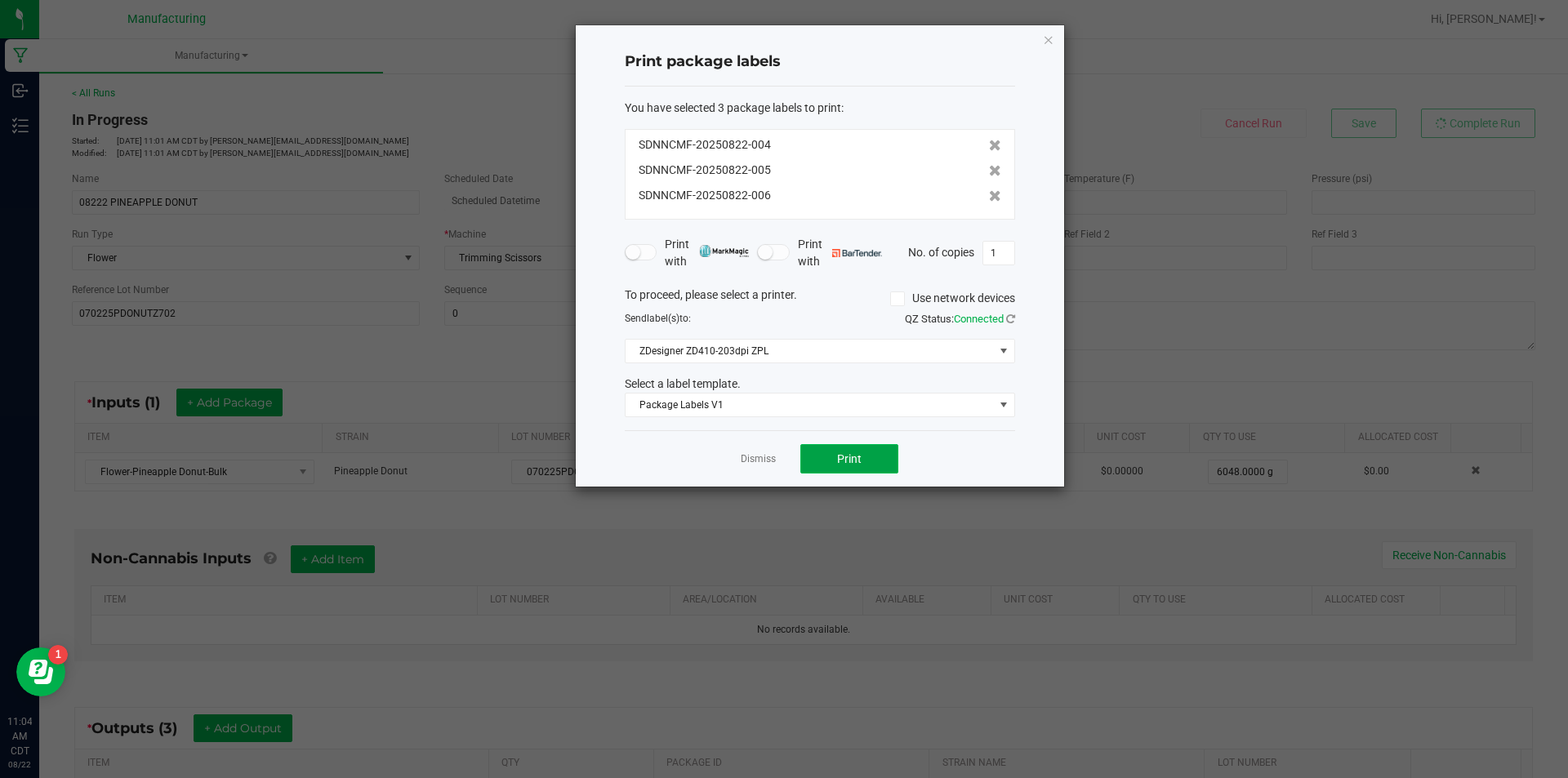
click at [849, 456] on span "Print" at bounding box center [850, 459] width 25 height 13
click at [760, 453] on link "Dismiss" at bounding box center [758, 459] width 36 height 13
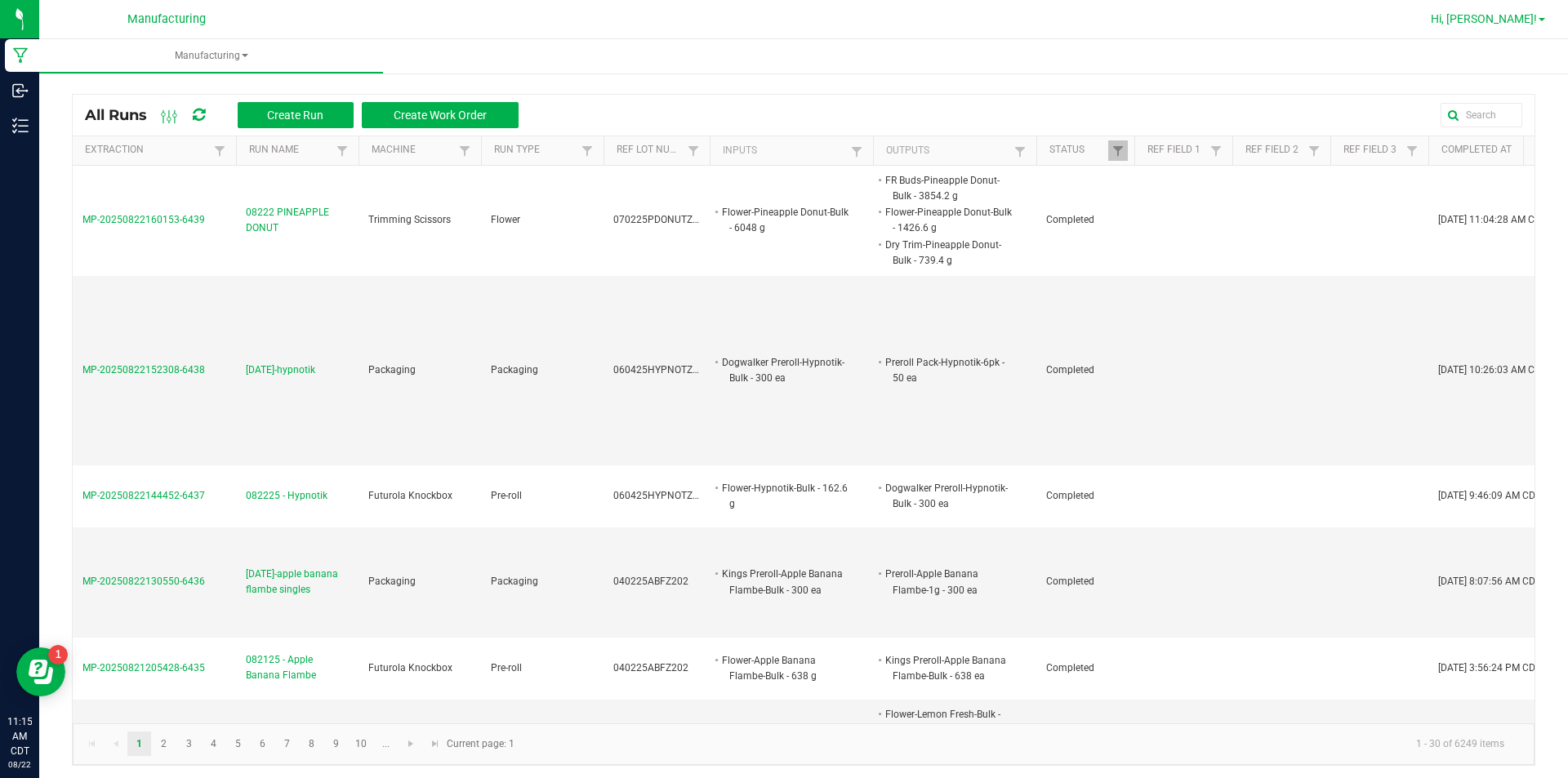
click at [1519, 13] on span "Hi, [PERSON_NAME]!" at bounding box center [1484, 19] width 107 height 13
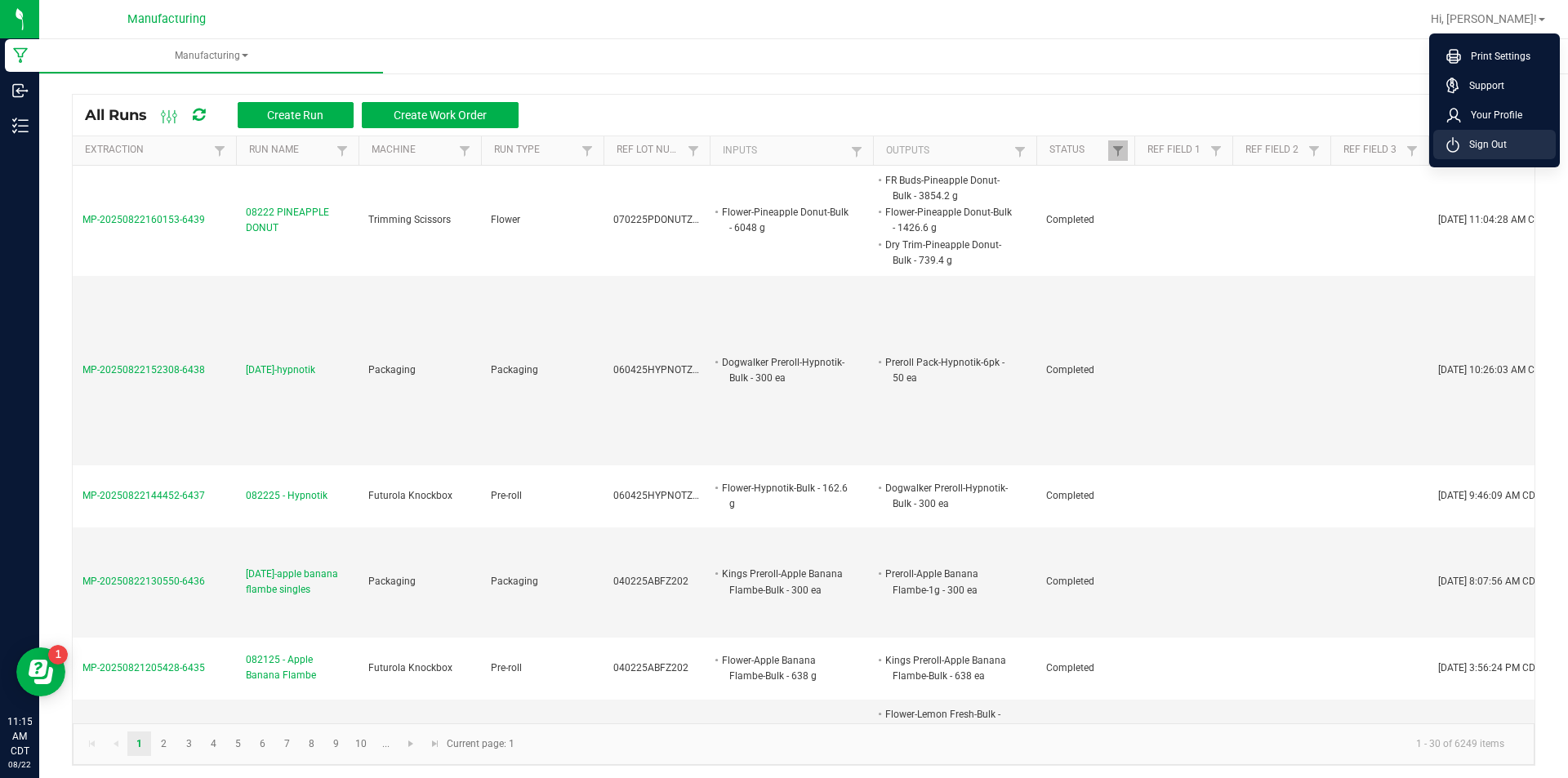
click at [1521, 138] on li "Sign Out" at bounding box center [1494, 144] width 123 height 30
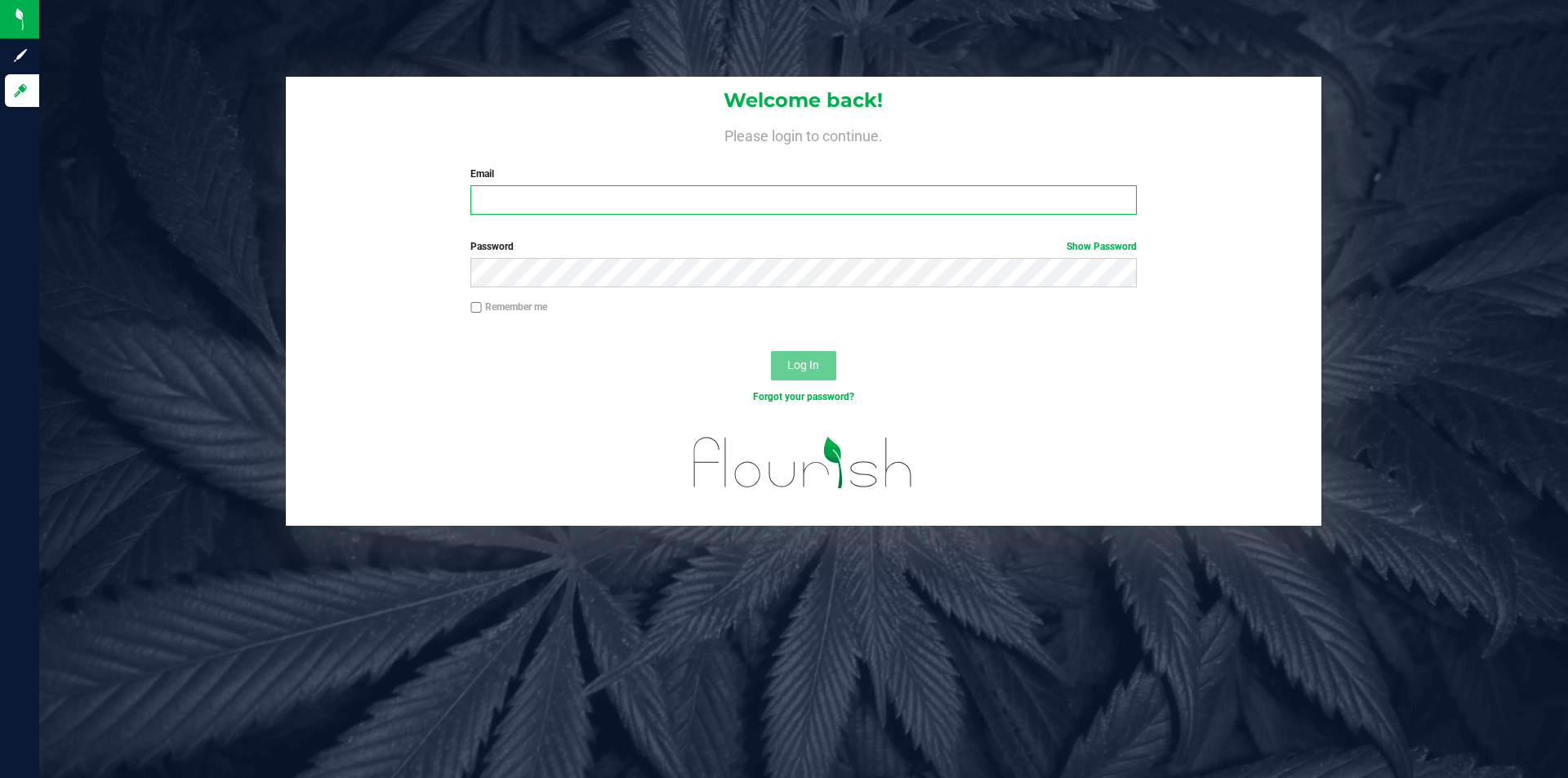
click at [936, 192] on input "Email" at bounding box center [803, 200] width 665 height 30
type input "[EMAIL_ADDRESS][DOMAIN_NAME]"
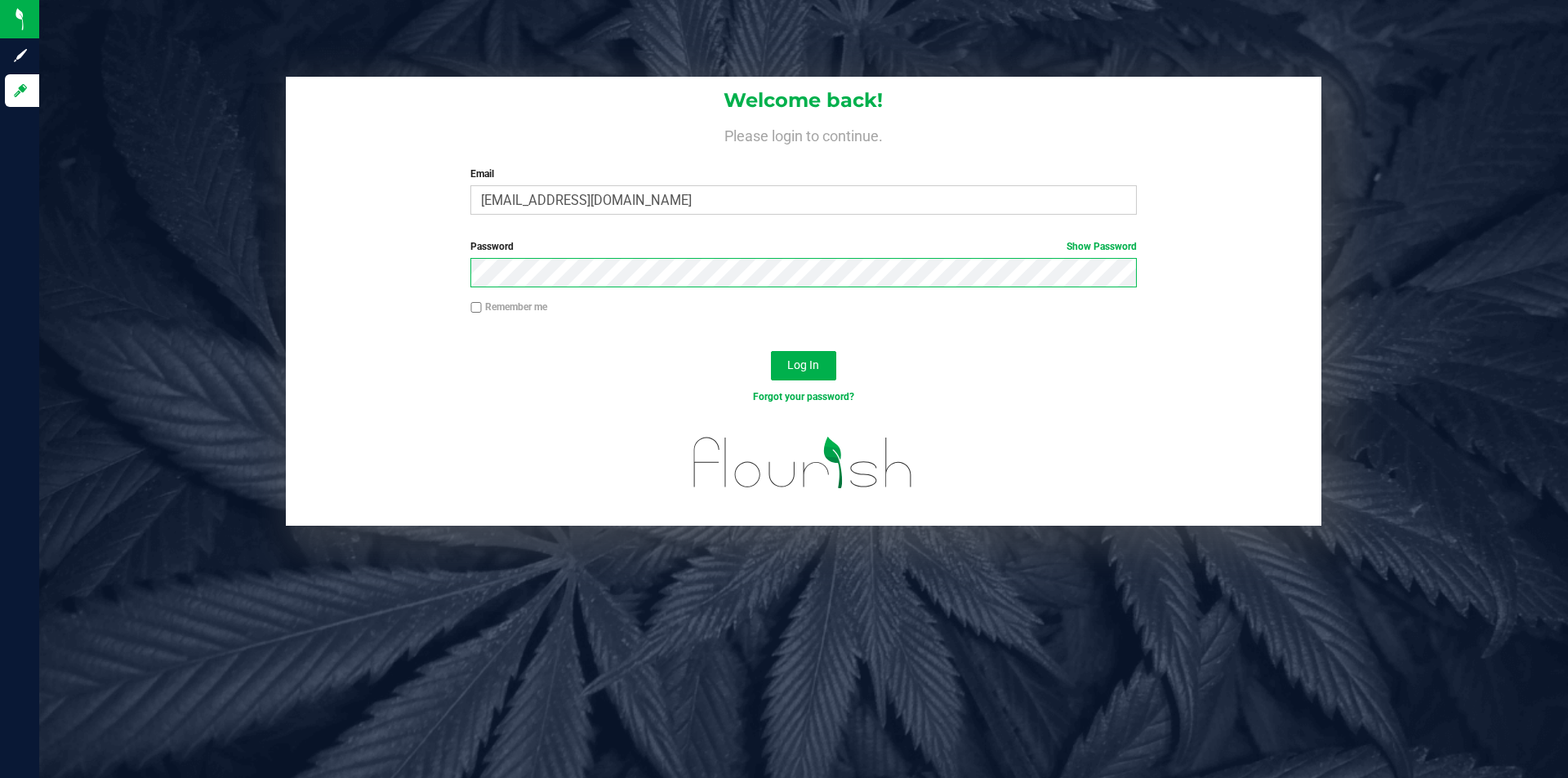
click at [771, 352] on button "Log In" at bounding box center [804, 366] width 65 height 30
